Goal: Task Accomplishment & Management: Manage account settings

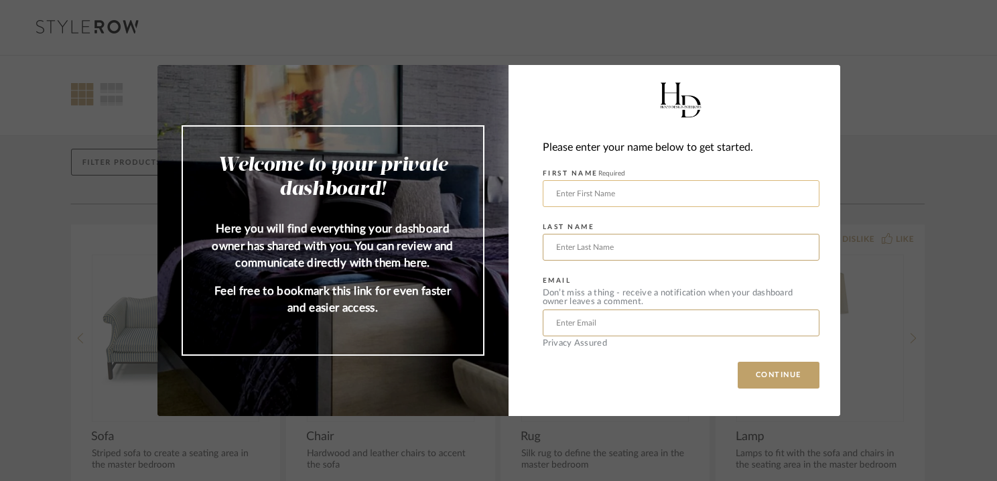
click at [628, 194] on input "text" at bounding box center [681, 193] width 277 height 27
type input "[PERSON_NAME]"
type input "Hirschovits"
type input "[EMAIL_ADDRESS][DOMAIN_NAME]"
click at [765, 373] on button "CONTINUE" at bounding box center [779, 375] width 82 height 27
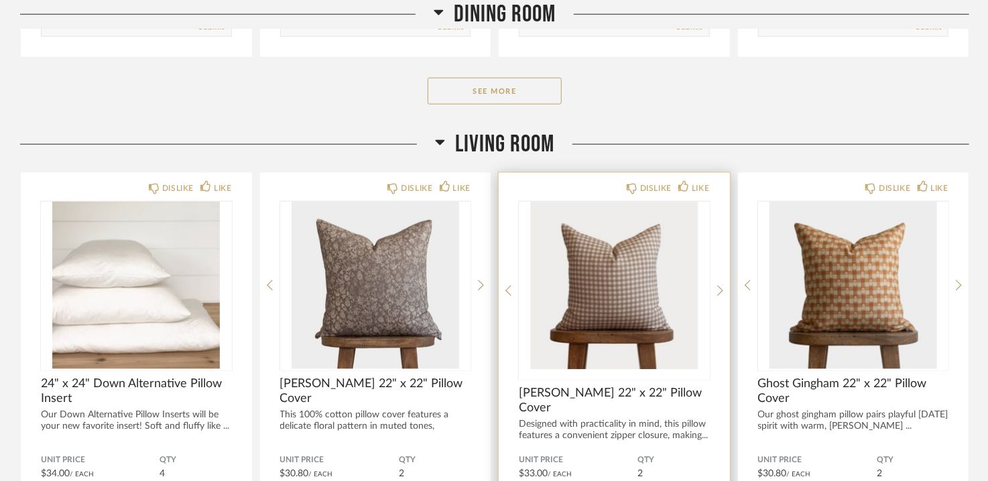
scroll to position [670, 0]
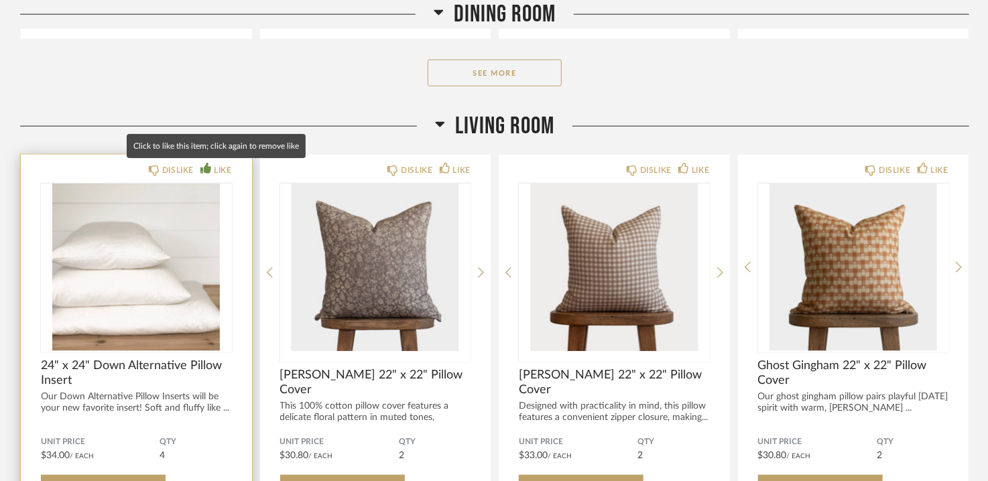
click at [221, 168] on div "LIKE" at bounding box center [222, 170] width 17 height 13
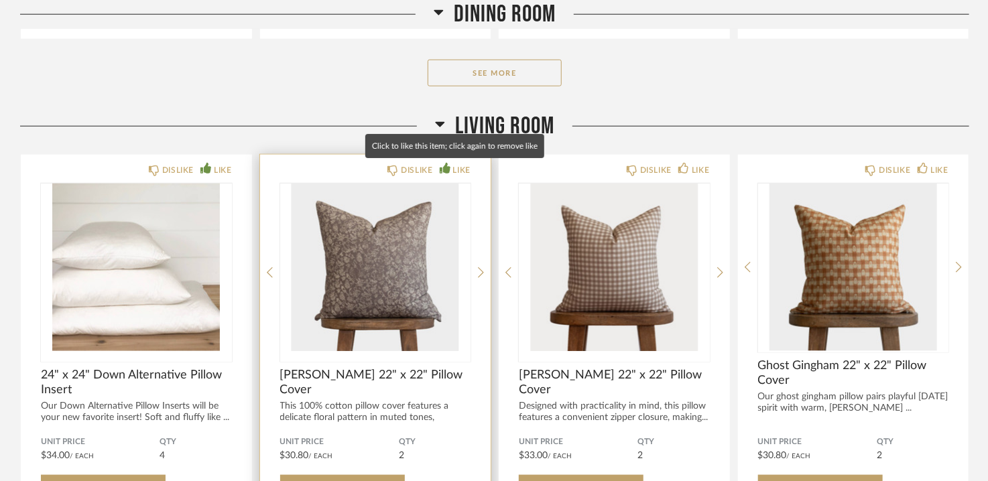
click at [459, 170] on div "LIKE" at bounding box center [461, 170] width 17 height 13
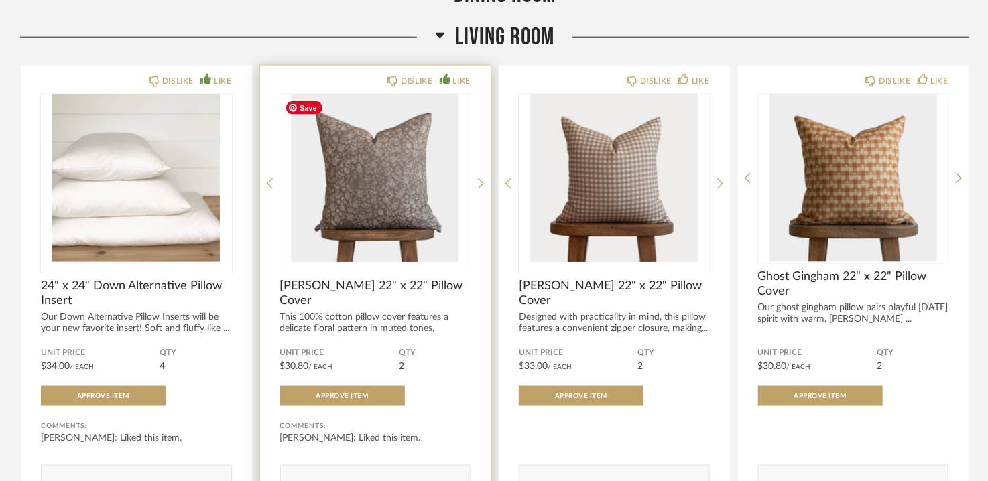
scroll to position [737, 0]
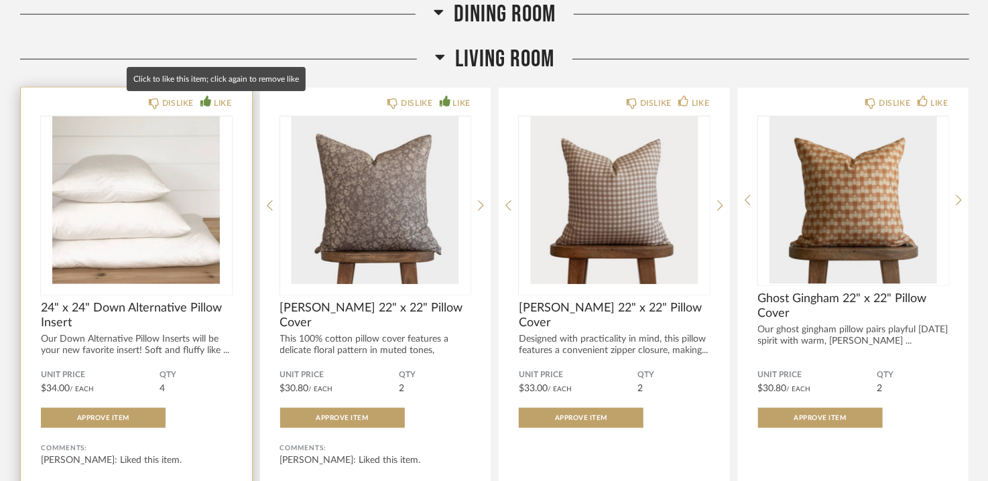
click at [219, 102] on div "LIKE" at bounding box center [222, 103] width 17 height 13
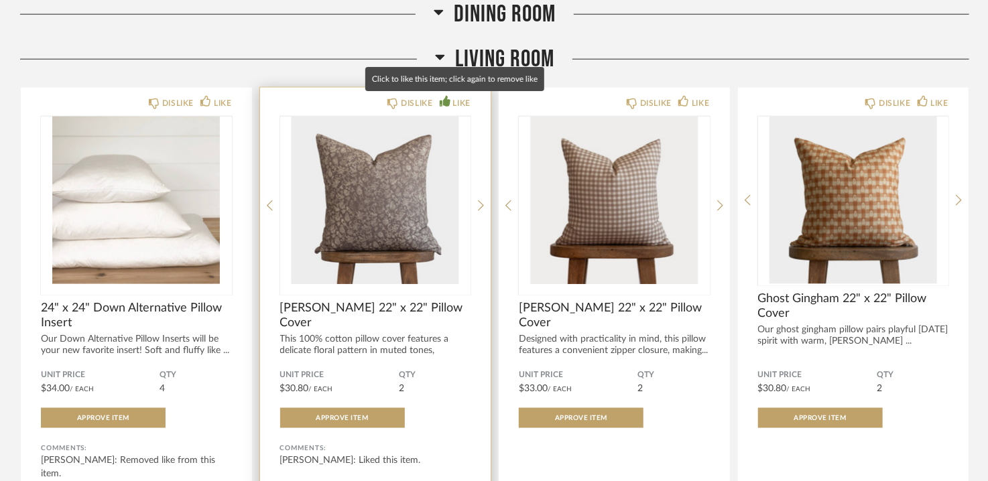
click at [452, 101] on div "LIKE" at bounding box center [455, 103] width 31 height 13
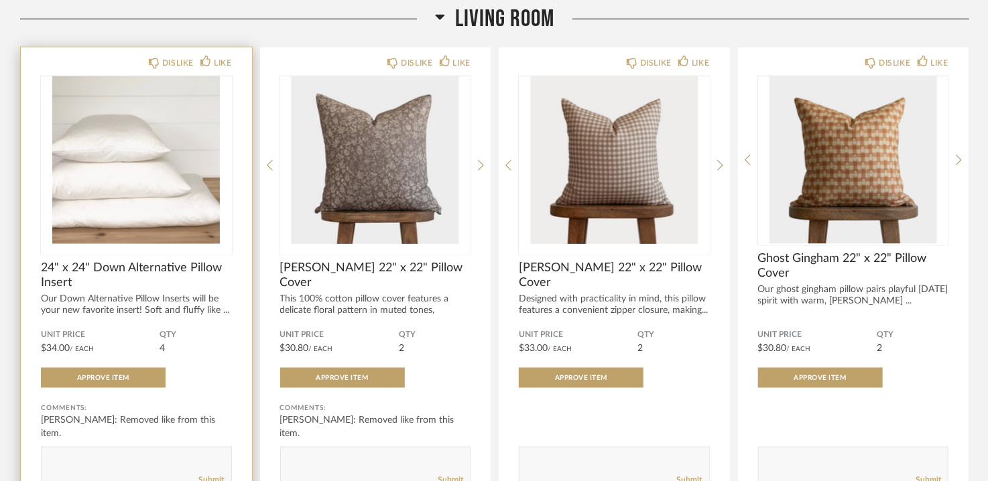
scroll to position [804, 0]
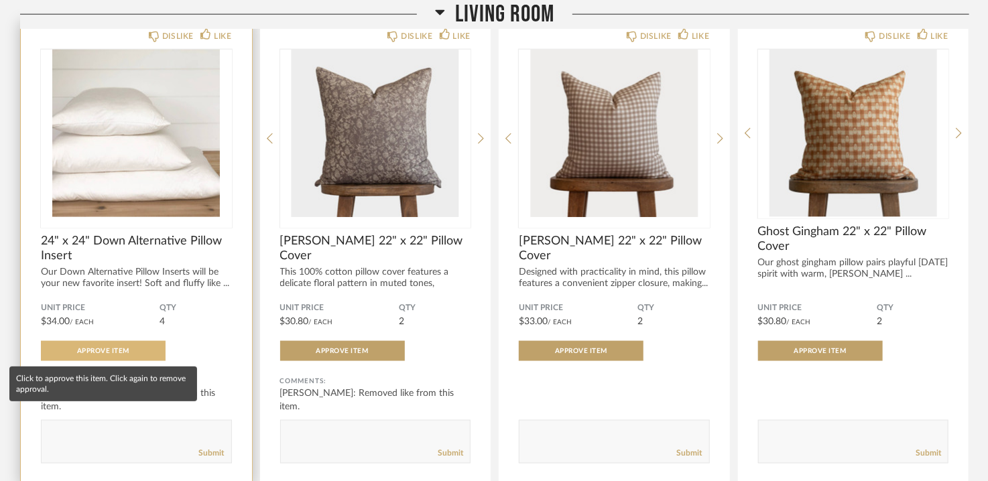
click at [121, 351] on span "Approve Item" at bounding box center [103, 351] width 52 height 7
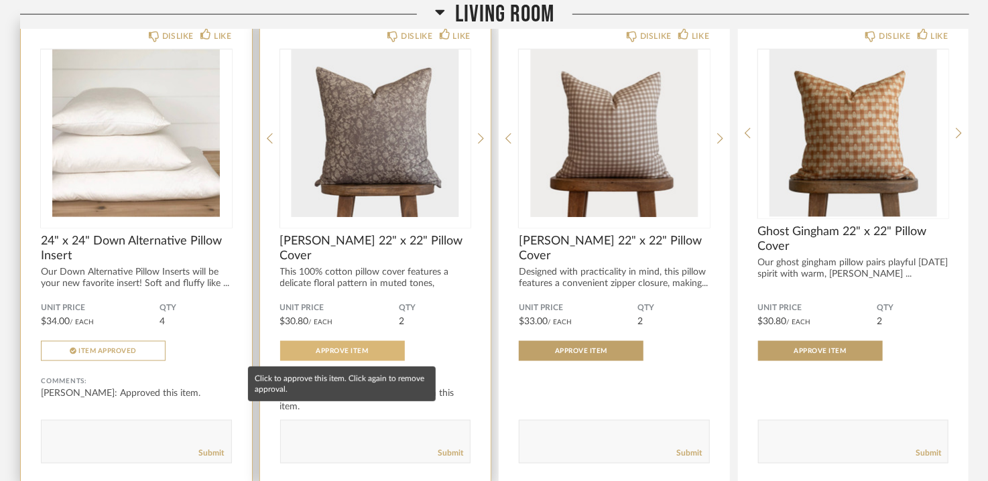
click at [343, 349] on span "Approve Item" at bounding box center [342, 351] width 52 height 7
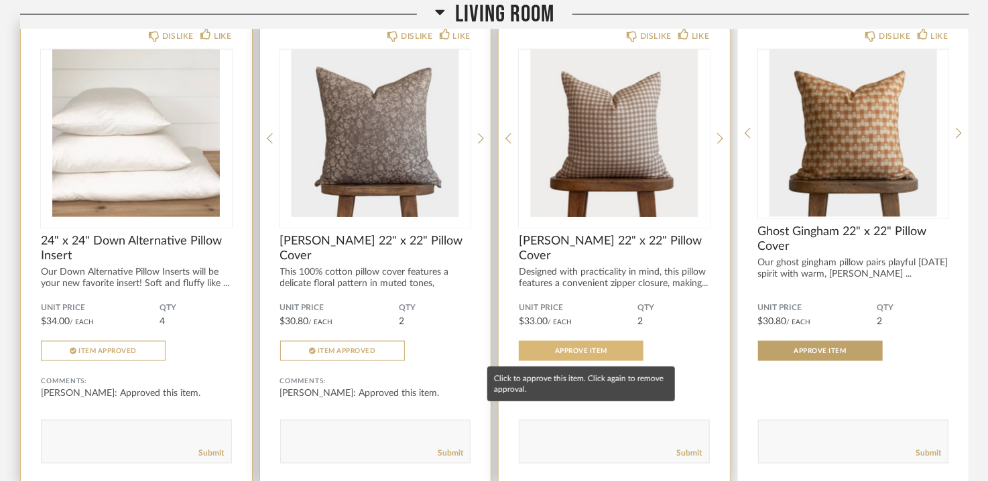
click at [579, 349] on span "Approve Item" at bounding box center [581, 351] width 52 height 7
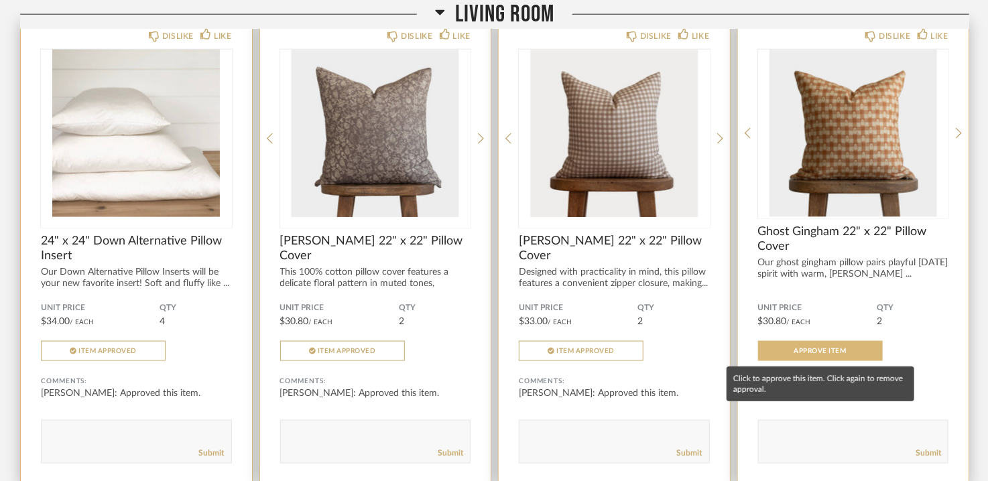
click at [816, 350] on span "Approve Item" at bounding box center [820, 351] width 52 height 7
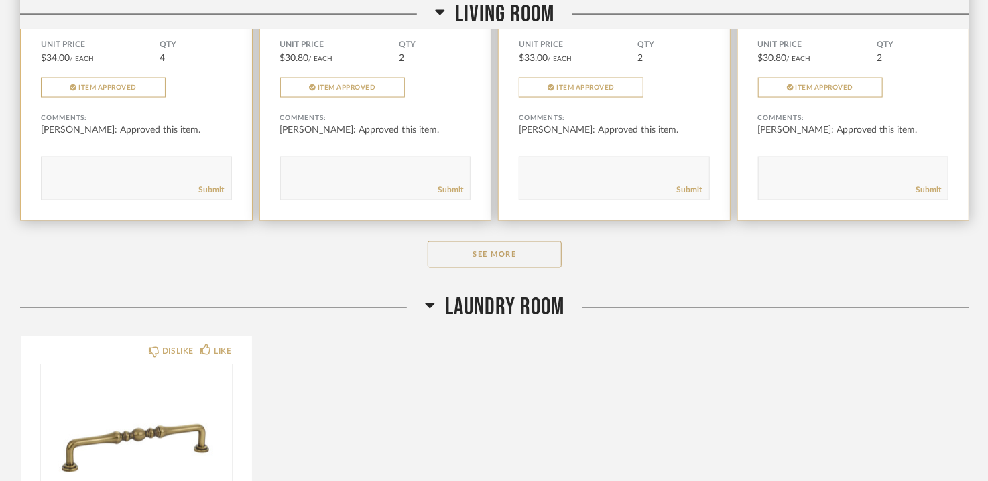
scroll to position [1072, 0]
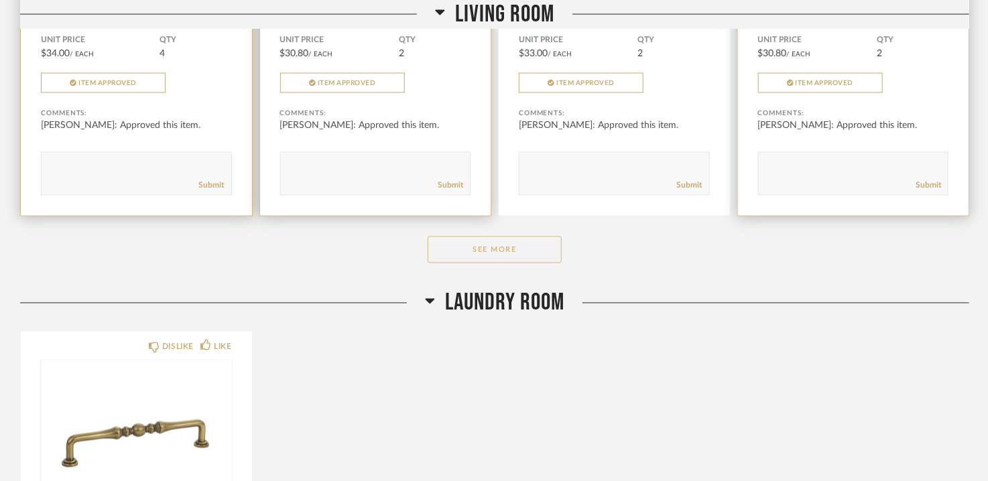
click at [495, 239] on button "See More" at bounding box center [495, 250] width 134 height 27
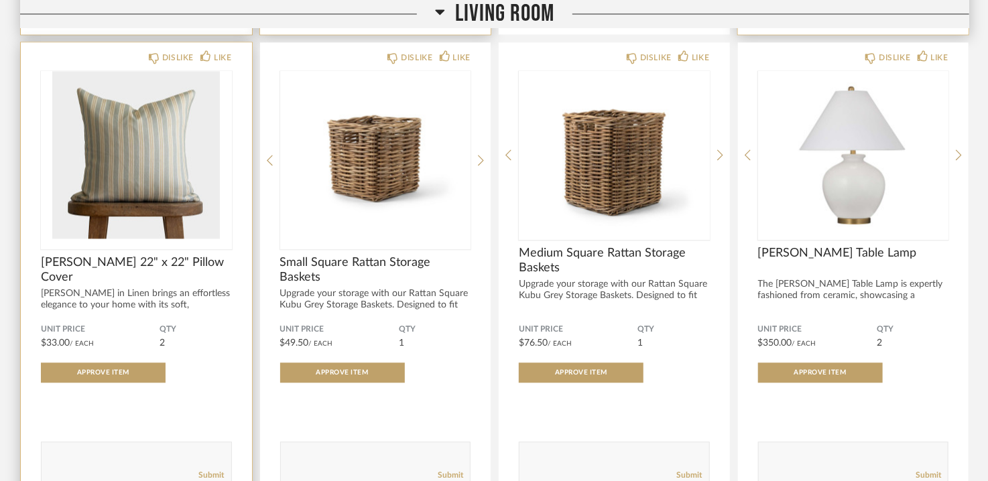
scroll to position [1274, 0]
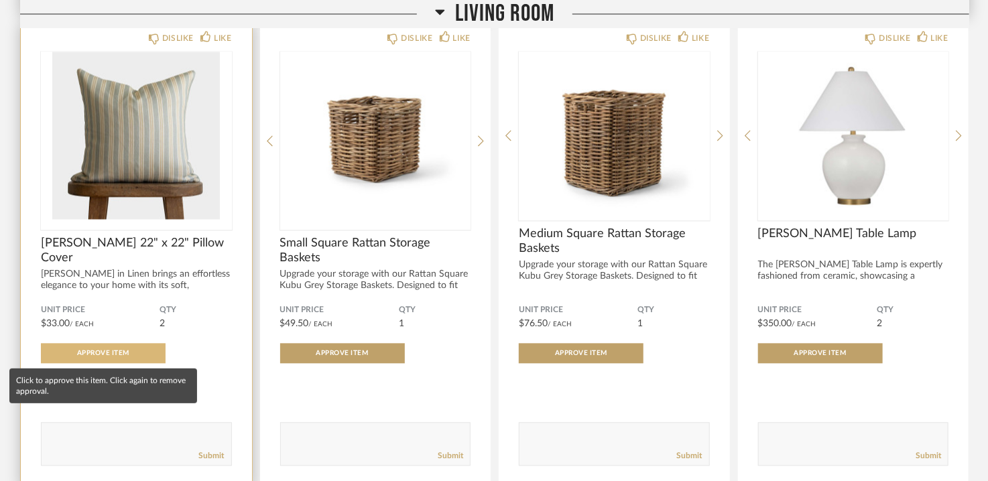
click at [121, 351] on span "Approve Item" at bounding box center [103, 353] width 52 height 7
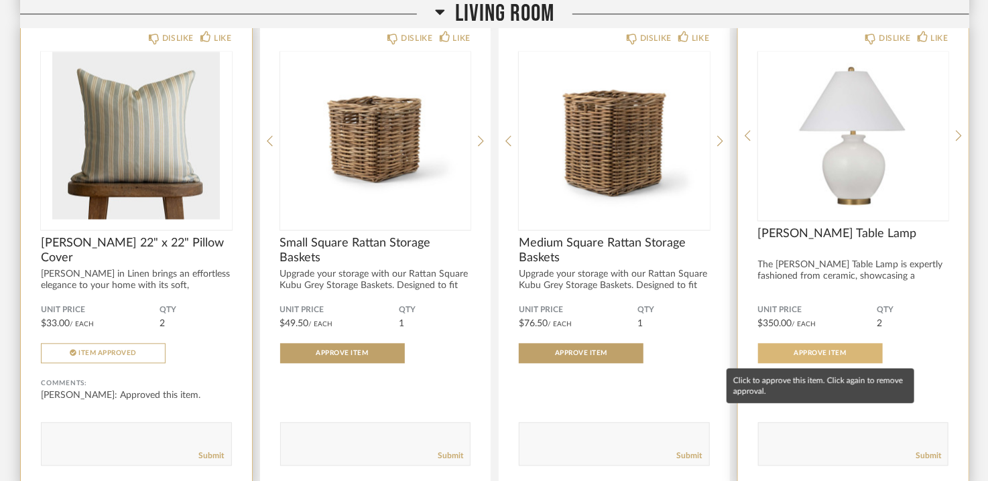
click at [842, 354] on span "Approve Item" at bounding box center [820, 353] width 52 height 7
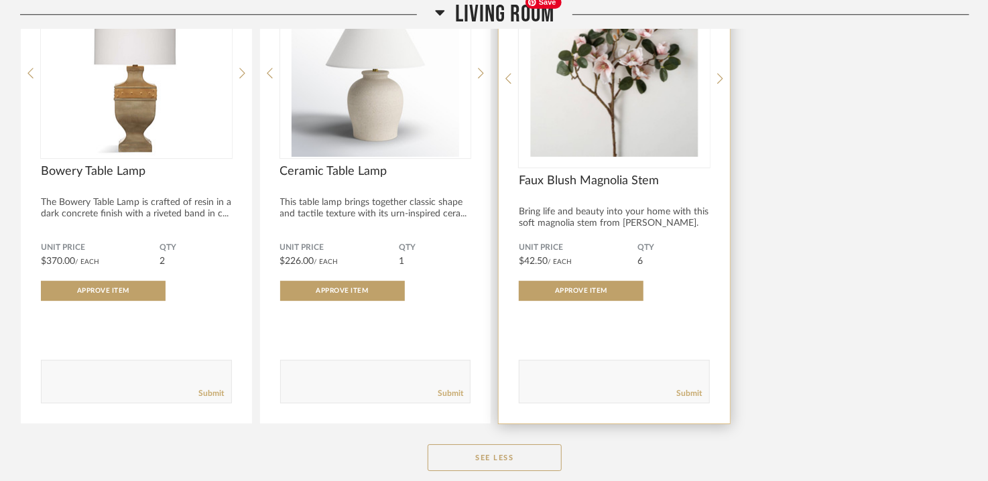
scroll to position [1810, 0]
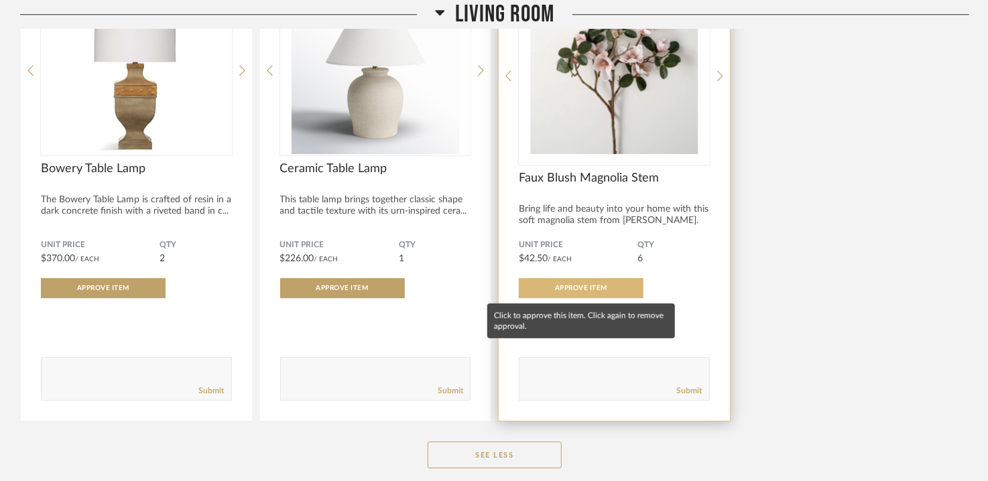
click at [584, 284] on button "Approve Item" at bounding box center [581, 288] width 125 height 20
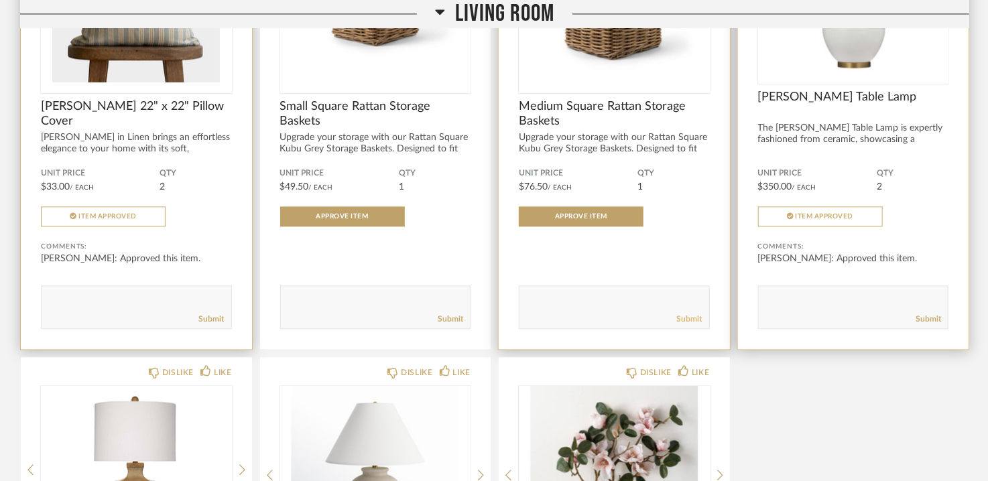
scroll to position [1408, 0]
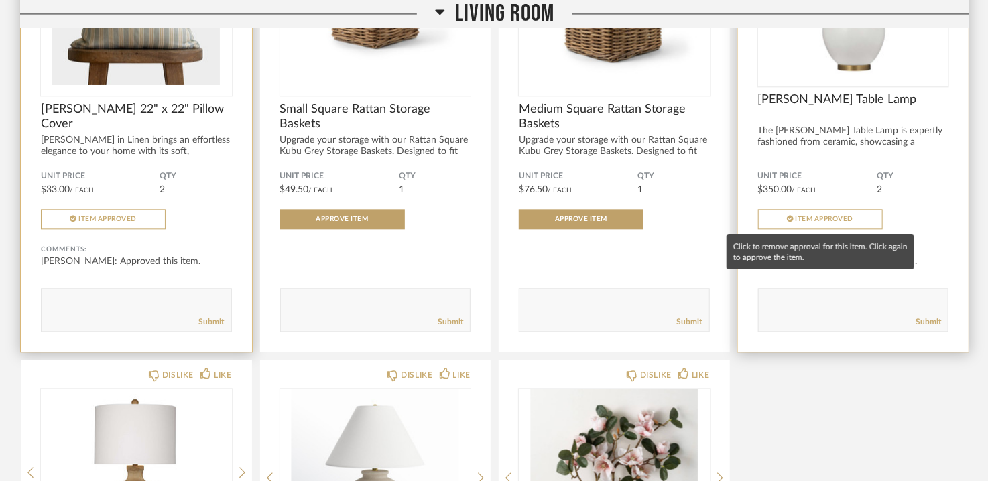
click at [806, 218] on span "Item Approved" at bounding box center [825, 219] width 58 height 7
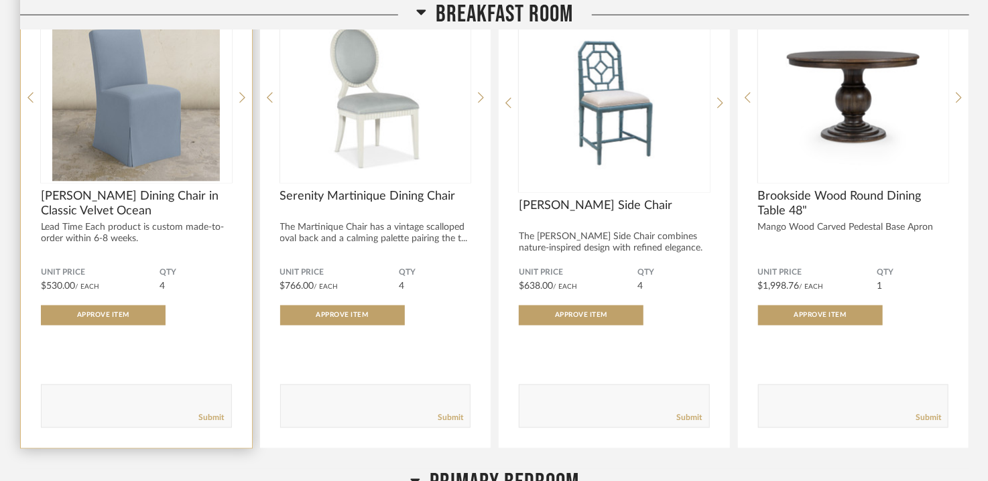
scroll to position [3419, 0]
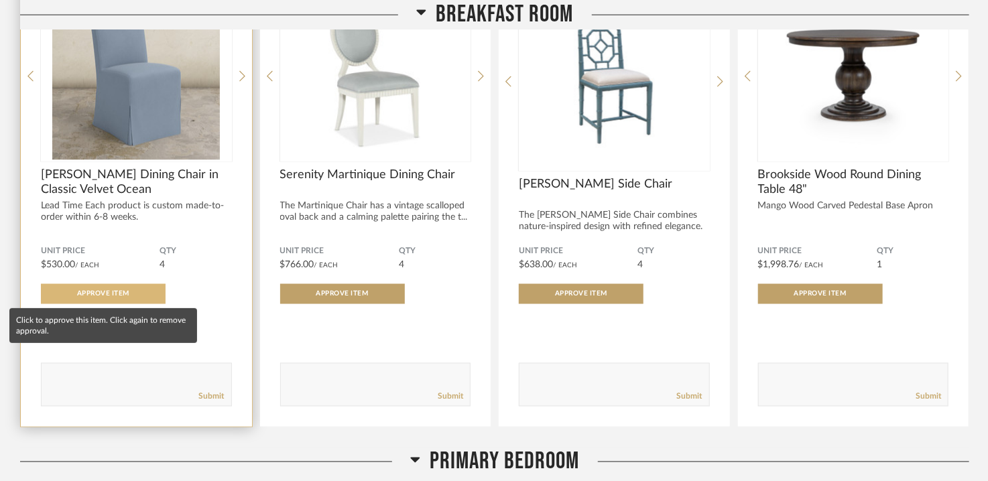
click at [129, 292] on span "Approve Item" at bounding box center [103, 294] width 52 height 7
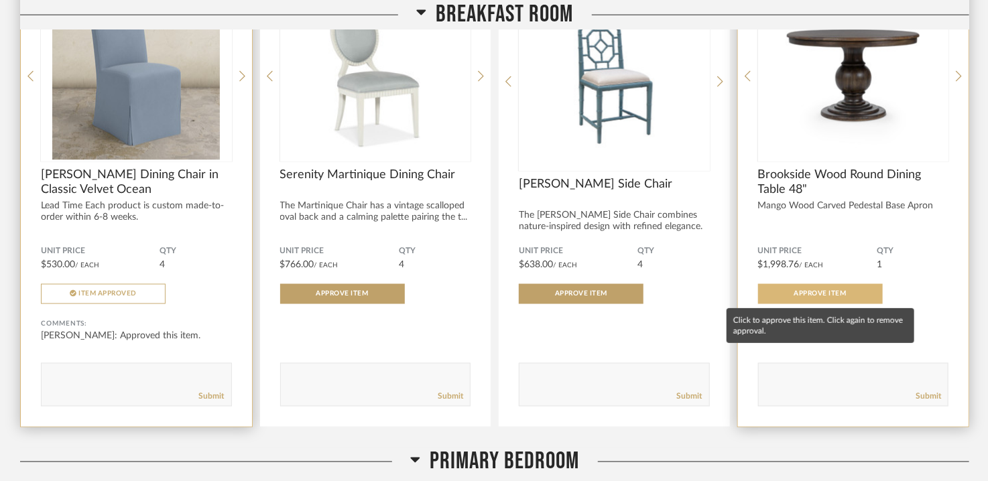
click at [850, 295] on button "Approve Item" at bounding box center [820, 294] width 125 height 20
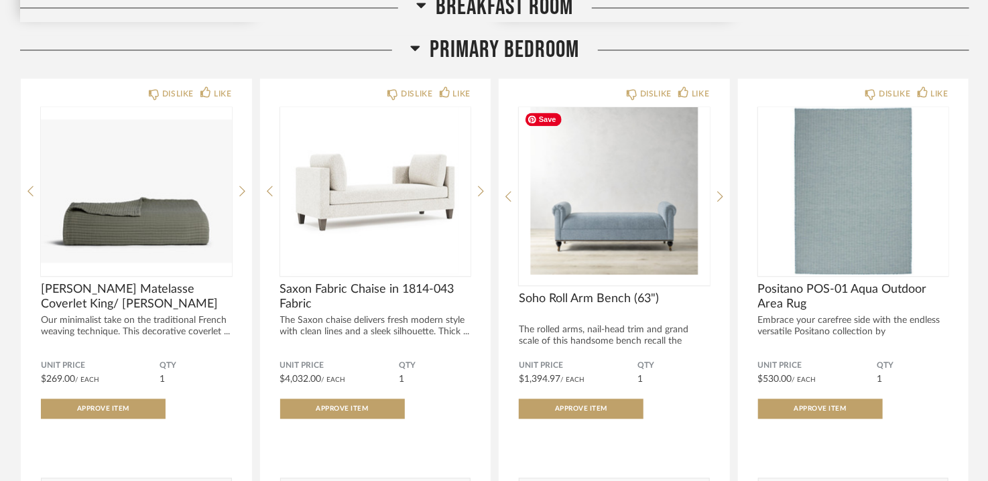
scroll to position [3888, 0]
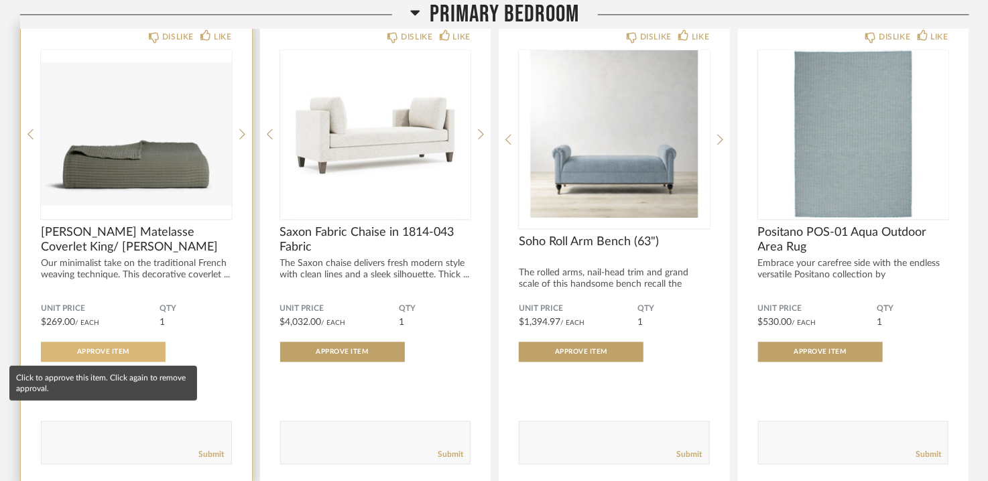
click at [123, 351] on span "Approve Item" at bounding box center [103, 352] width 52 height 7
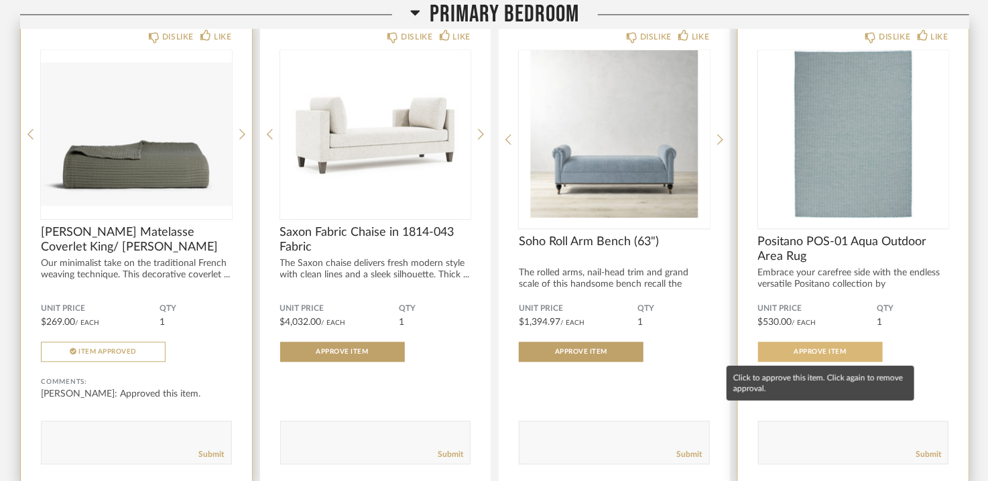
click at [805, 349] on span "Approve Item" at bounding box center [820, 352] width 52 height 7
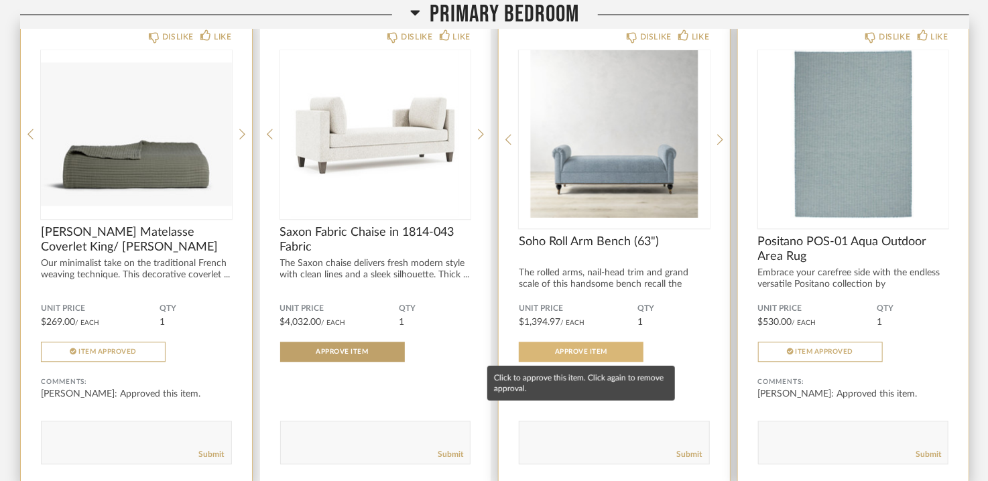
click at [591, 351] on span "Approve Item" at bounding box center [581, 352] width 52 height 7
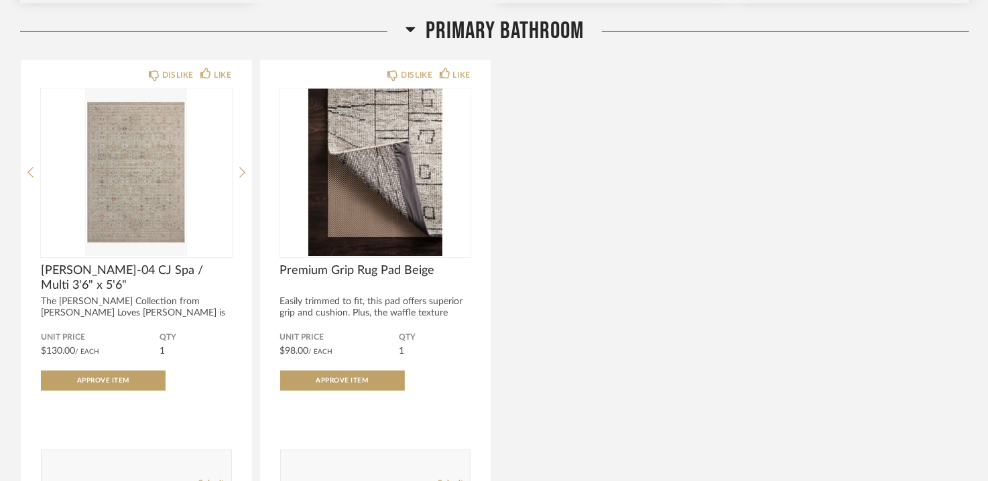
scroll to position [4424, 0]
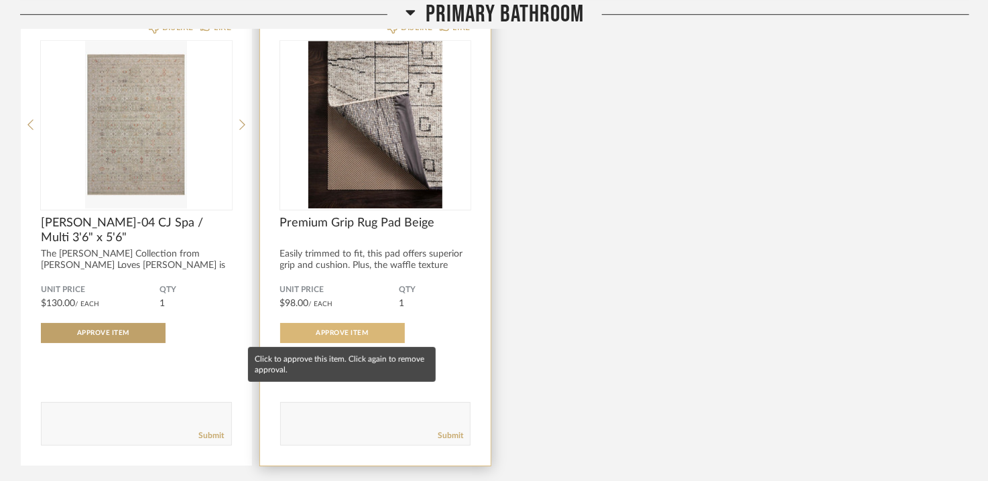
click at [341, 327] on button "Approve Item" at bounding box center [342, 333] width 125 height 20
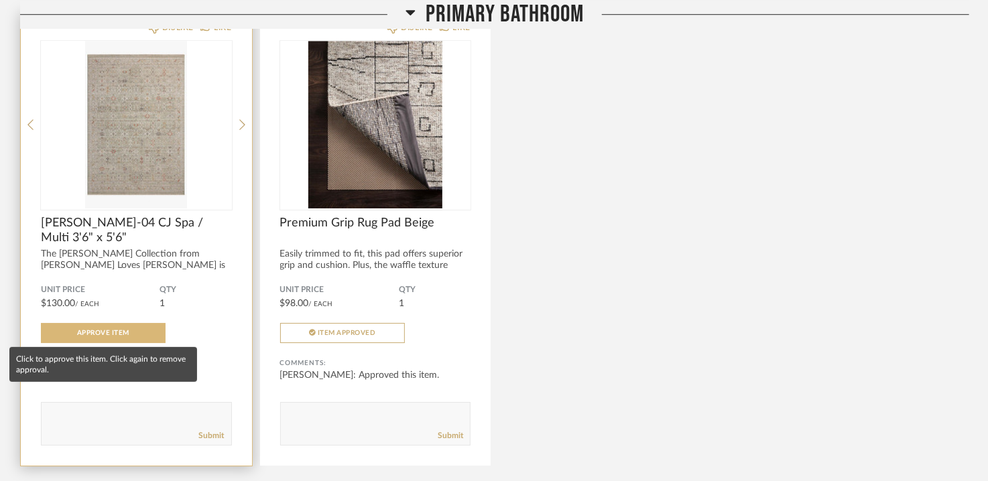
click at [113, 323] on button "Approve Item" at bounding box center [103, 333] width 125 height 20
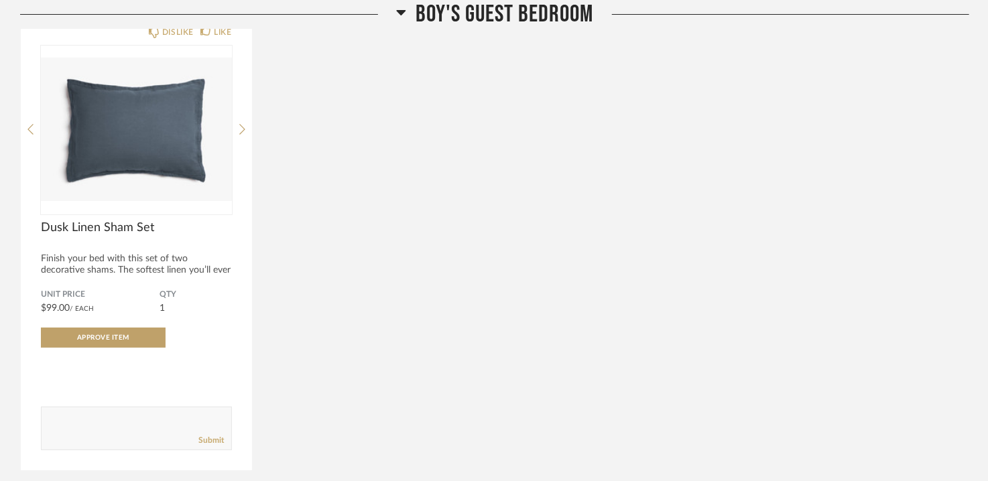
scroll to position [4960, 0]
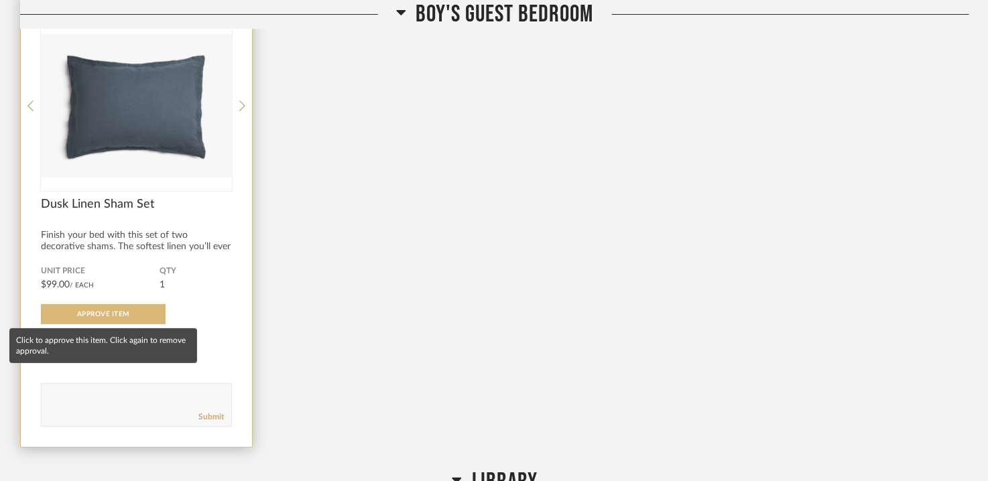
click at [101, 313] on span "Approve Item" at bounding box center [103, 314] width 52 height 7
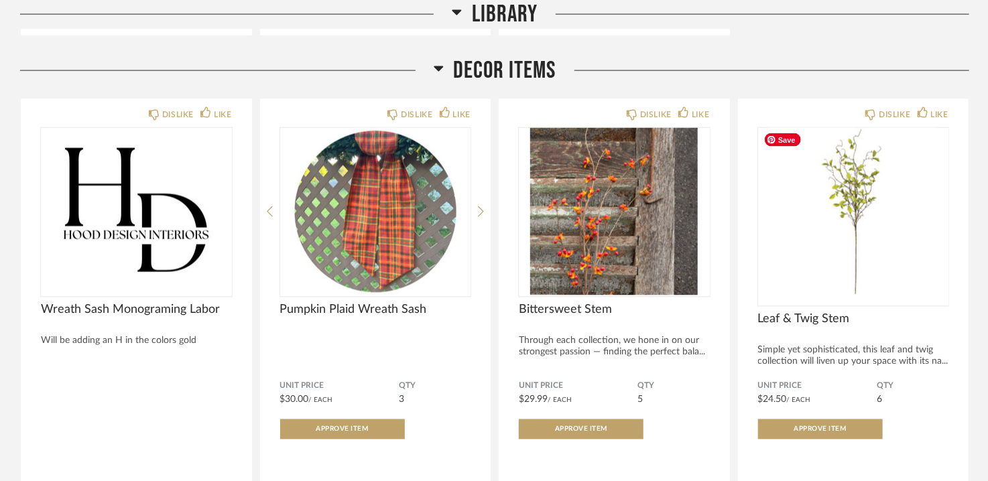
scroll to position [6033, 0]
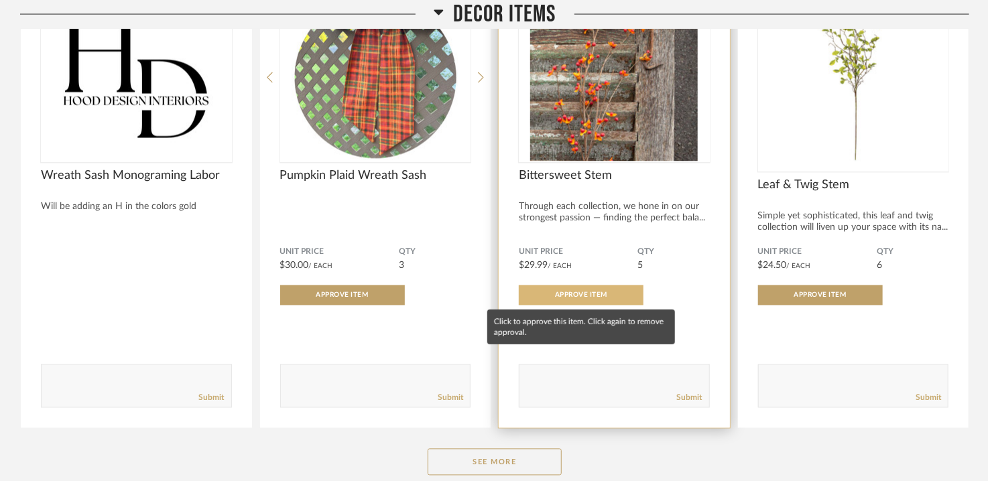
click at [584, 292] on span "Approve Item" at bounding box center [581, 295] width 52 height 7
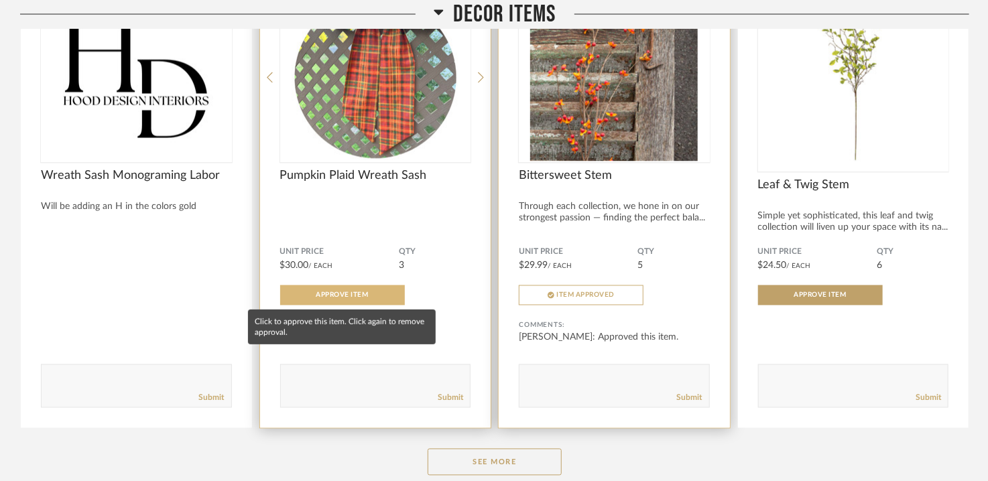
click at [338, 294] on span "Approve Item" at bounding box center [342, 295] width 52 height 7
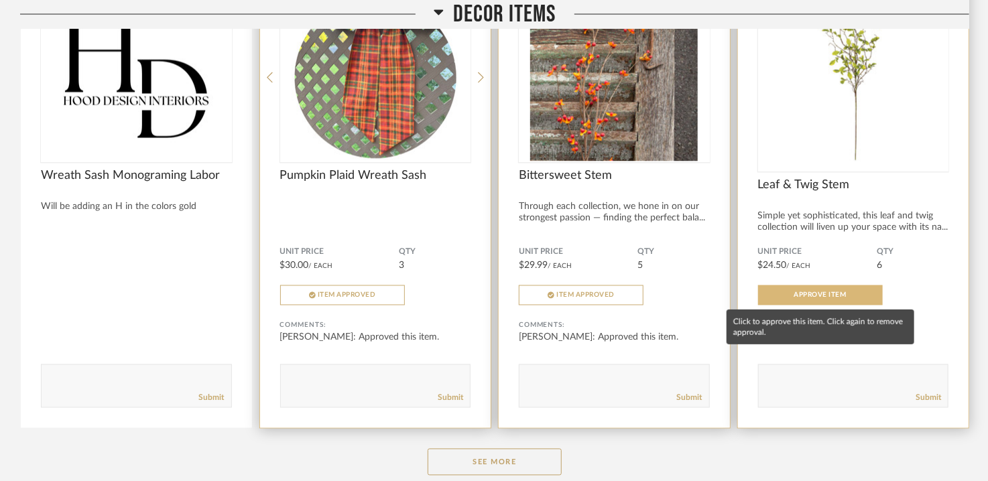
click at [849, 294] on button "Approve Item" at bounding box center [820, 296] width 125 height 20
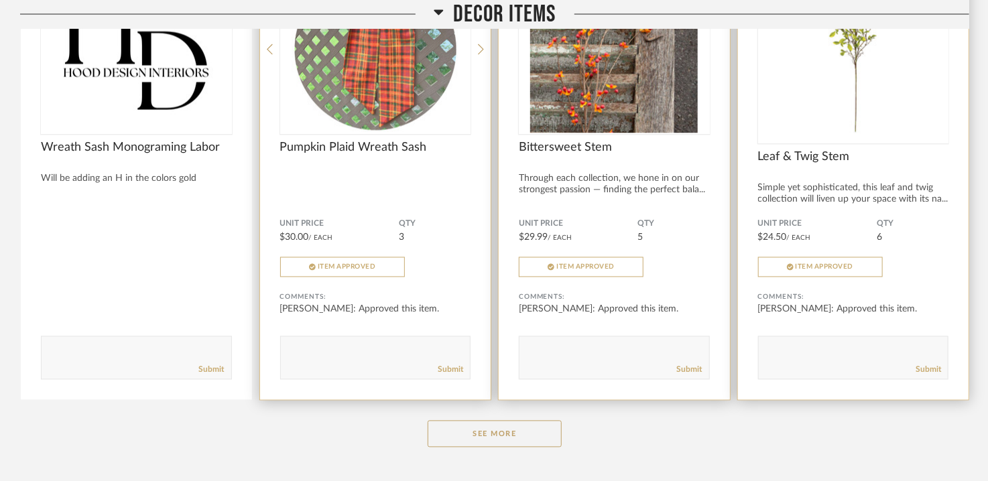
scroll to position [6140, 0]
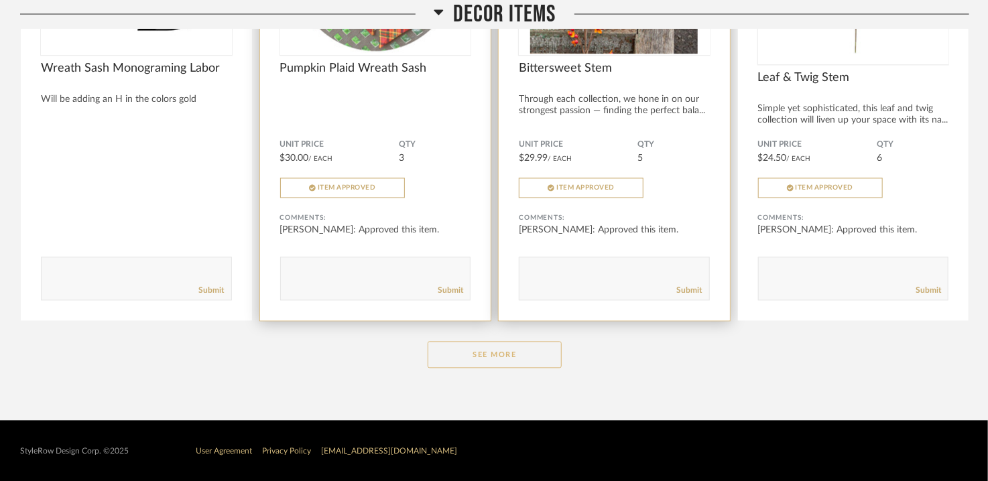
click at [502, 355] on button "See More" at bounding box center [495, 355] width 134 height 27
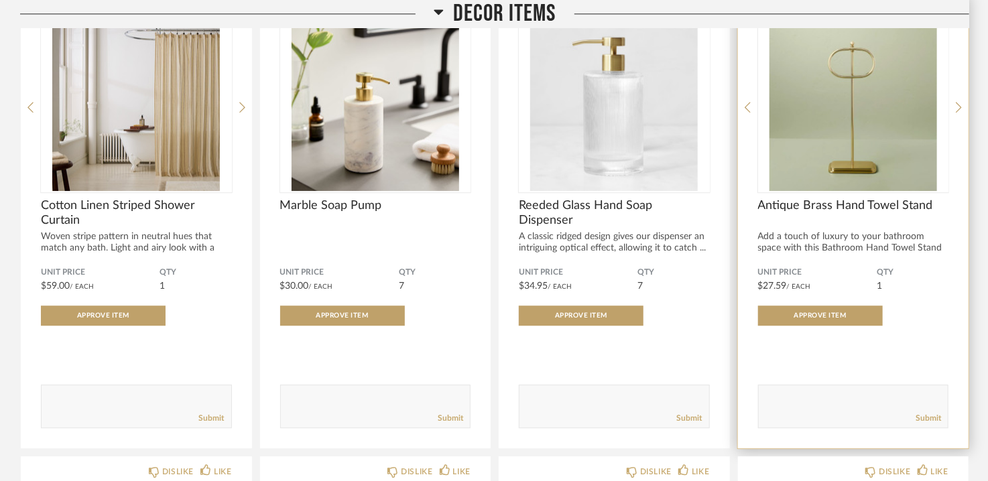
scroll to position [6475, 0]
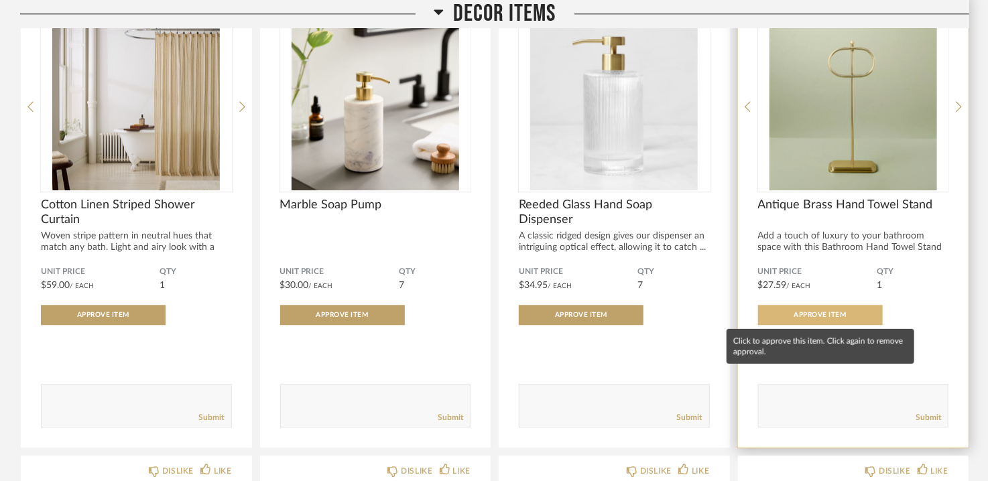
click at [826, 307] on button "Approve Item" at bounding box center [820, 315] width 125 height 20
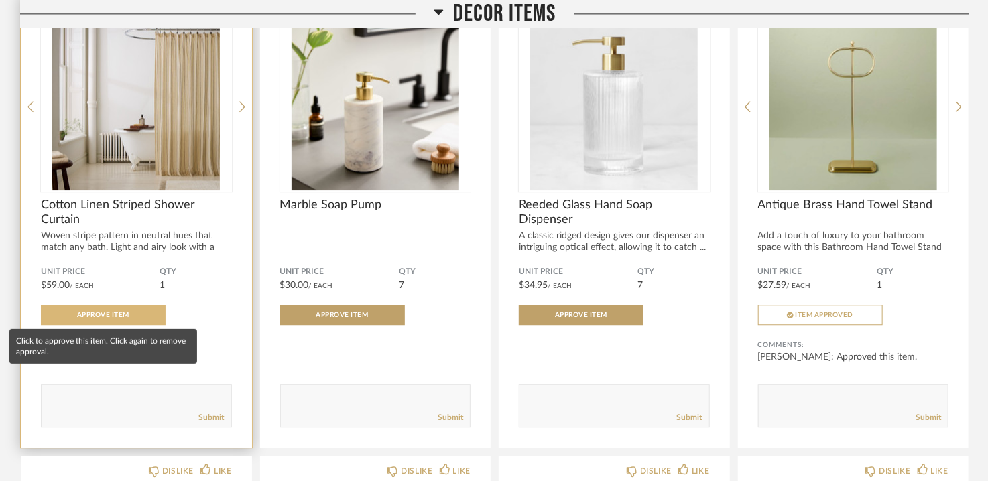
click at [113, 313] on span "Approve Item" at bounding box center [103, 315] width 52 height 7
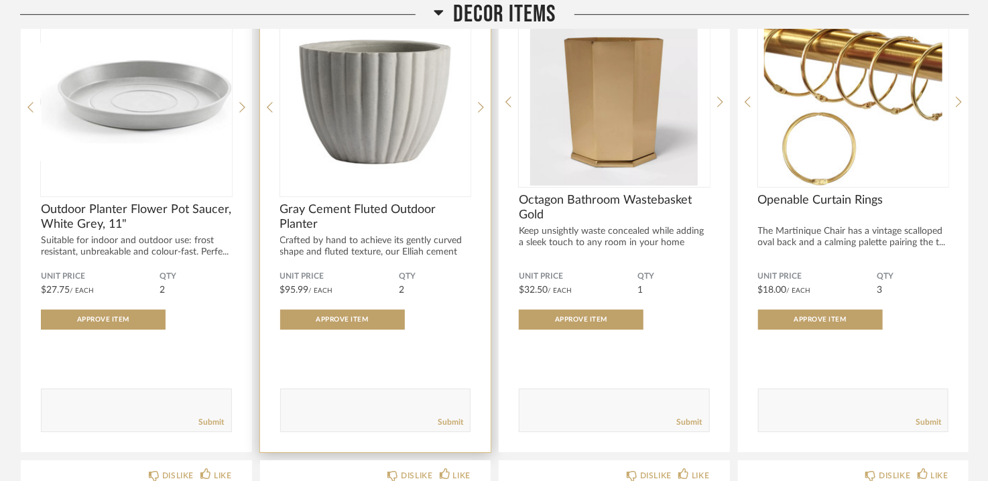
scroll to position [6944, 0]
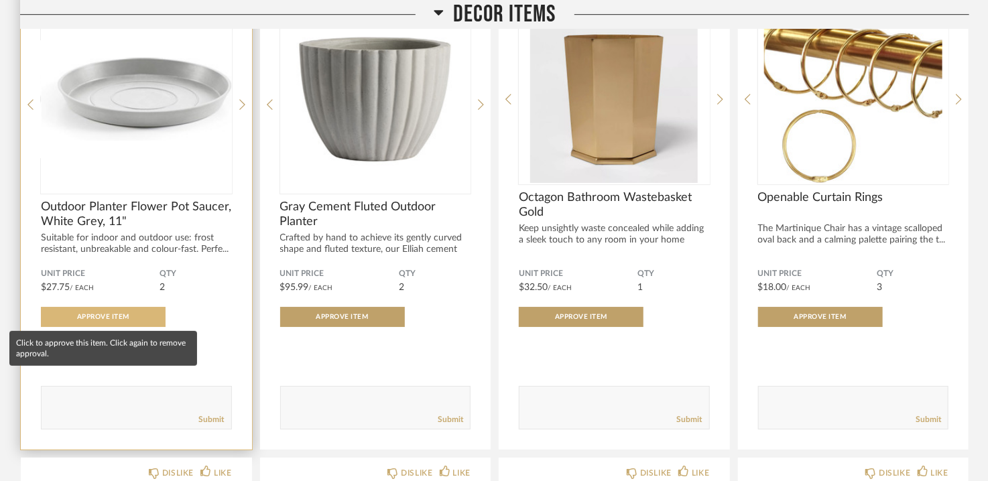
click at [139, 315] on button "Approve Item" at bounding box center [103, 317] width 125 height 20
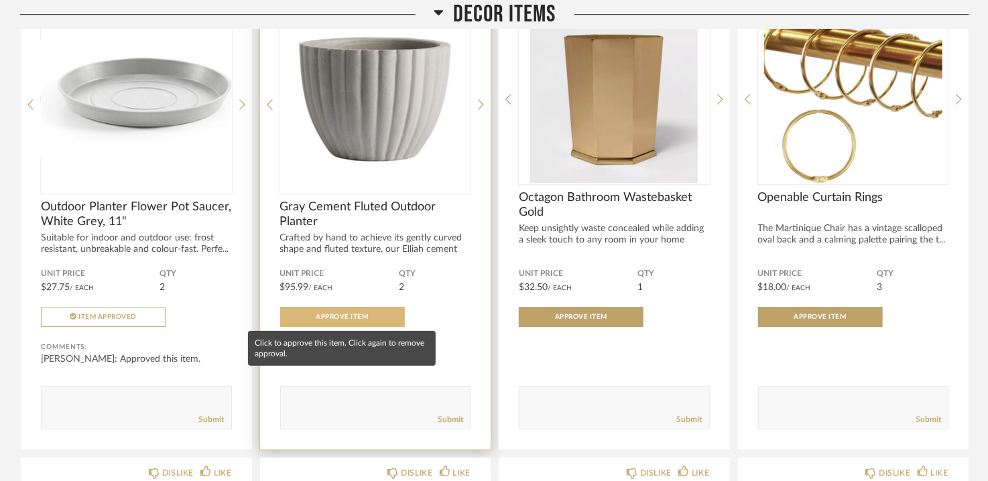
click at [371, 316] on button "Approve Item" at bounding box center [342, 317] width 125 height 20
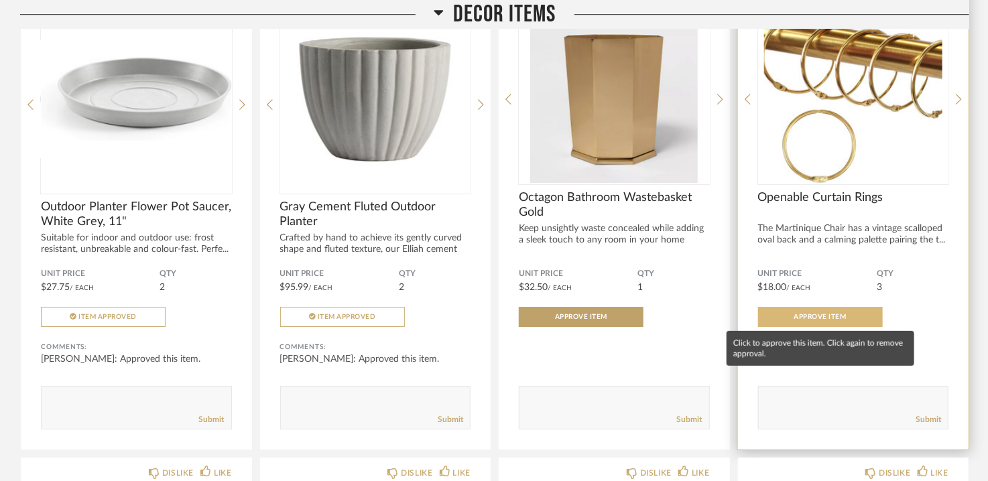
click at [839, 311] on button "Approve Item" at bounding box center [820, 317] width 125 height 20
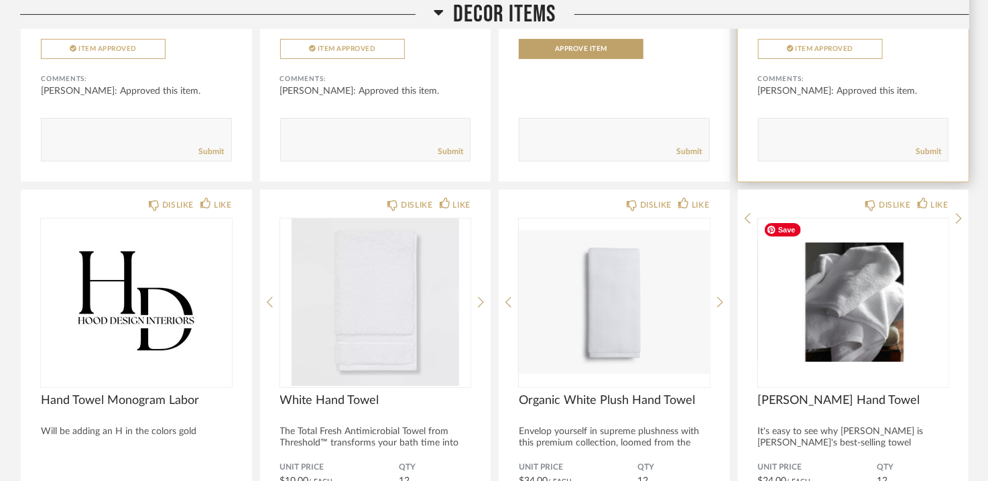
scroll to position [7011, 0]
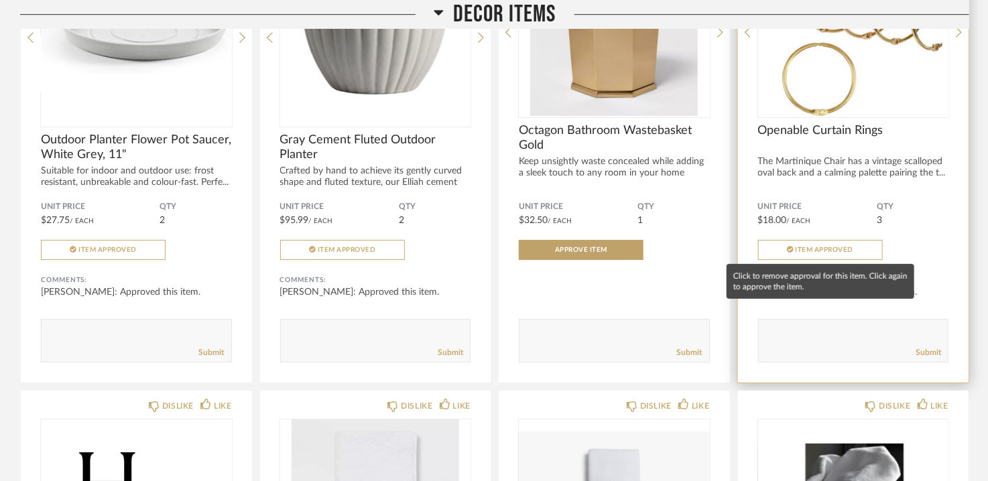
click at [815, 242] on button "Item Approved" at bounding box center [820, 250] width 125 height 20
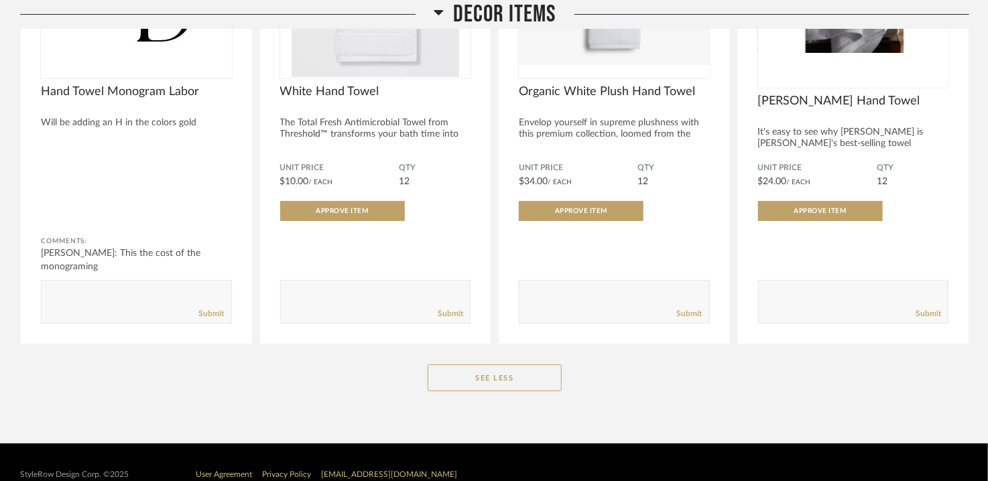
scroll to position [7543, 0]
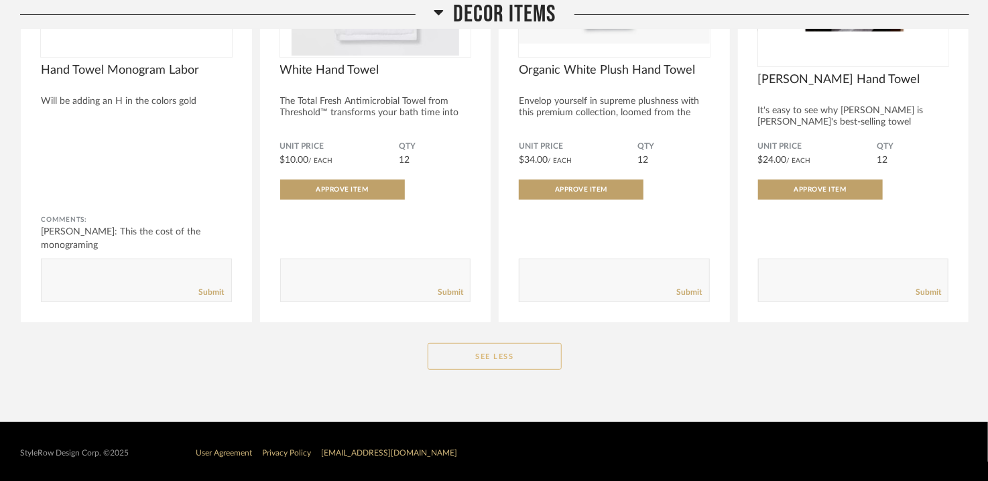
click at [542, 347] on button "See Less" at bounding box center [495, 356] width 134 height 27
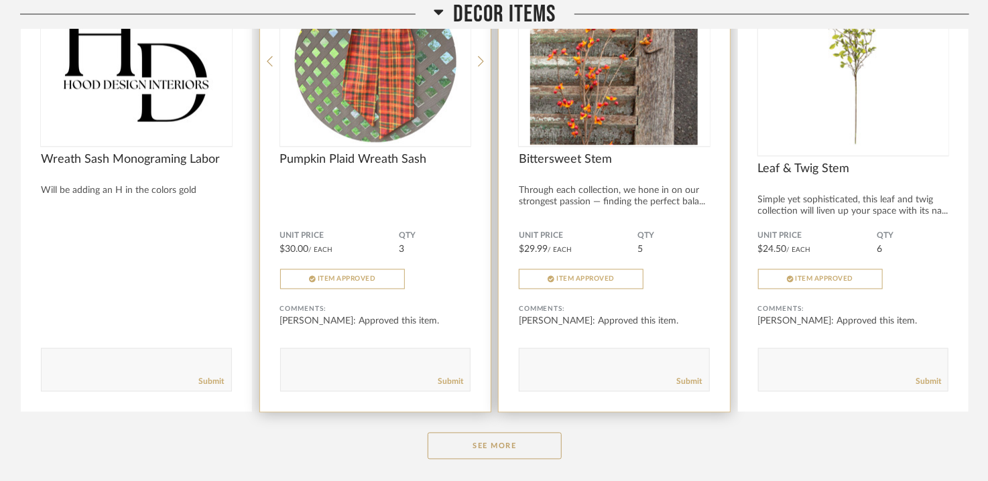
scroll to position [6140, 0]
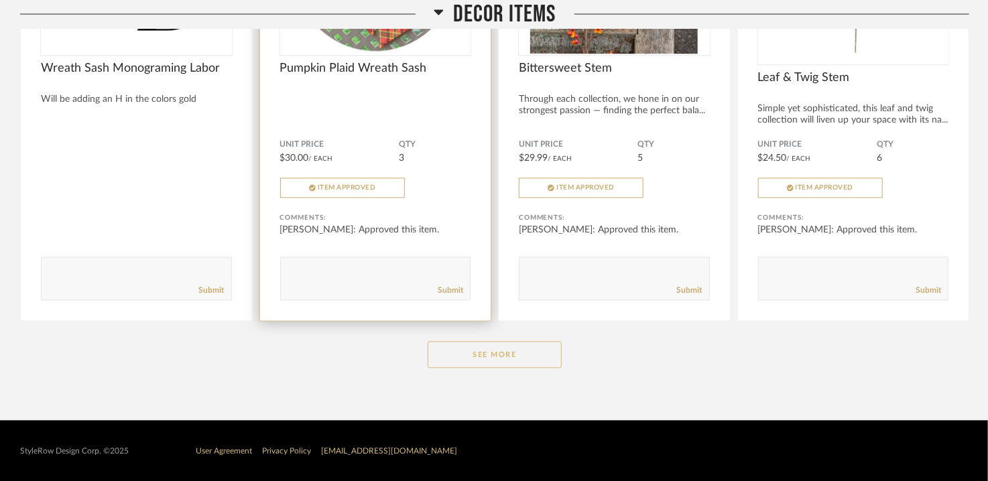
click at [509, 361] on button "See More" at bounding box center [495, 355] width 134 height 27
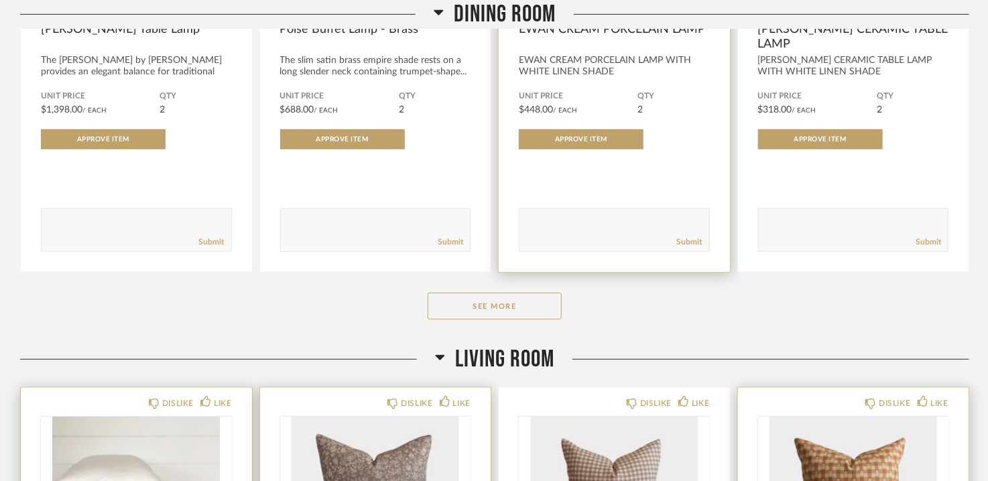
scroll to position [536, 0]
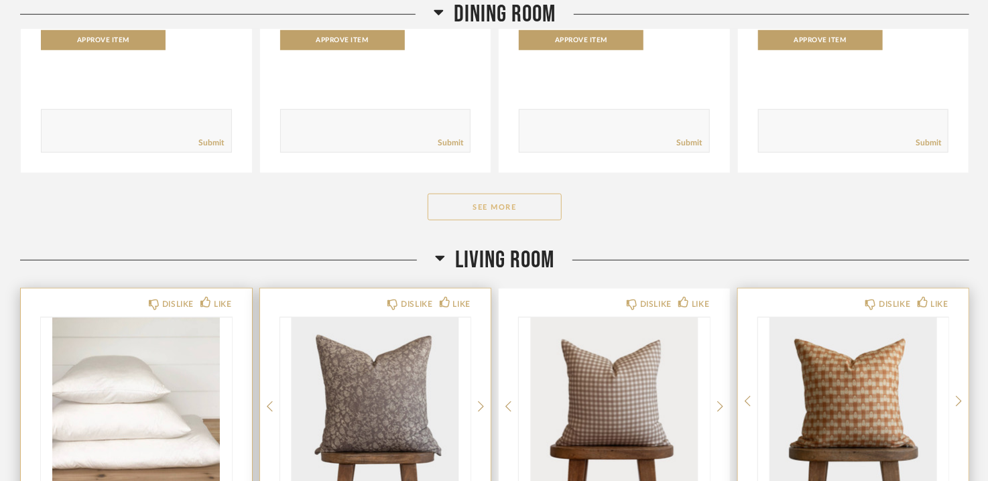
click at [502, 205] on button "See More" at bounding box center [495, 207] width 134 height 27
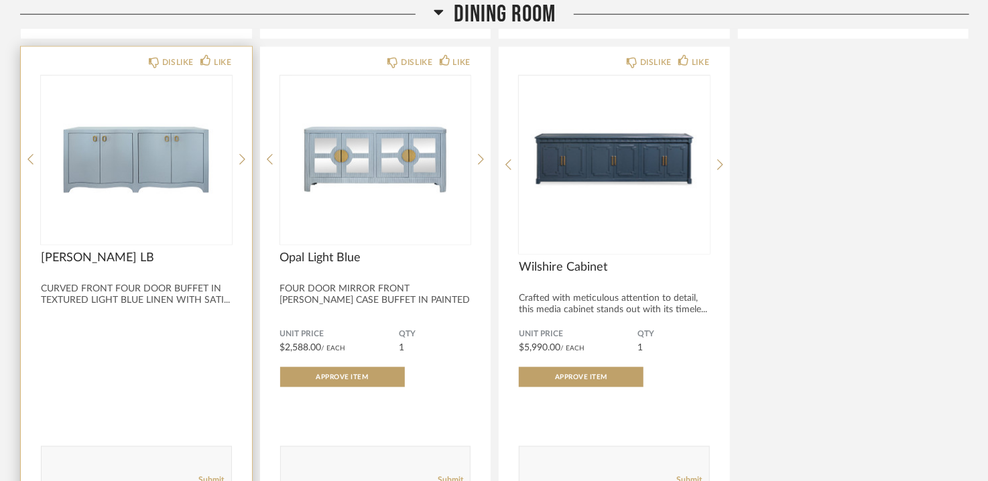
scroll to position [737, 0]
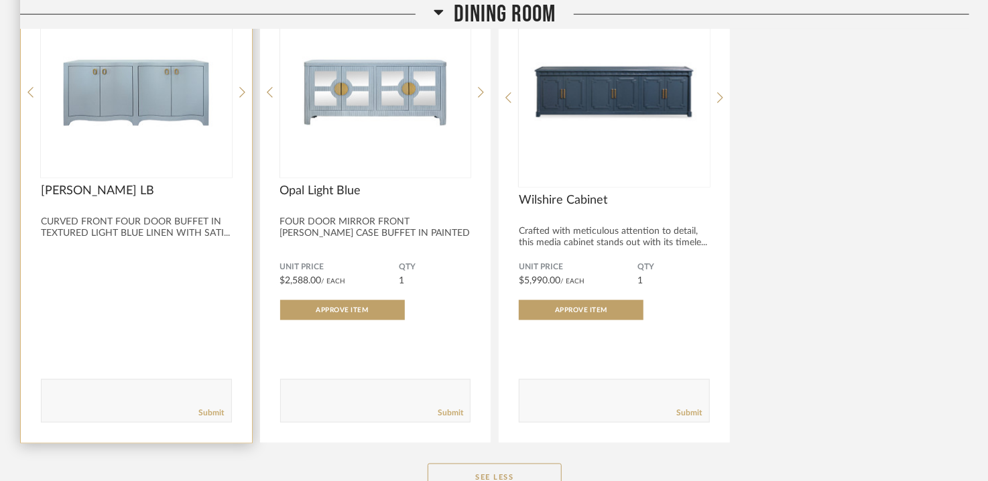
click at [206, 231] on div "CURVED FRONT FOUR DOOR BUFFET IN TEXTURED LIGHT BLUE LINEN WITH SATI..." at bounding box center [136, 228] width 191 height 23
click at [243, 95] on icon at bounding box center [242, 98] width 6 height 12
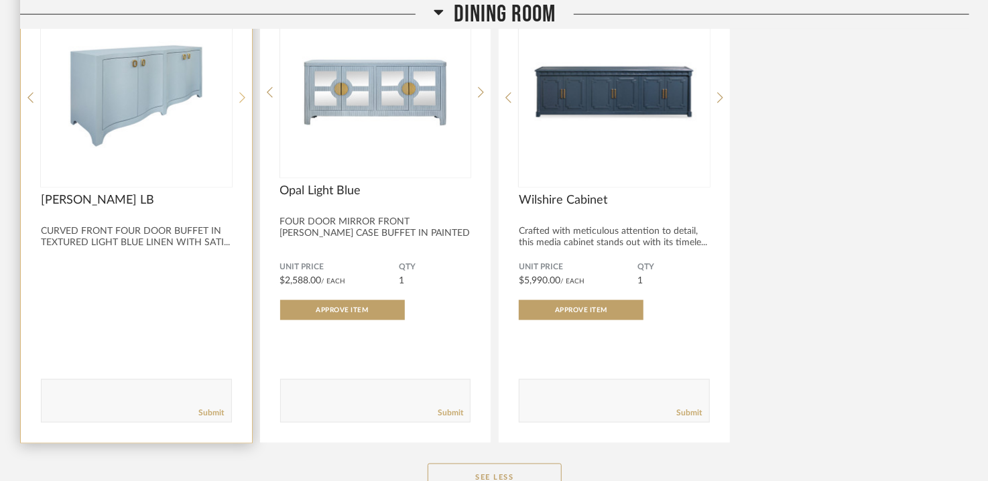
click at [243, 95] on icon at bounding box center [242, 98] width 6 height 12
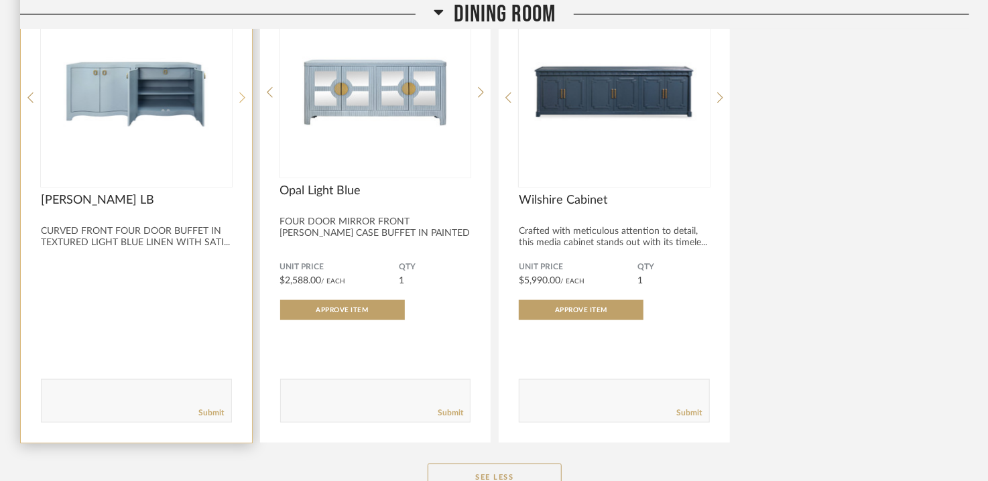
click at [243, 95] on icon at bounding box center [242, 98] width 6 height 12
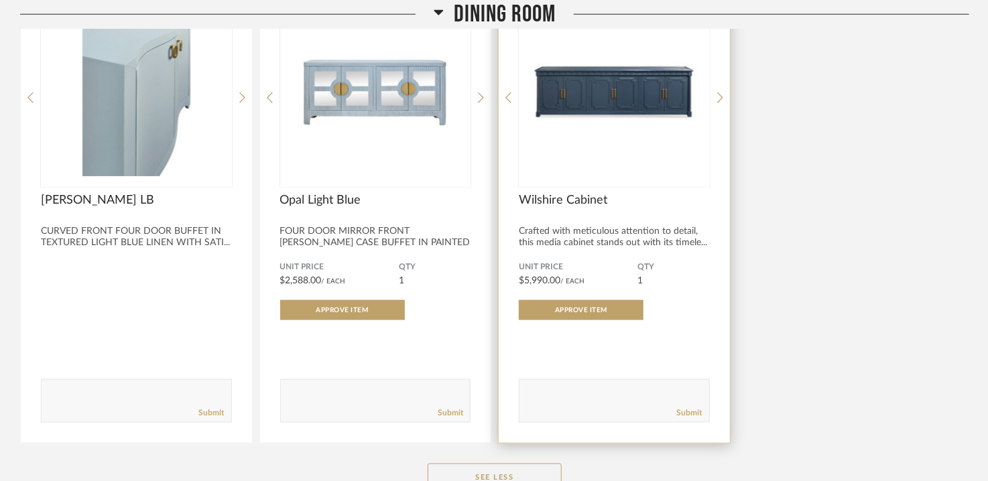
click at [715, 97] on div "DISLIKE LIKE Wilshire Cabinet Crafted with meticulous attention to detail, this…" at bounding box center [614, 211] width 231 height 463
click at [722, 97] on icon at bounding box center [720, 98] width 6 height 12
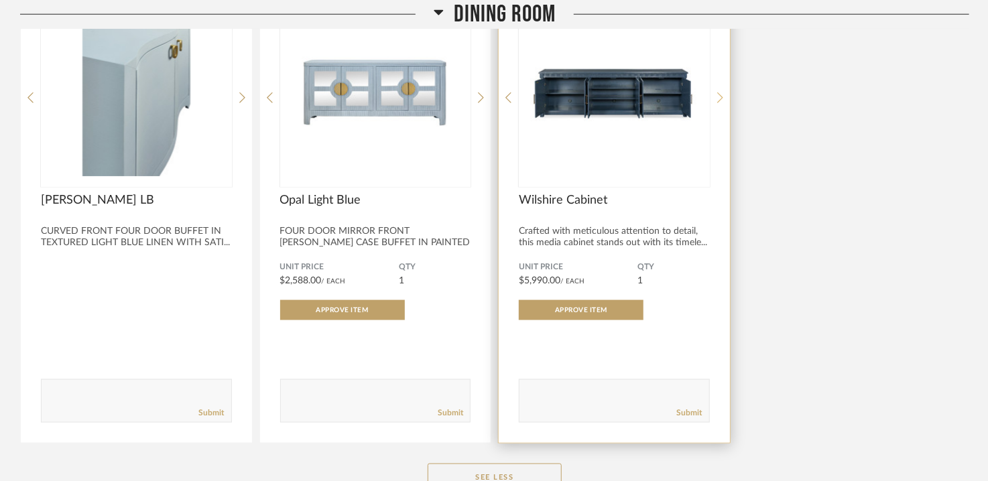
click at [722, 97] on icon at bounding box center [720, 98] width 6 height 11
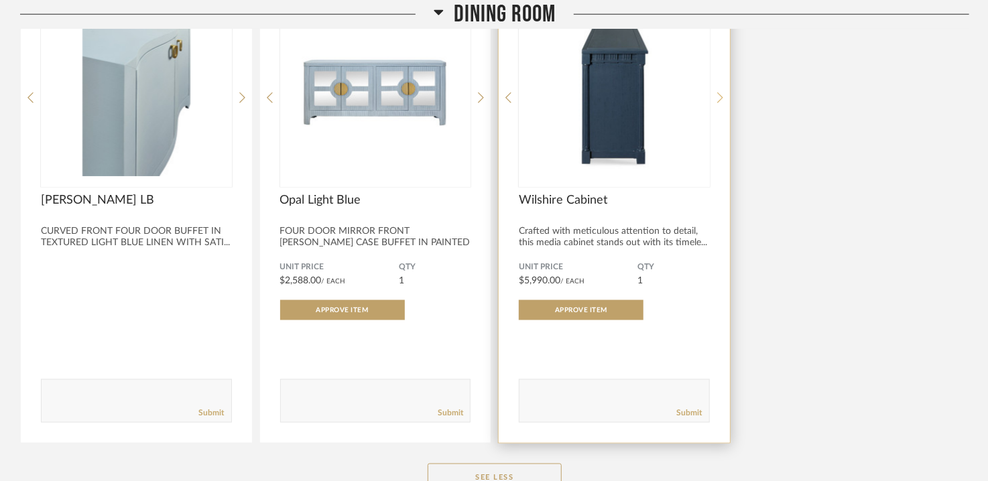
click at [722, 97] on icon at bounding box center [720, 98] width 6 height 11
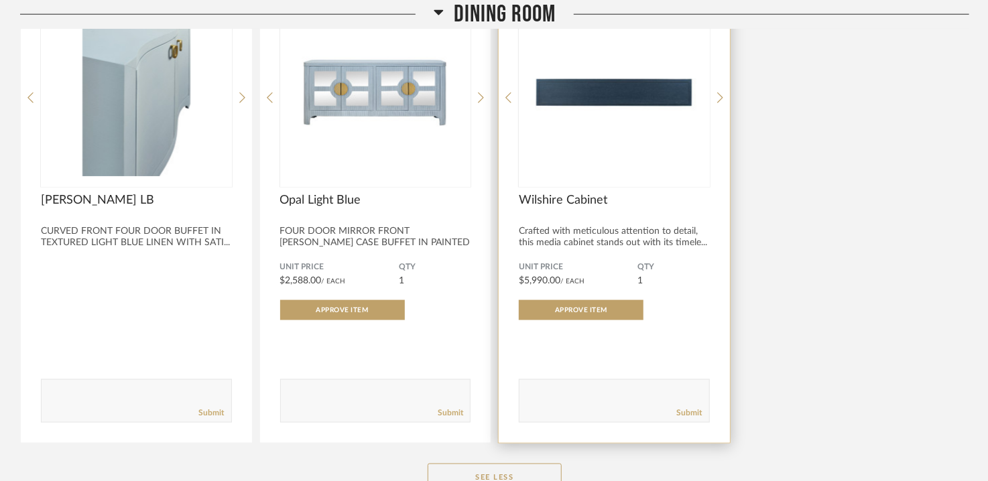
click at [654, 245] on div "Crafted with meticulous attention to detail, this media cabinet stands out with…" at bounding box center [614, 237] width 191 height 23
click at [626, 214] on div "Wilshire Cabinet" at bounding box center [614, 207] width 191 height 29
click at [717, 95] on div "DISLIKE LIKE Wilshire Cabinet Crafted with meticulous attention to detail, this…" at bounding box center [614, 211] width 231 height 463
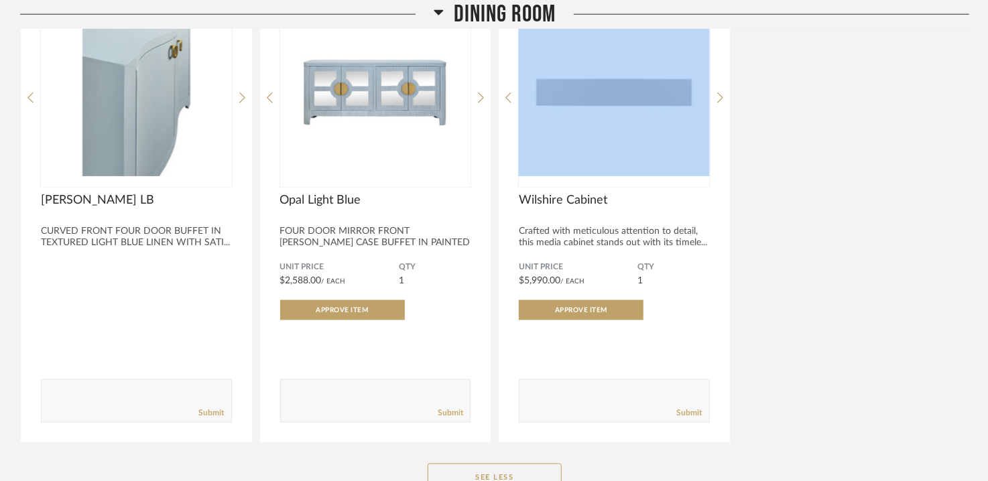
scroll to position [670, 0]
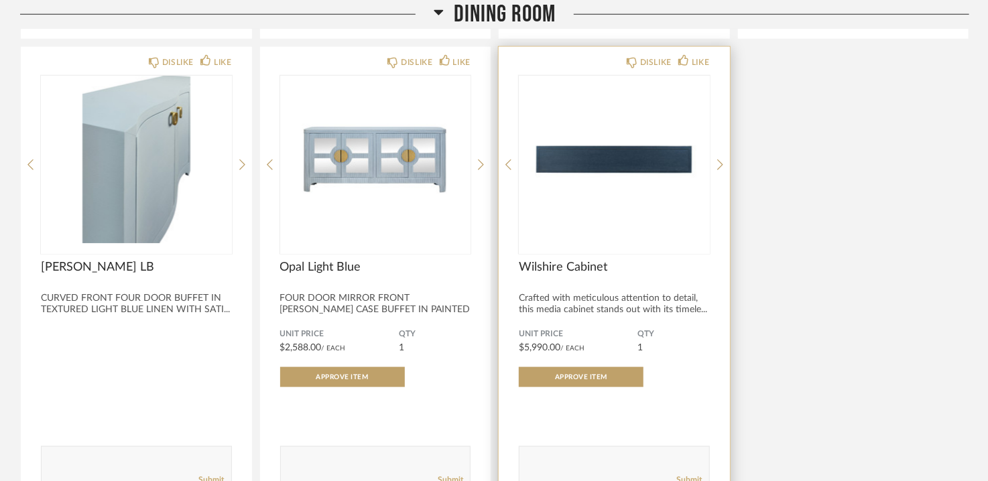
click at [652, 298] on div "Crafted with meticulous attention to detail, this media cabinet stands out with…" at bounding box center [614, 304] width 191 height 23
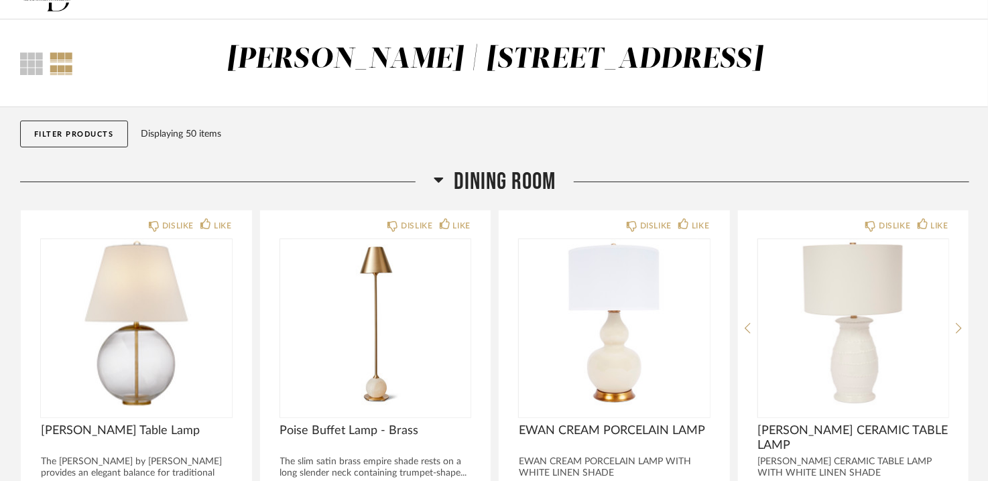
scroll to position [0, 0]
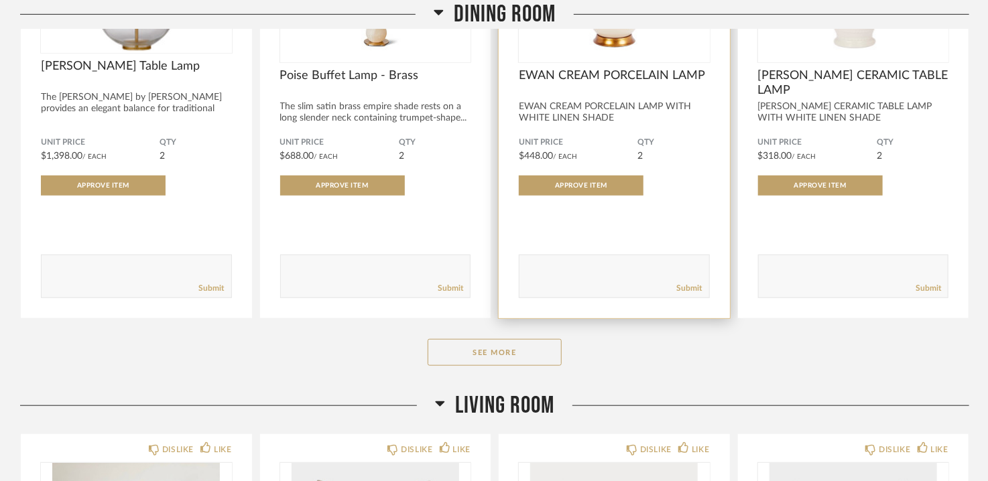
scroll to position [469, 0]
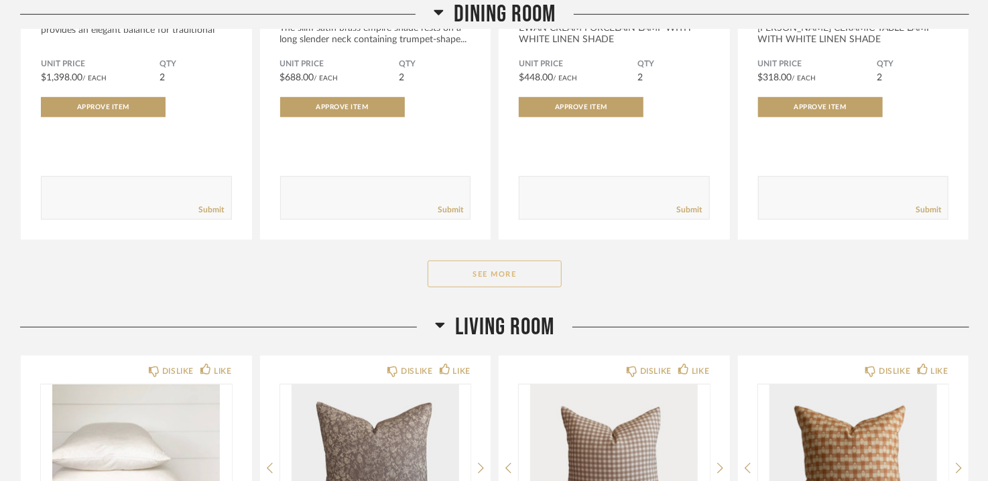
click at [503, 271] on button "See More" at bounding box center [495, 274] width 134 height 27
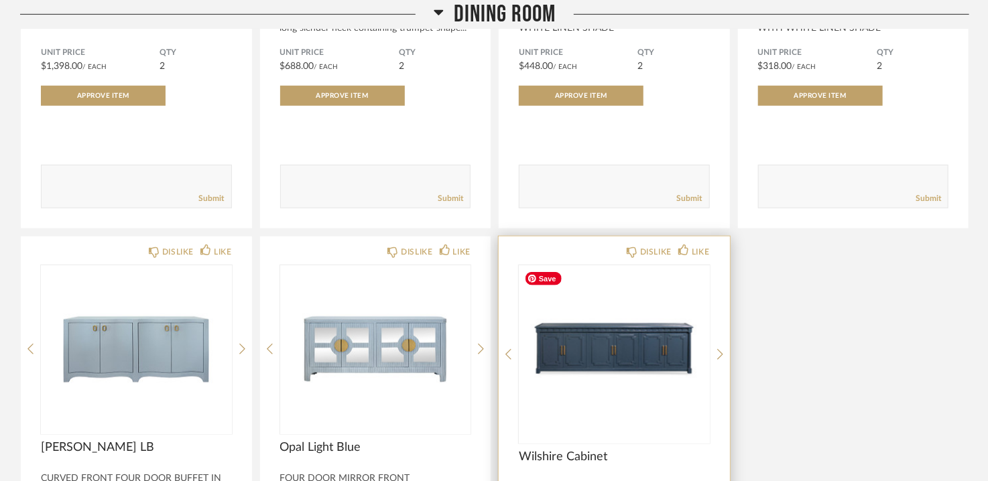
scroll to position [603, 0]
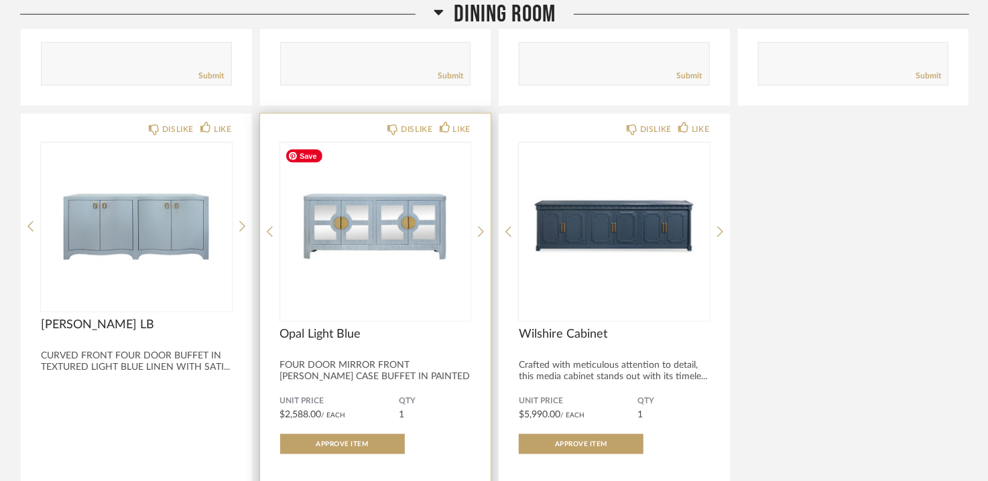
click at [437, 240] on img "0" at bounding box center [375, 227] width 191 height 168
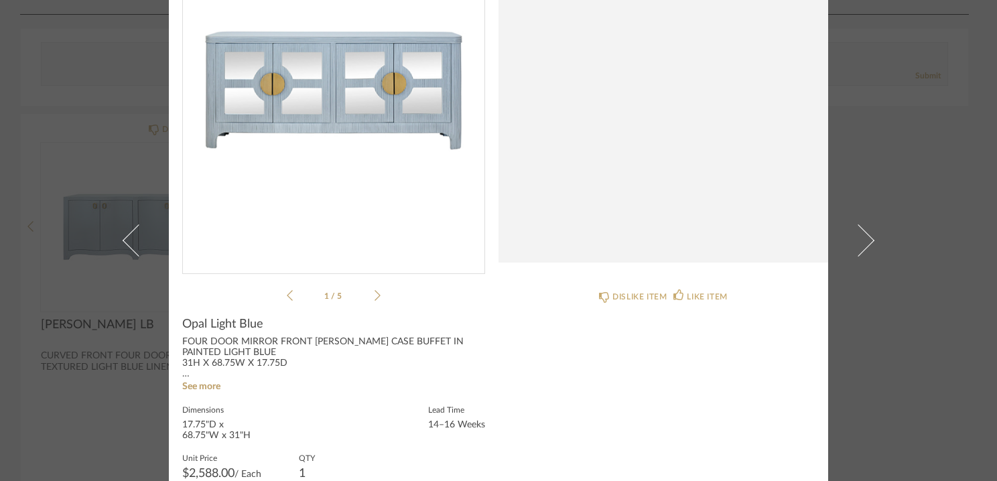
scroll to position [134, 0]
click at [375, 294] on icon at bounding box center [378, 294] width 6 height 11
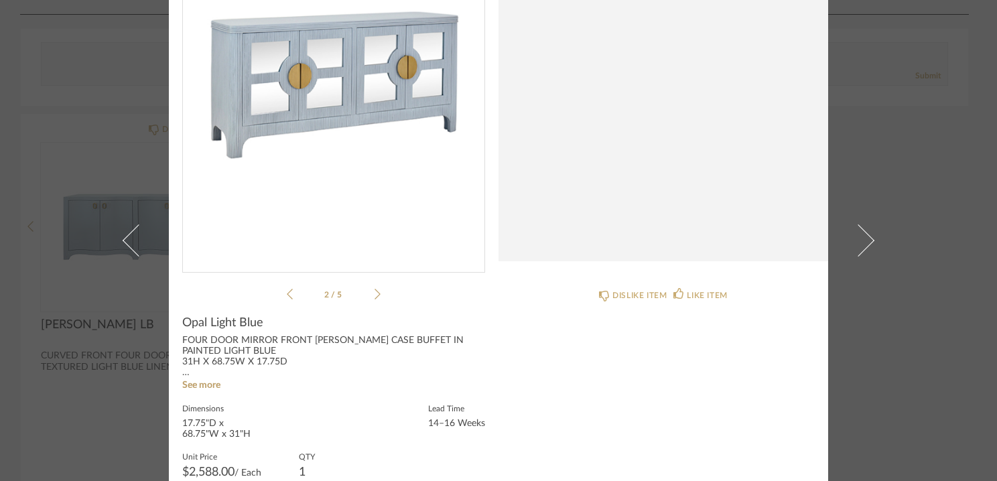
click at [375, 294] on icon at bounding box center [378, 294] width 6 height 12
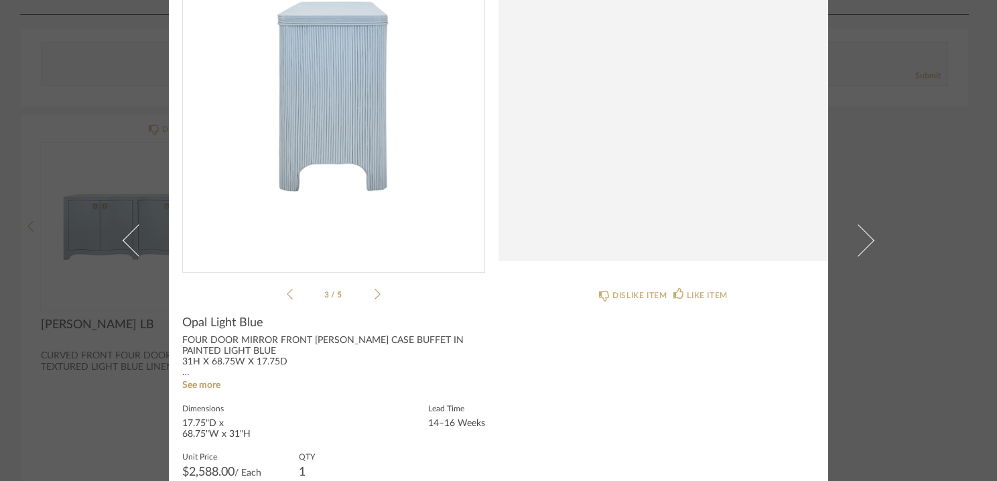
click at [375, 294] on icon at bounding box center [378, 294] width 6 height 12
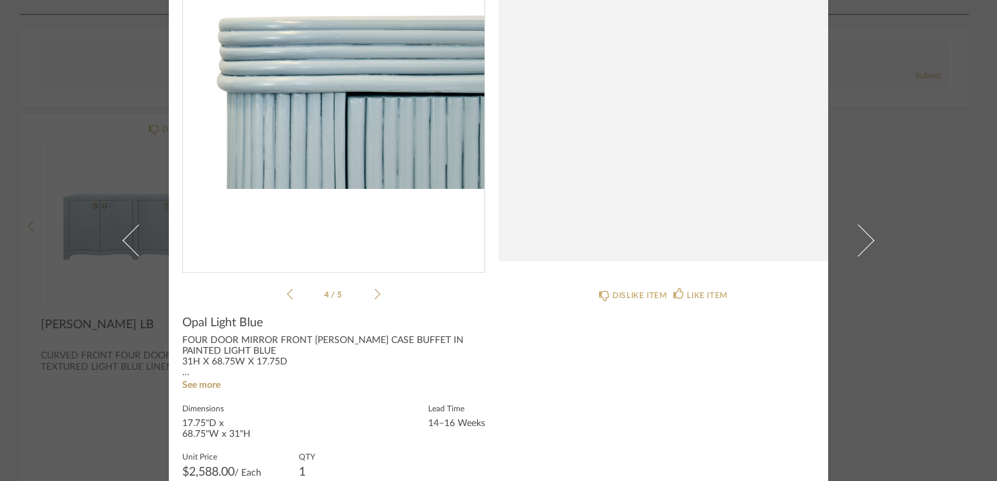
click at [365, 294] on li "4 / 5" at bounding box center [334, 294] width 82 height 16
click at [287, 286] on ul "4 / 5" at bounding box center [334, 294] width 94 height 16
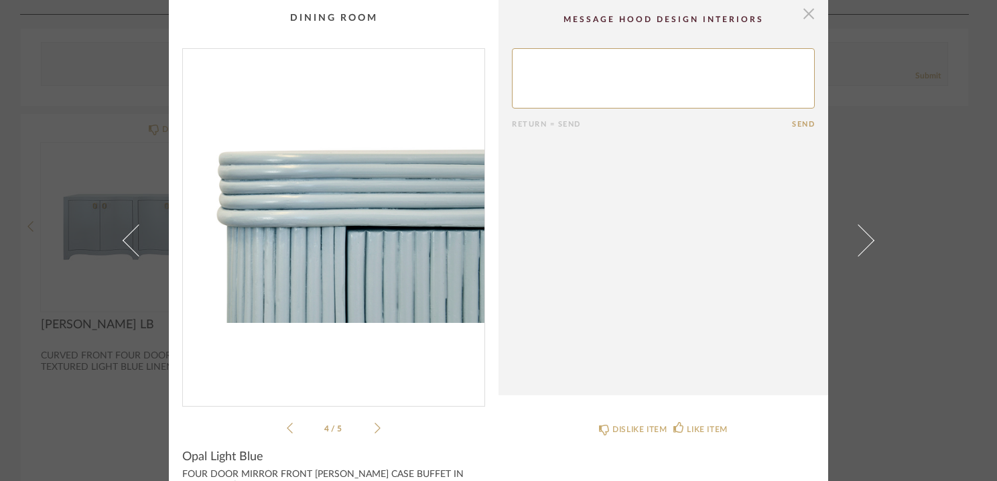
click at [807, 5] on span "button" at bounding box center [809, 13] width 27 height 27
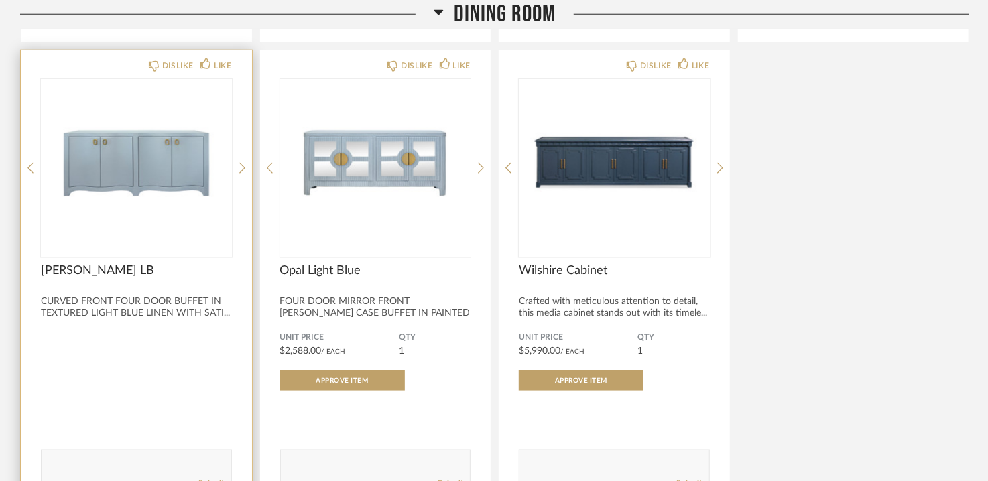
scroll to position [737, 0]
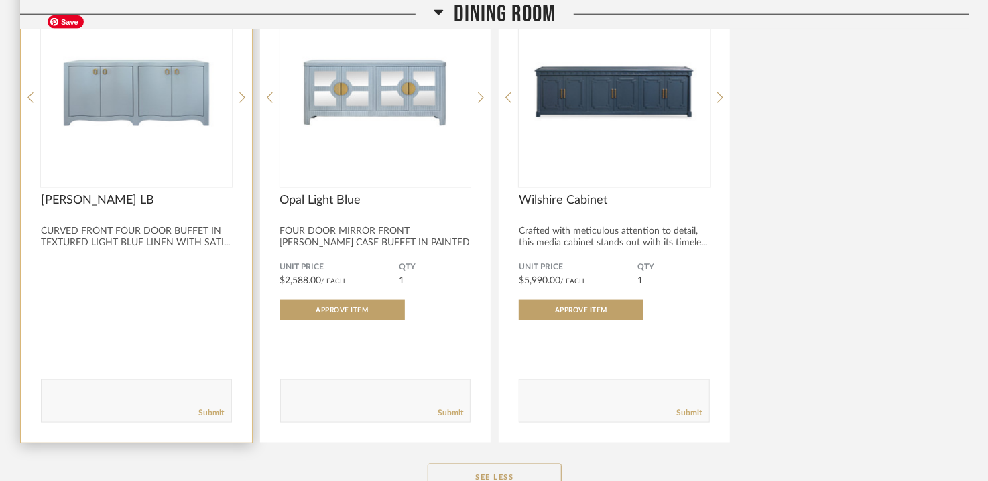
click at [185, 97] on img "0" at bounding box center [136, 93] width 191 height 168
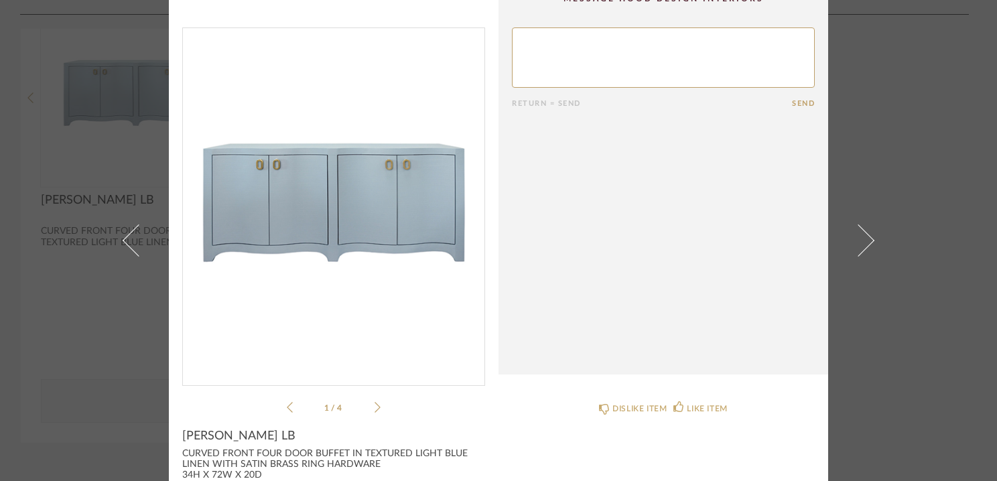
scroll to position [0, 0]
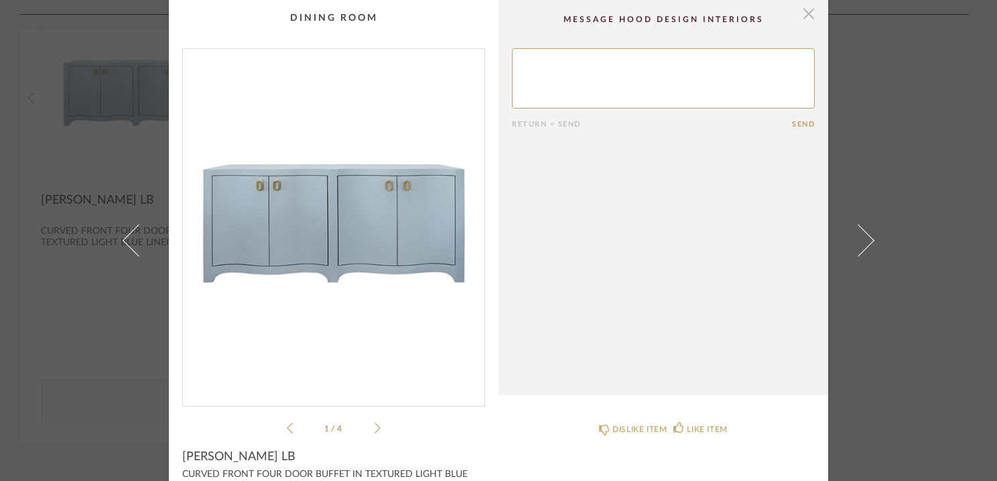
click at [802, 9] on span "button" at bounding box center [809, 13] width 27 height 27
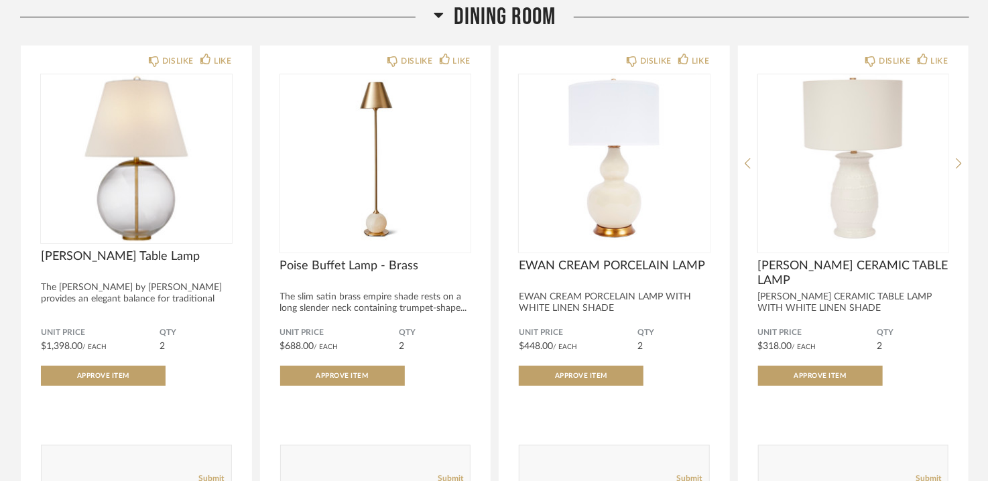
scroll to position [201, 0]
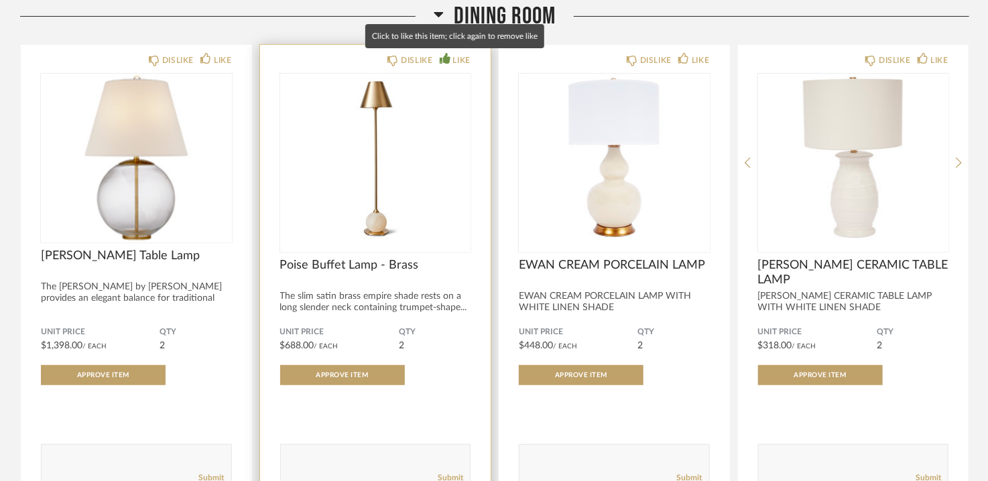
click at [460, 59] on div "LIKE" at bounding box center [461, 60] width 17 height 13
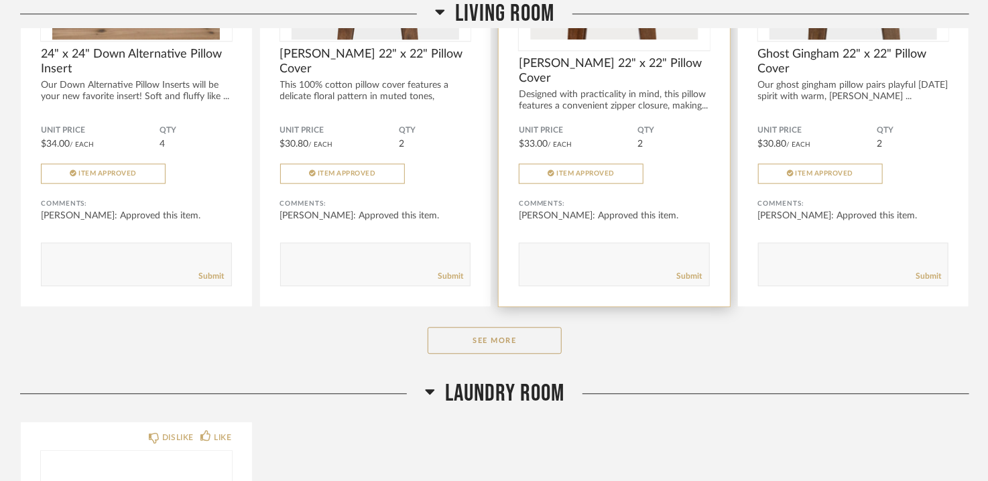
scroll to position [1550, 0]
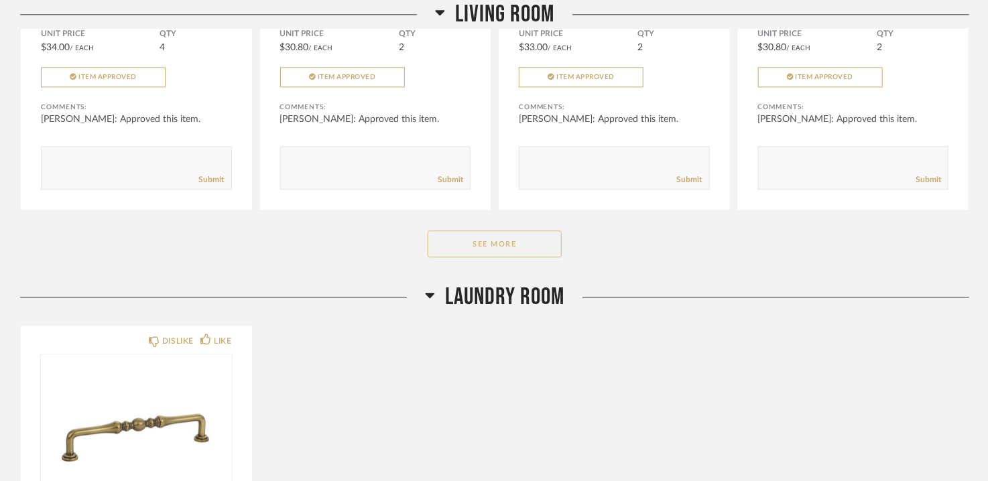
click at [481, 233] on button "See More" at bounding box center [495, 244] width 134 height 27
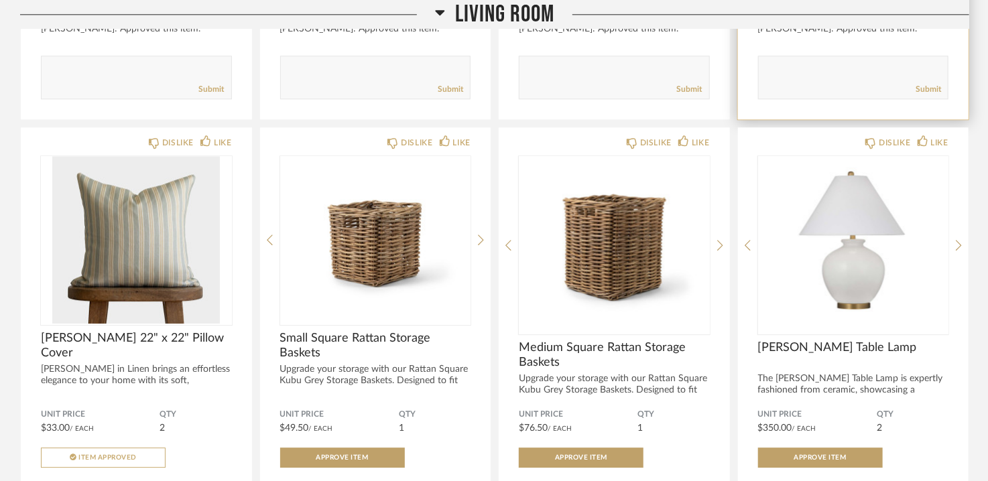
scroll to position [1818, 0]
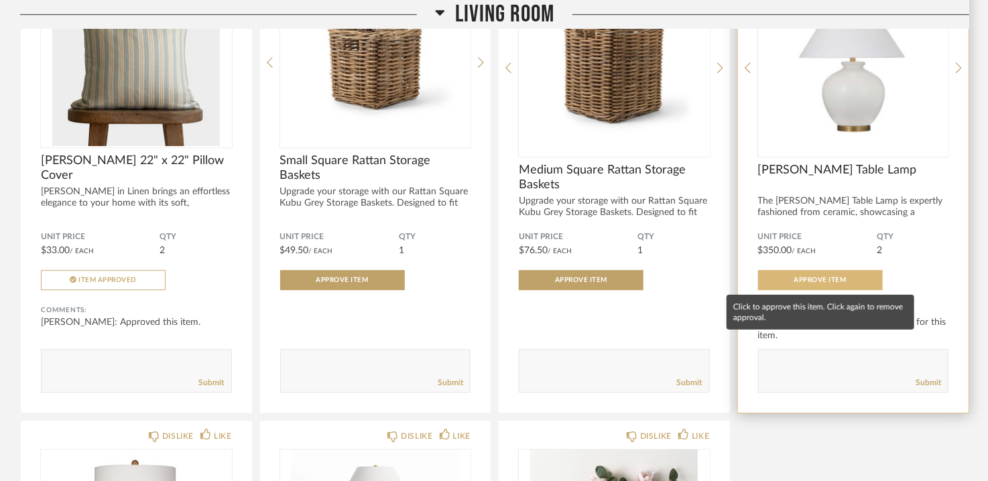
click at [826, 281] on span "Approve Item" at bounding box center [820, 280] width 52 height 7
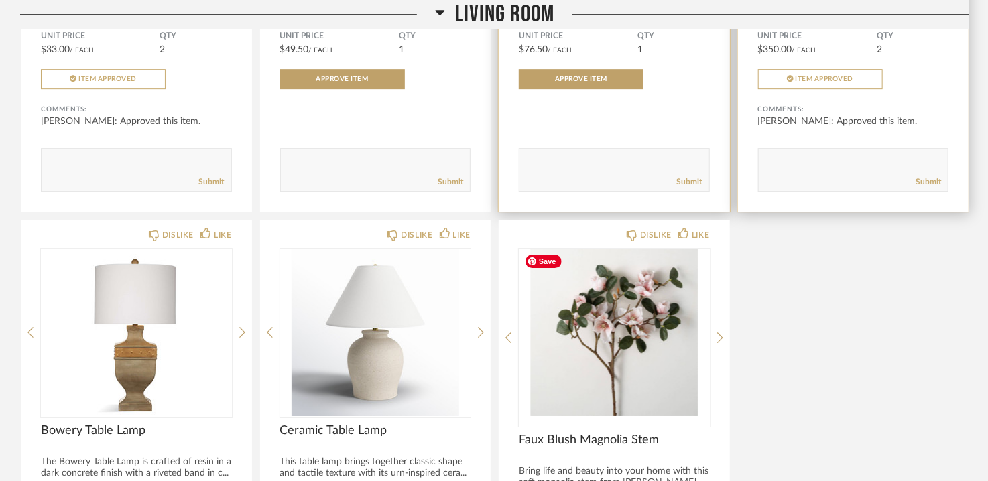
scroll to position [1952, 0]
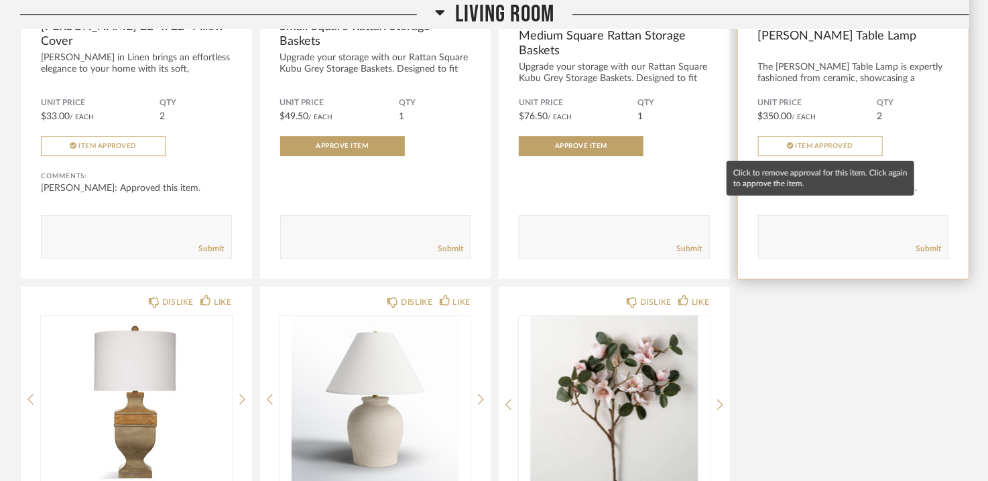
click at [831, 143] on span "Item Approved" at bounding box center [825, 146] width 58 height 7
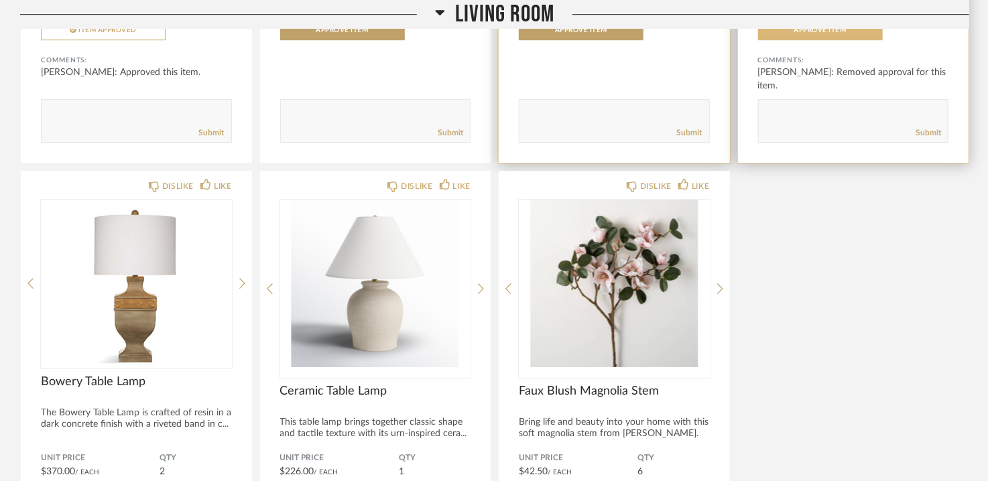
scroll to position [2086, 0]
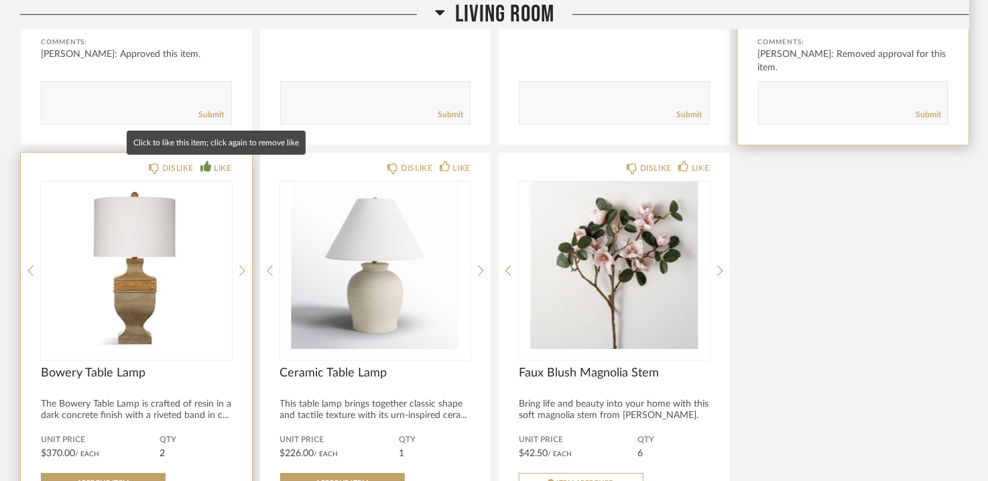
click at [224, 170] on div "LIKE" at bounding box center [222, 168] width 17 height 13
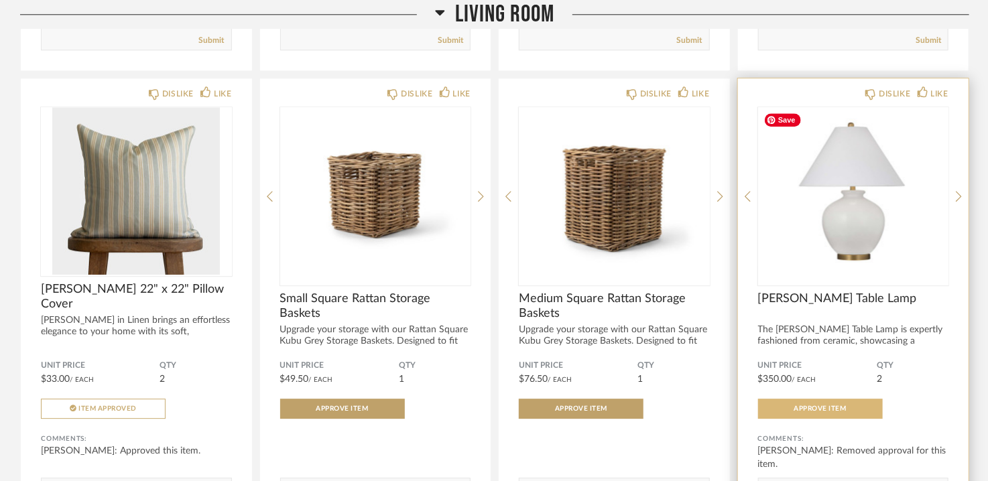
scroll to position [1617, 0]
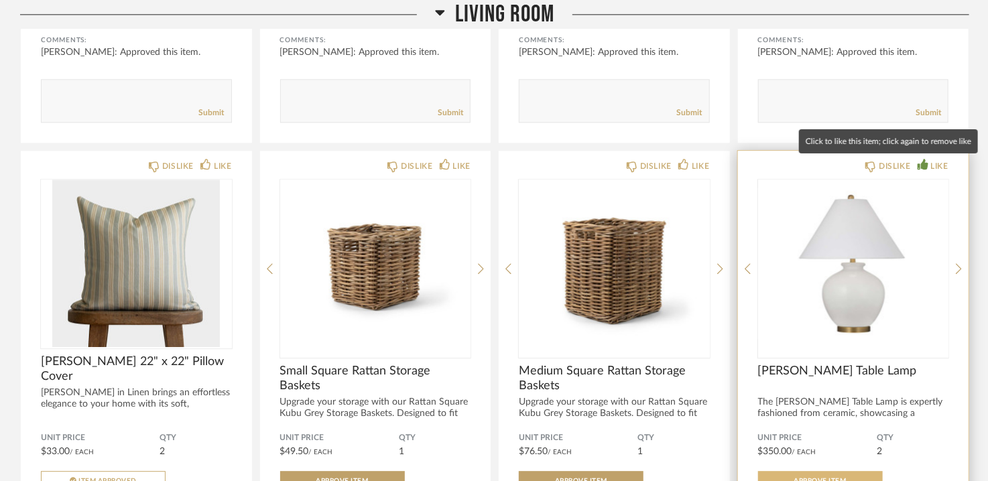
click at [941, 161] on div "LIKE" at bounding box center [939, 166] width 17 height 13
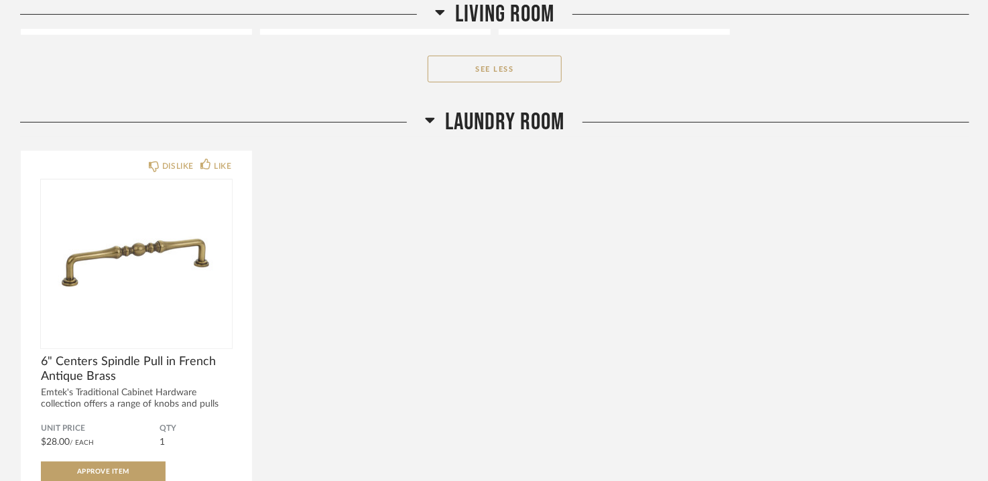
scroll to position [2756, 0]
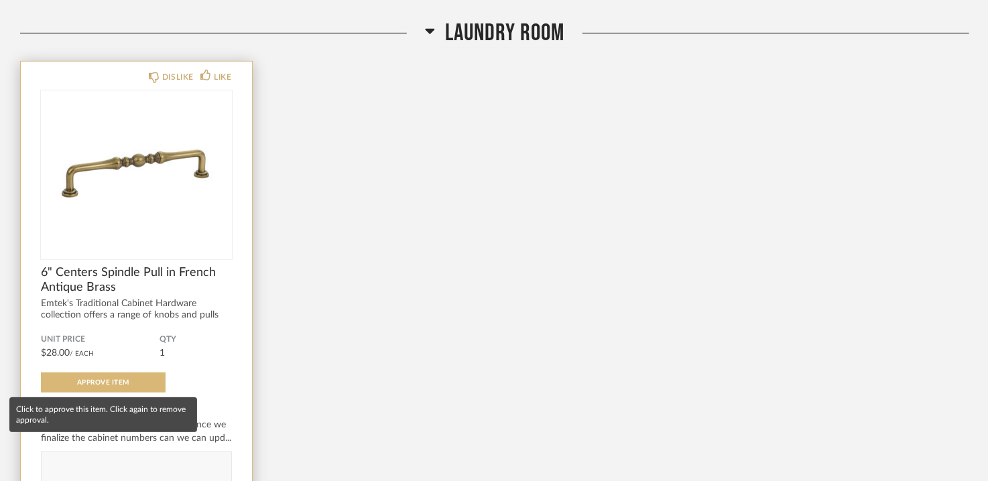
click at [115, 381] on span "Approve Item" at bounding box center [103, 382] width 52 height 7
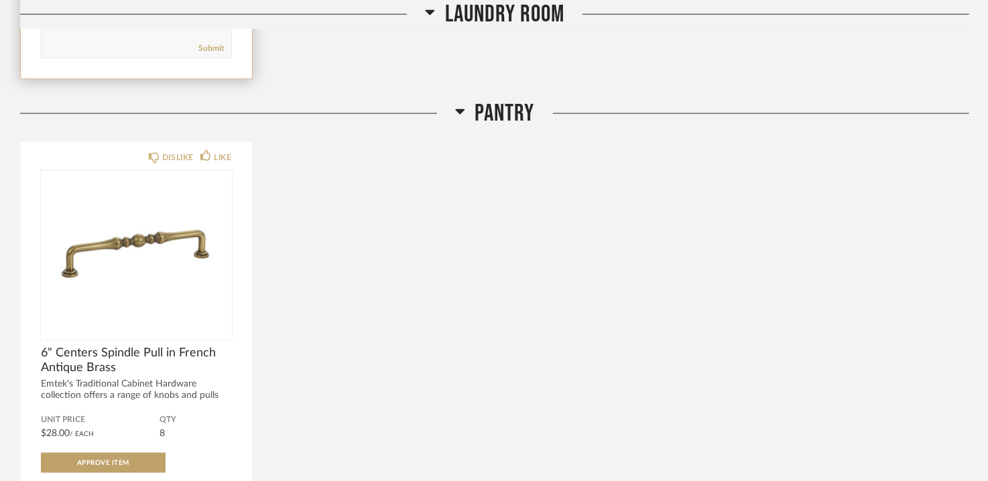
scroll to position [3226, 0]
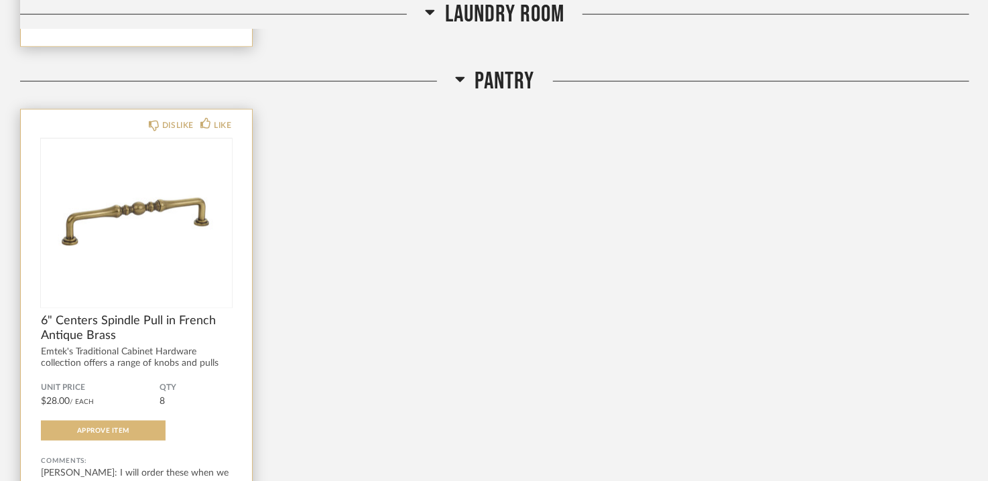
click at [124, 421] on button "Approve Item" at bounding box center [103, 431] width 125 height 20
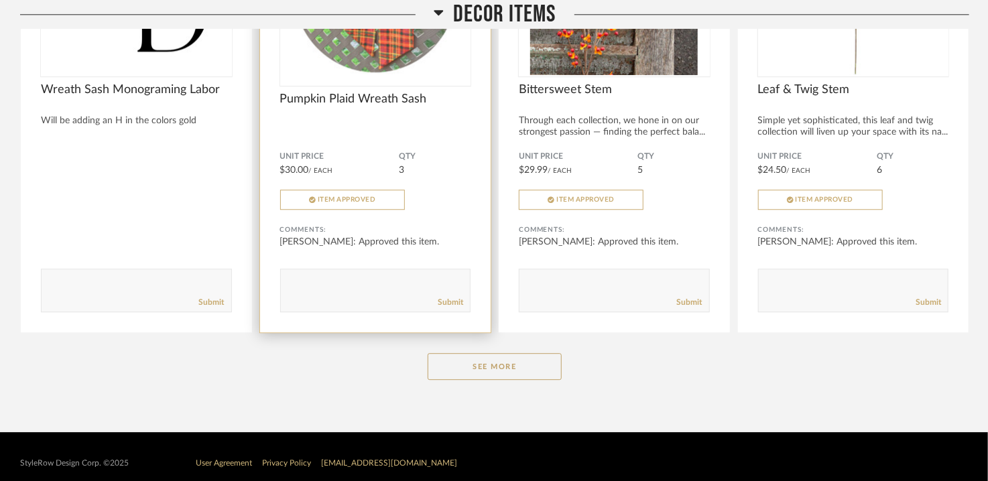
scroll to position [6601, 0]
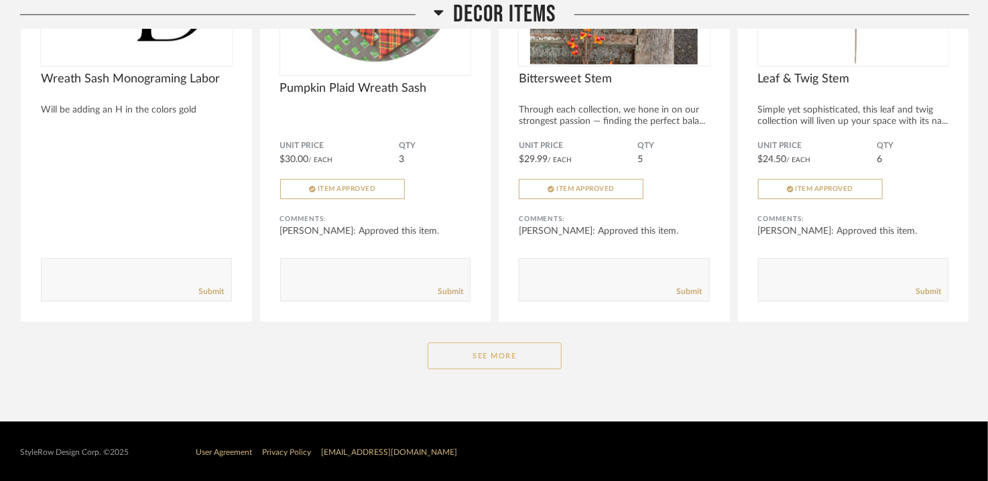
click at [520, 359] on button "See More" at bounding box center [495, 356] width 134 height 27
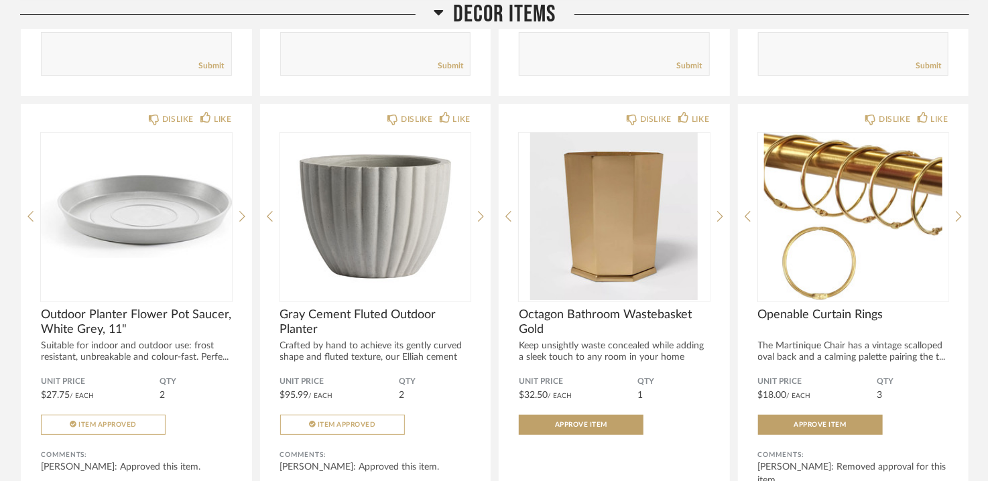
scroll to position [7406, 0]
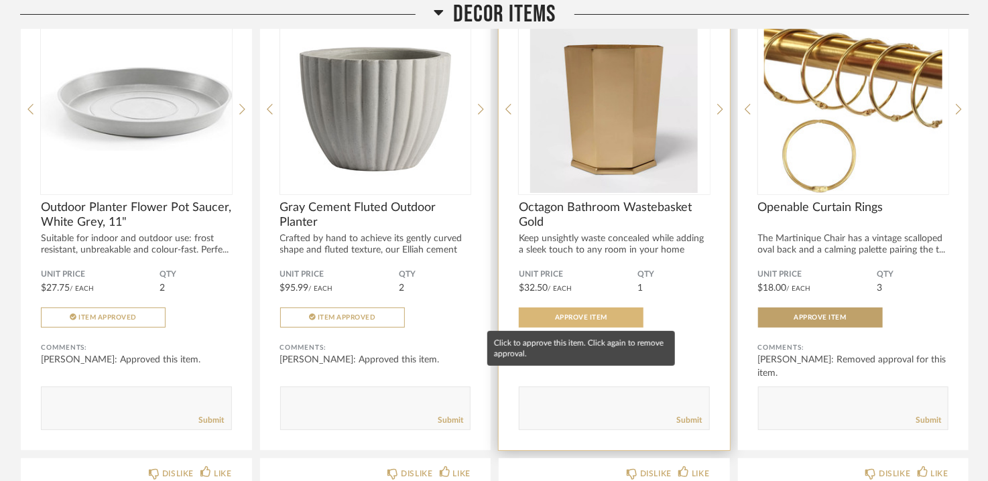
click at [598, 314] on span "Approve Item" at bounding box center [581, 317] width 52 height 7
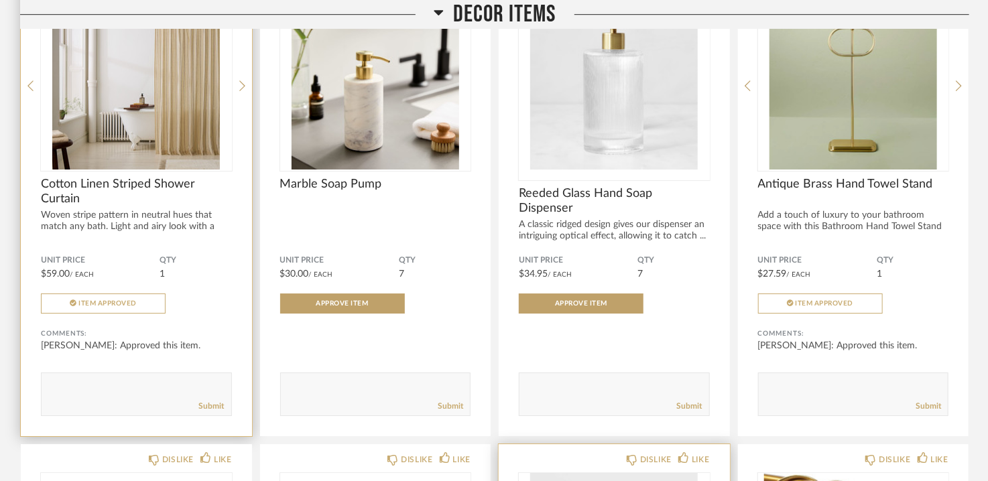
scroll to position [6936, 0]
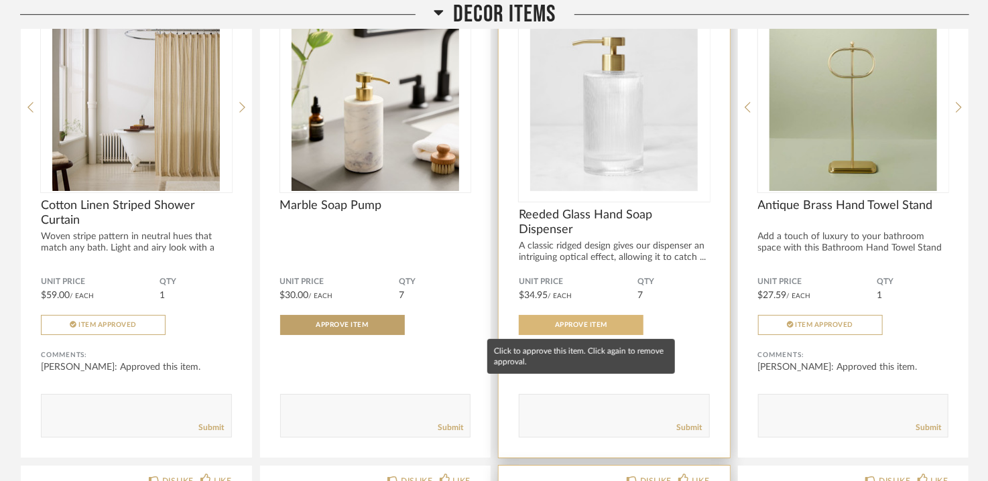
click at [605, 322] on span "Approve Item" at bounding box center [581, 325] width 52 height 7
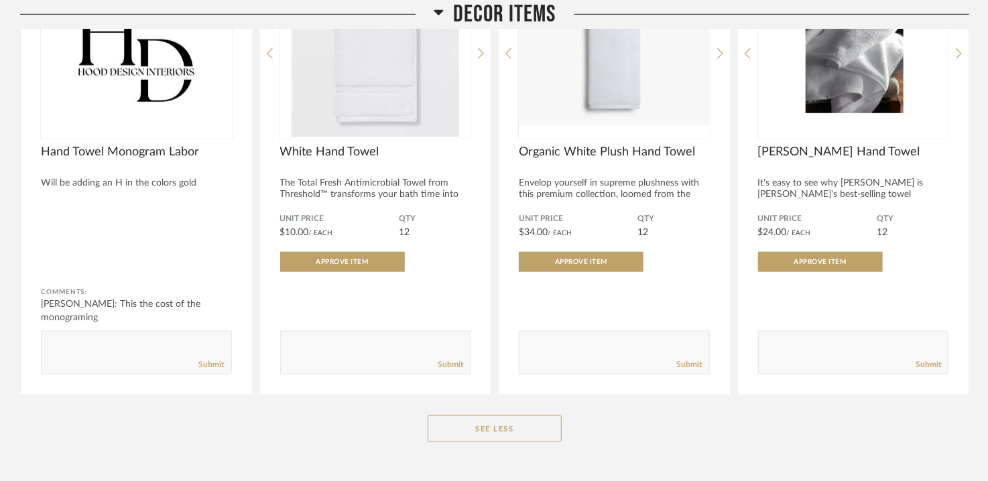
scroll to position [7875, 0]
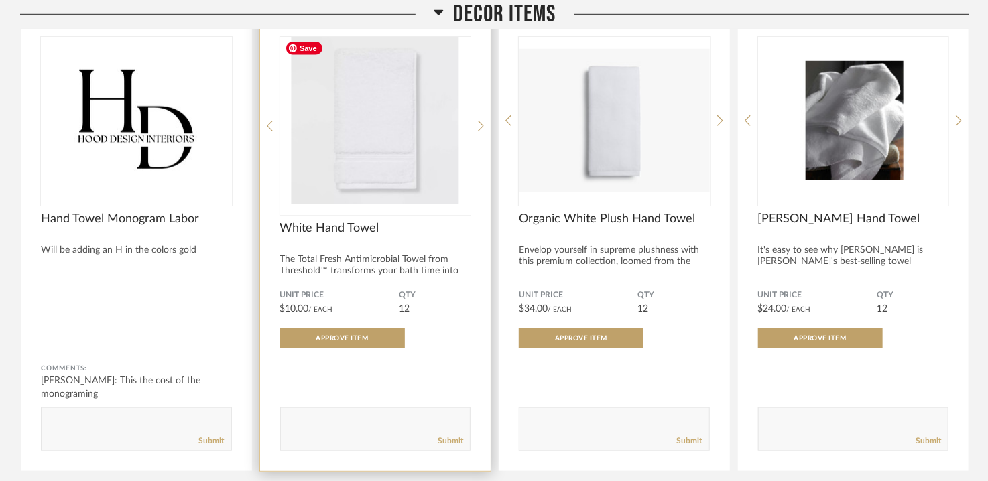
click at [404, 154] on img "0" at bounding box center [375, 121] width 191 height 168
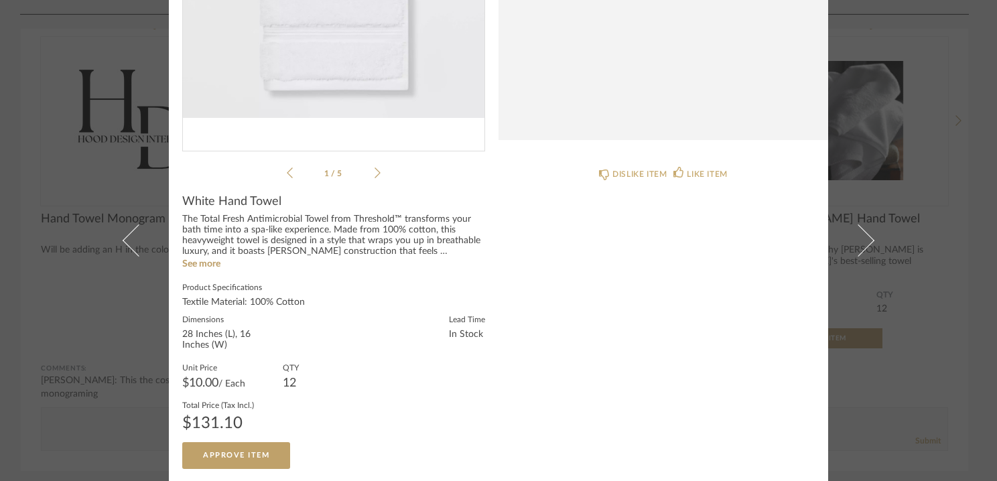
scroll to position [0, 0]
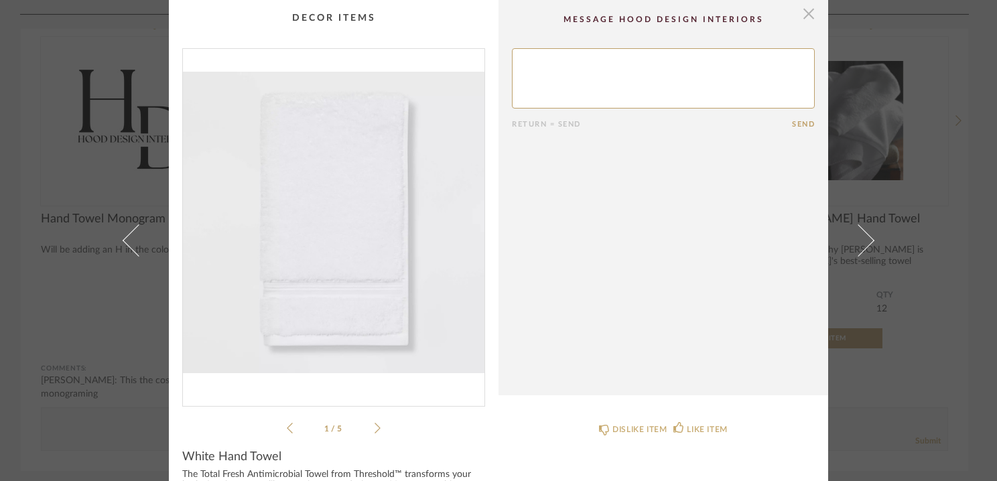
click at [804, 11] on span "button" at bounding box center [809, 13] width 27 height 27
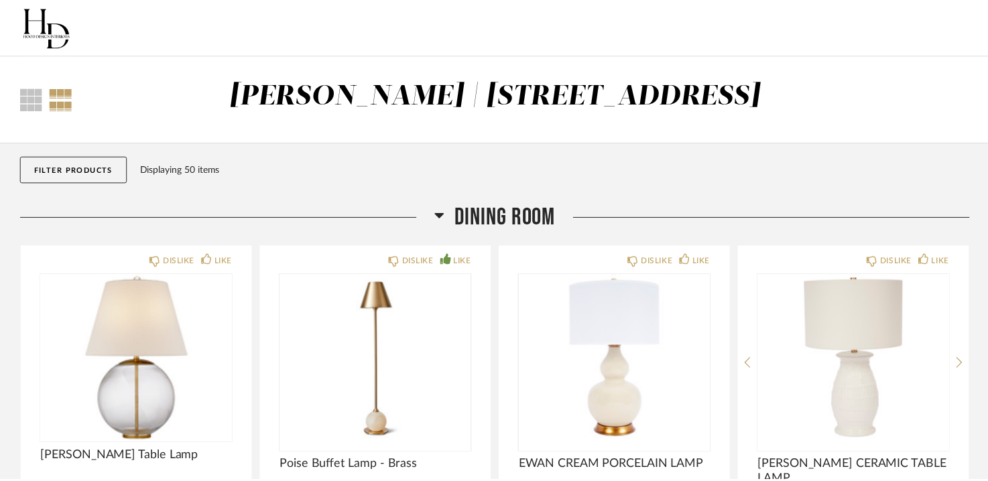
scroll to position [7875, 0]
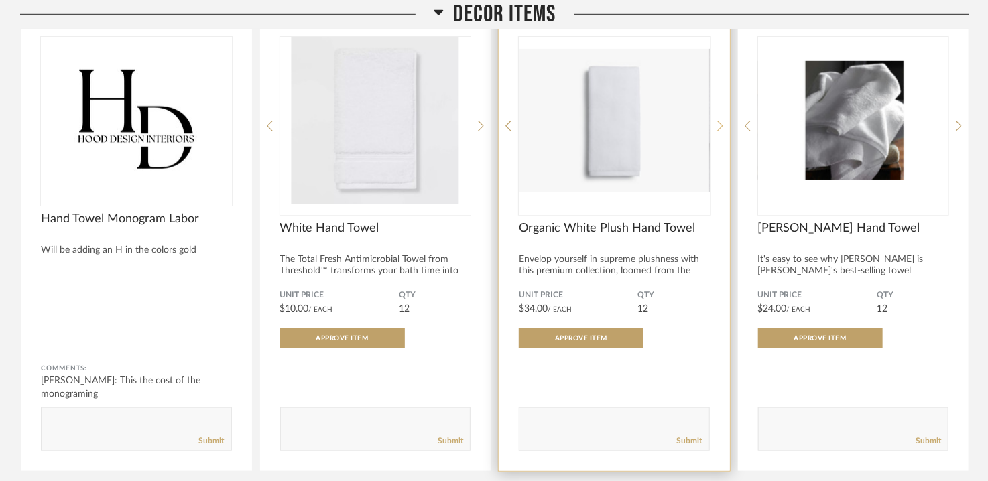
click at [720, 125] on icon at bounding box center [720, 126] width 6 height 12
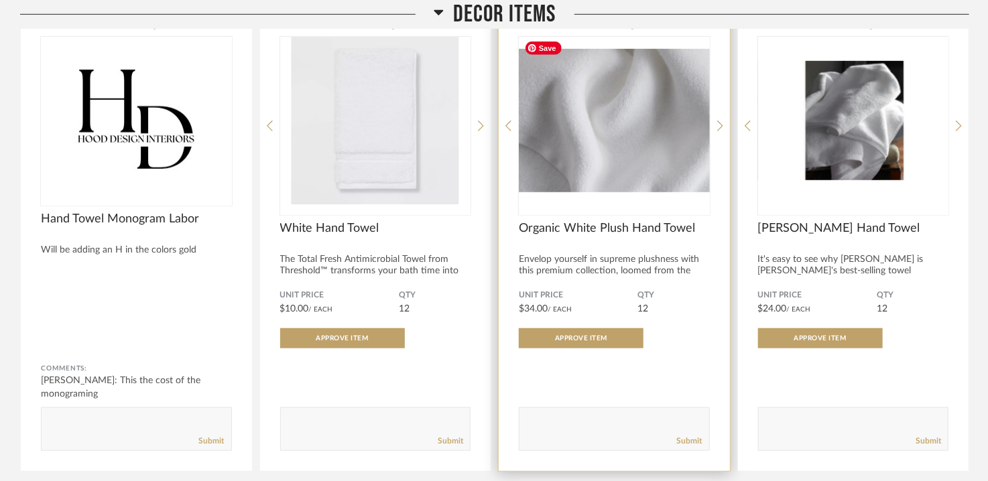
click at [626, 118] on img "1" at bounding box center [614, 121] width 191 height 168
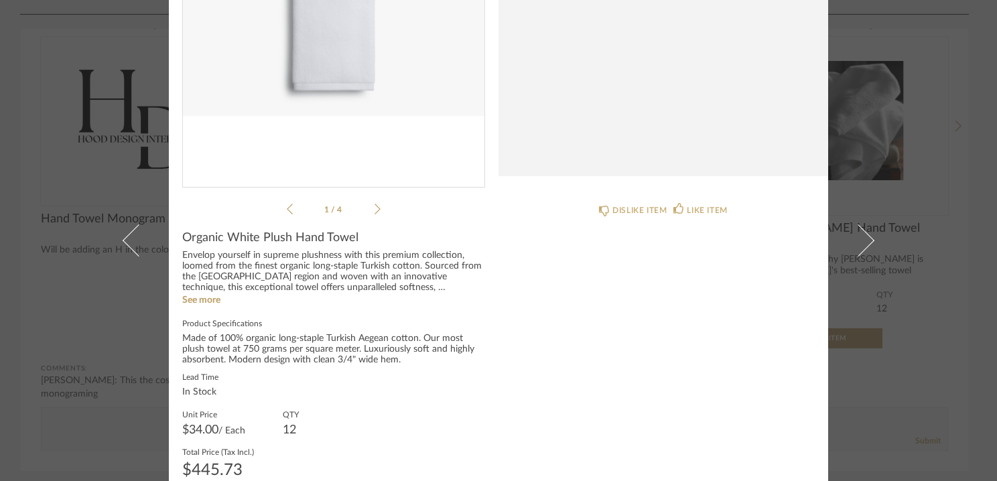
scroll to position [199, 0]
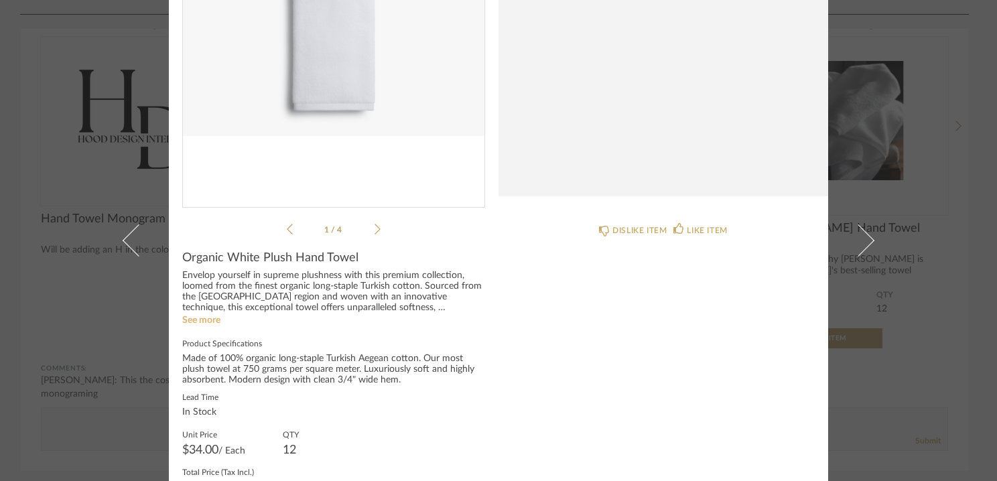
click at [189, 320] on link "See more" at bounding box center [201, 320] width 38 height 9
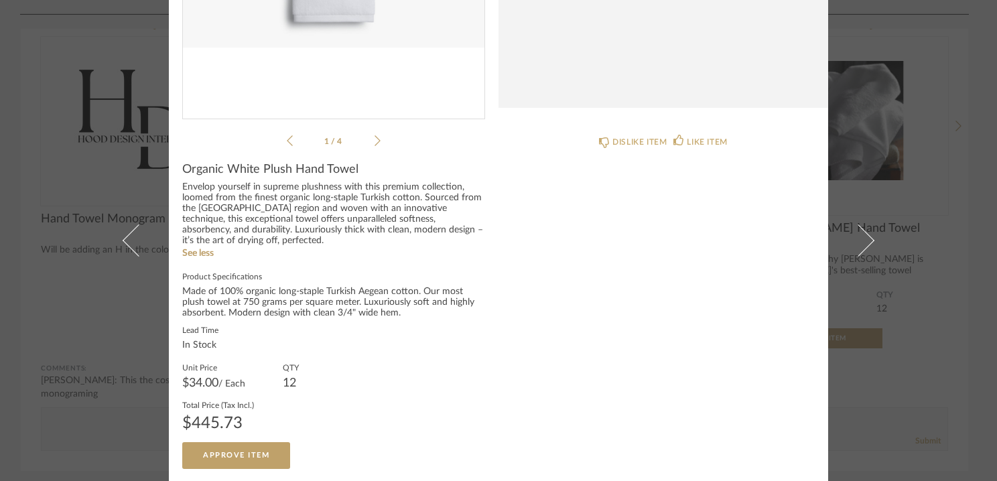
scroll to position [0, 0]
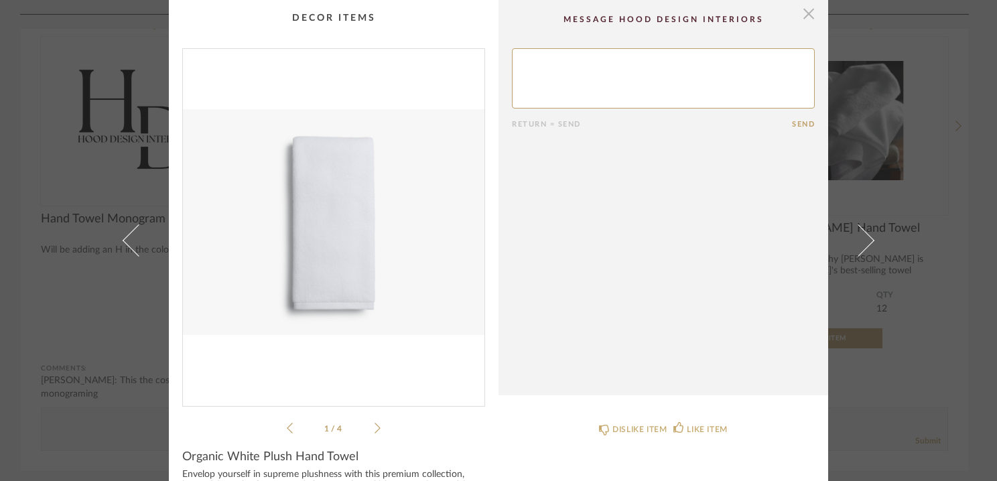
click at [801, 13] on span "button" at bounding box center [809, 13] width 27 height 27
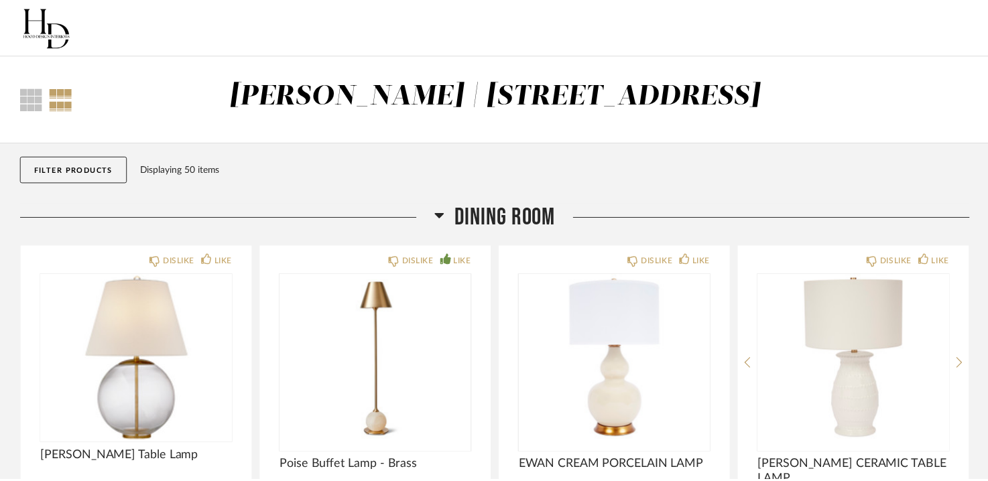
scroll to position [7875, 0]
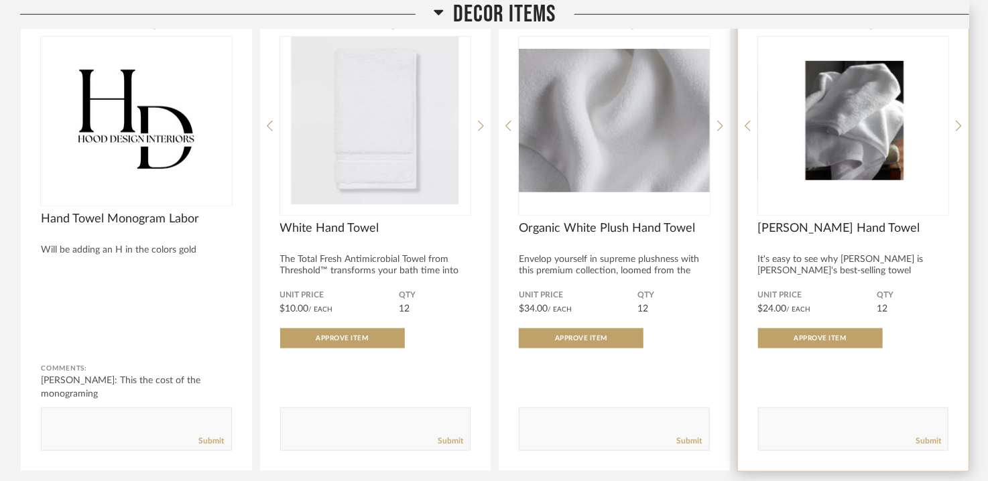
click at [832, 263] on div "It's easy to see why [PERSON_NAME] is [PERSON_NAME]'s best-selling towel collec…" at bounding box center [853, 271] width 191 height 34
click at [865, 170] on img "0" at bounding box center [853, 121] width 191 height 168
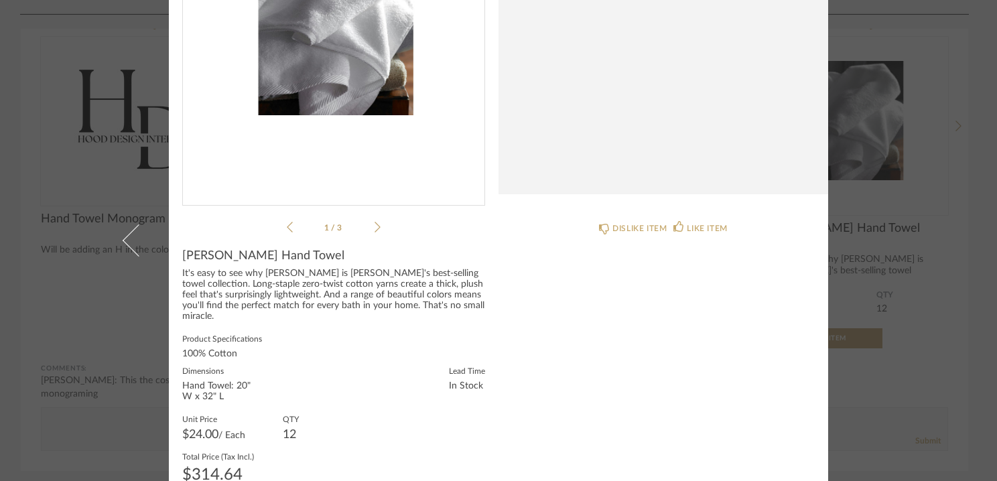
scroll to position [0, 0]
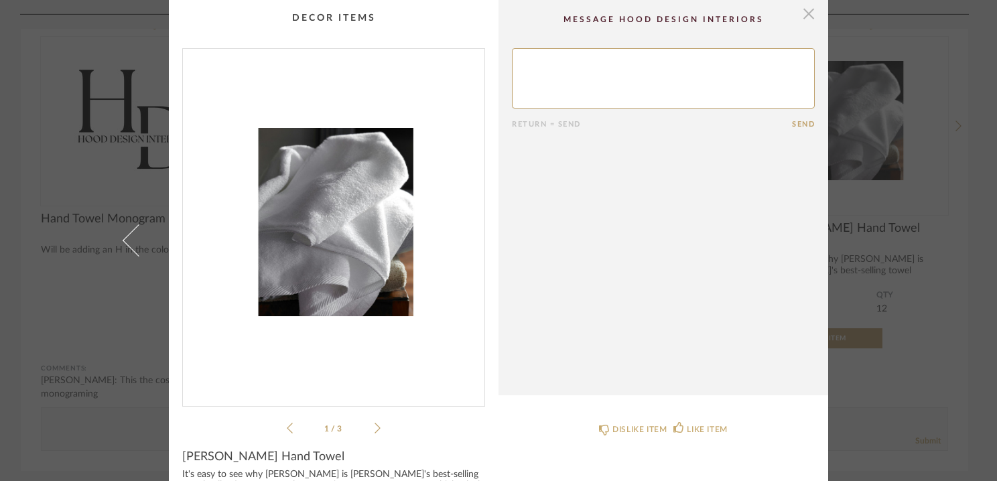
click at [805, 11] on span "button" at bounding box center [809, 13] width 27 height 27
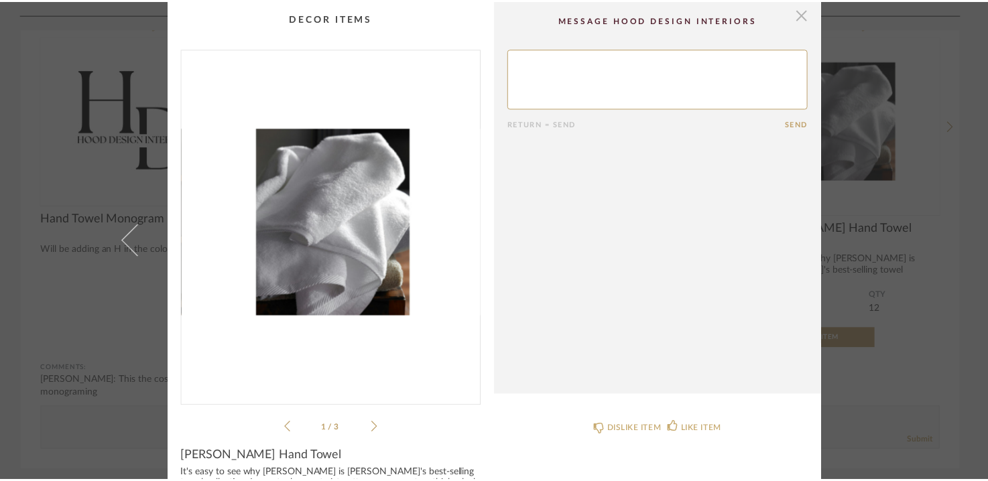
scroll to position [7875, 0]
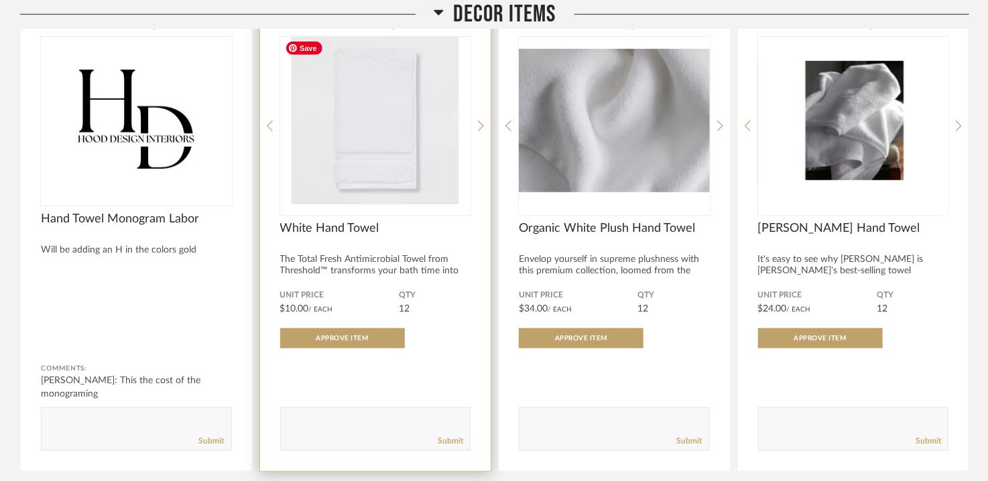
click at [373, 156] on img "0" at bounding box center [375, 121] width 191 height 168
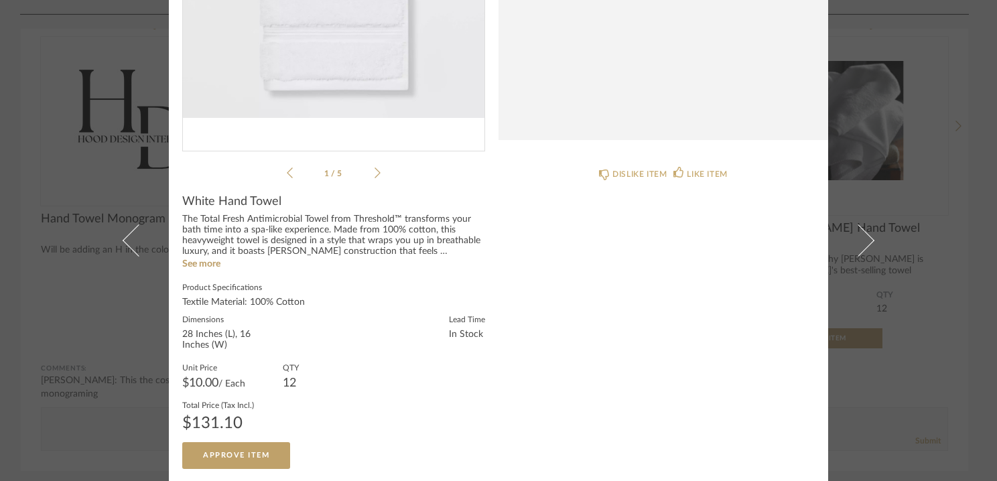
scroll to position [0, 0]
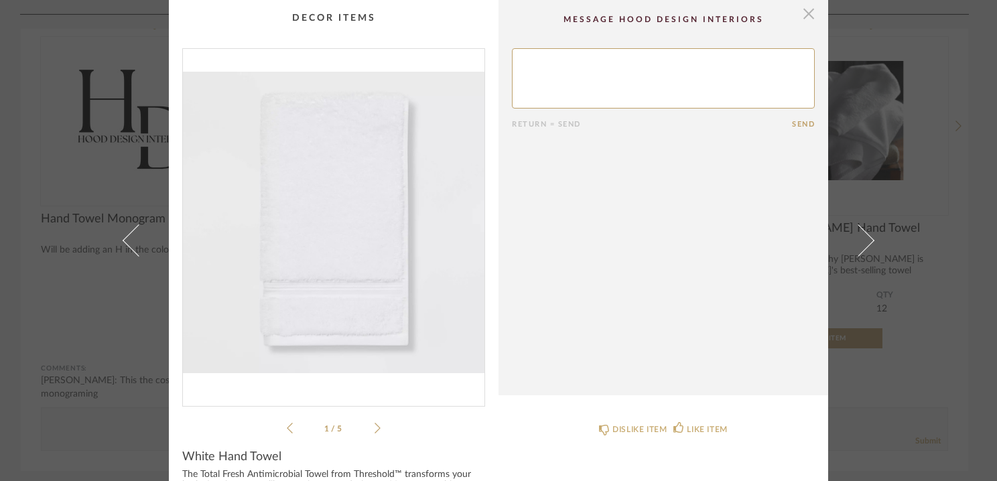
click at [804, 11] on span "button" at bounding box center [809, 13] width 27 height 27
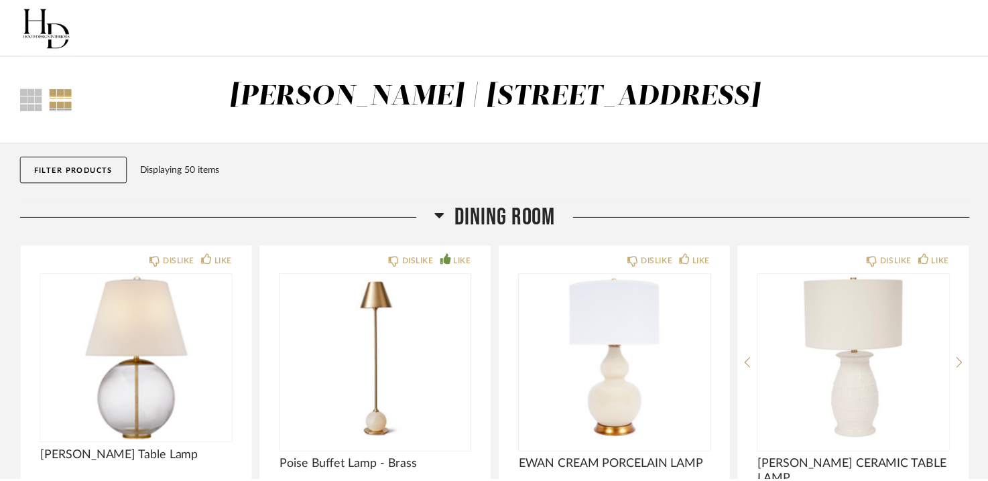
scroll to position [7875, 0]
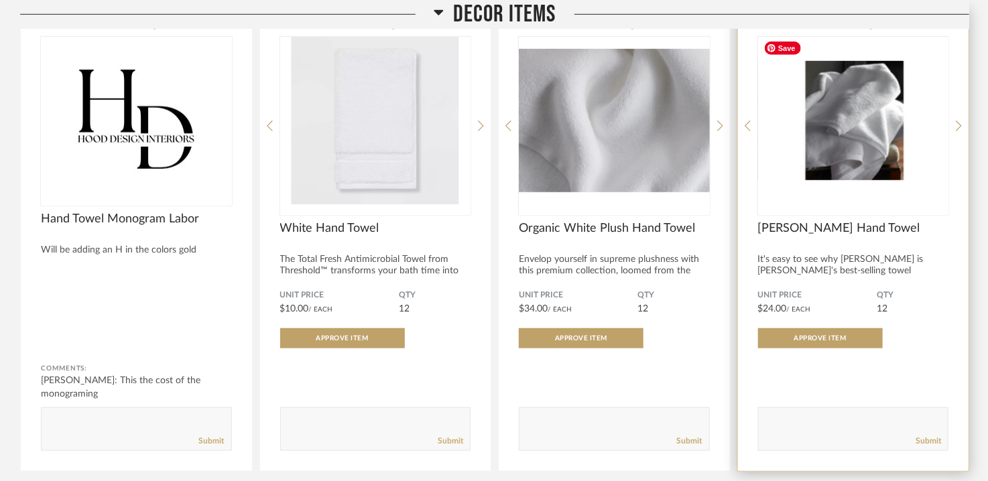
click at [861, 137] on img "0" at bounding box center [853, 121] width 191 height 168
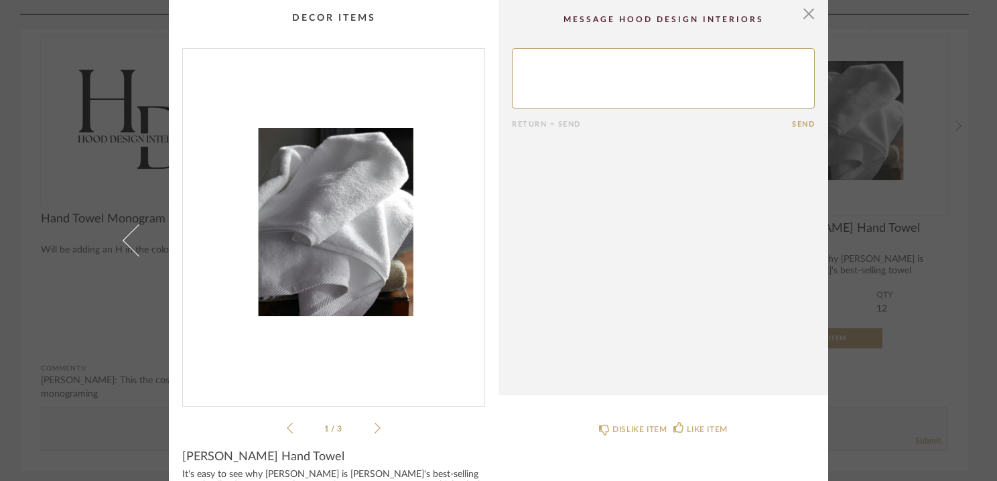
scroll to position [0, 0]
click at [802, 10] on span "button" at bounding box center [809, 13] width 27 height 27
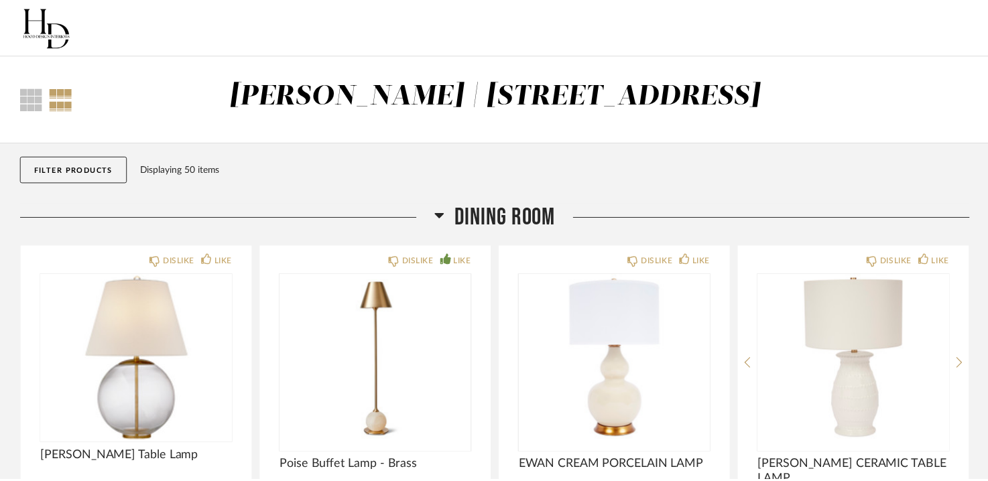
scroll to position [7875, 0]
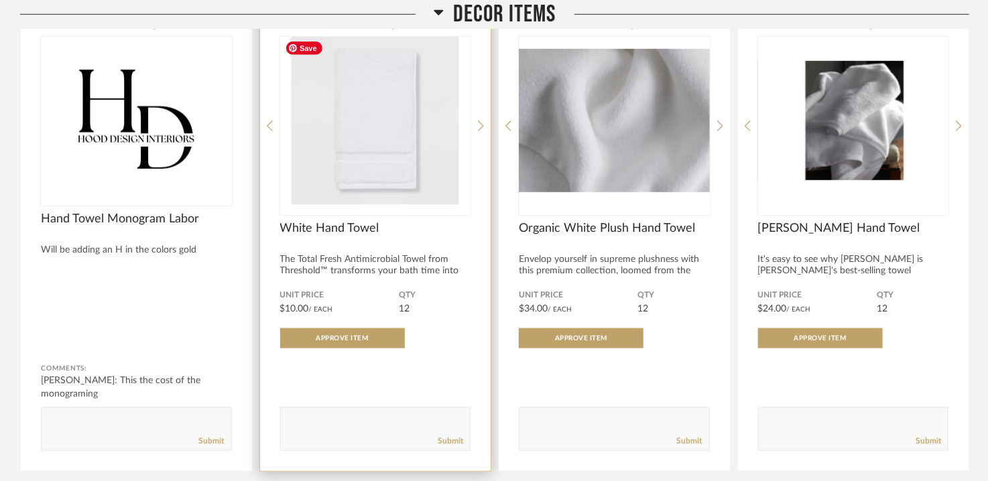
click at [377, 121] on img "0" at bounding box center [375, 121] width 191 height 168
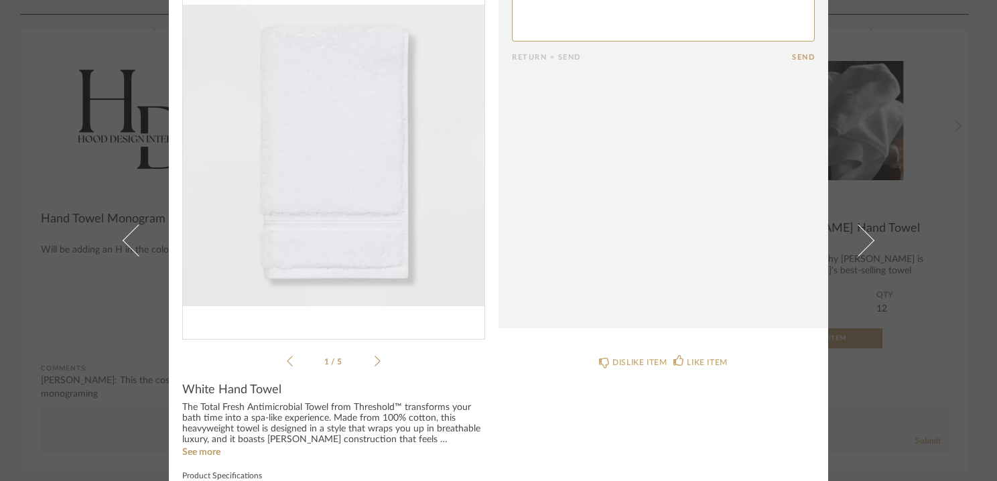
scroll to position [0, 0]
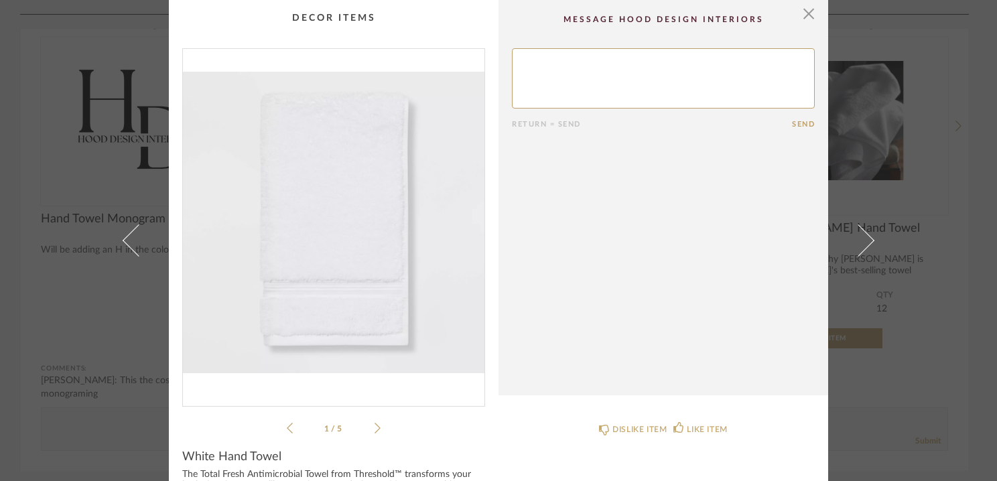
click at [817, 19] on cpp-summary-comments "Return = Send Send" at bounding box center [664, 197] width 330 height 395
click at [808, 14] on span "button" at bounding box center [809, 13] width 27 height 27
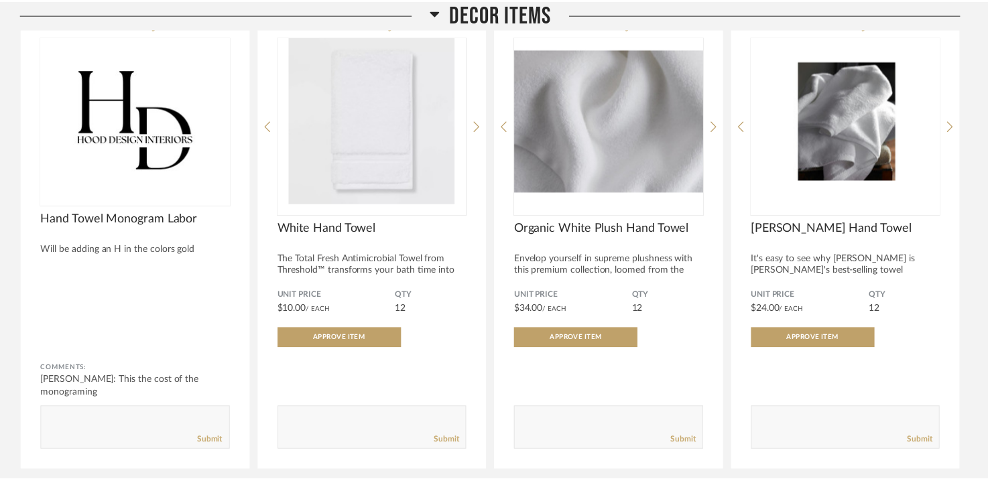
scroll to position [7875, 0]
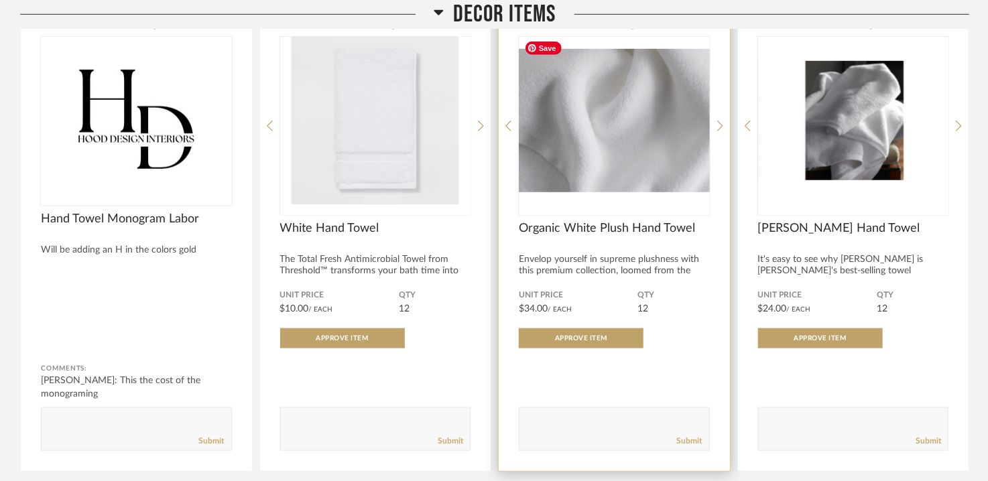
click at [602, 80] on img "1" at bounding box center [614, 121] width 191 height 168
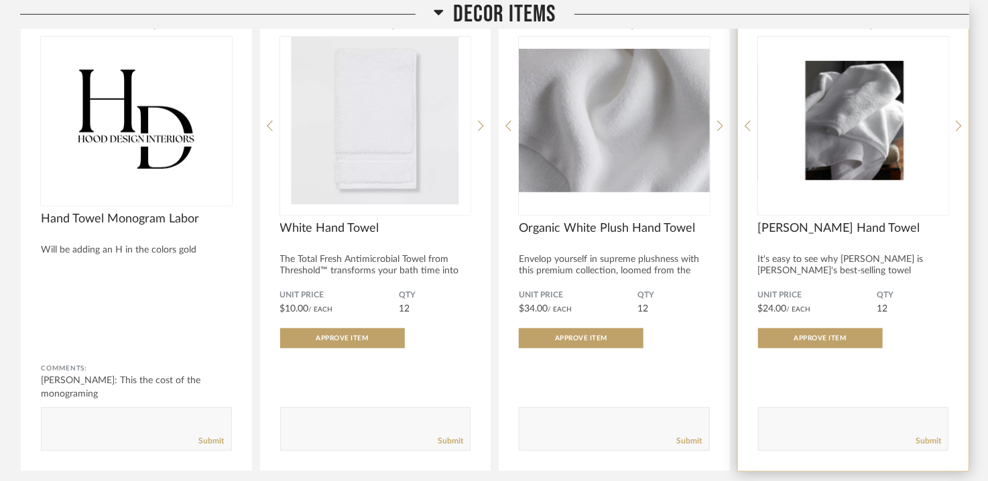
scroll to position [8024, 0]
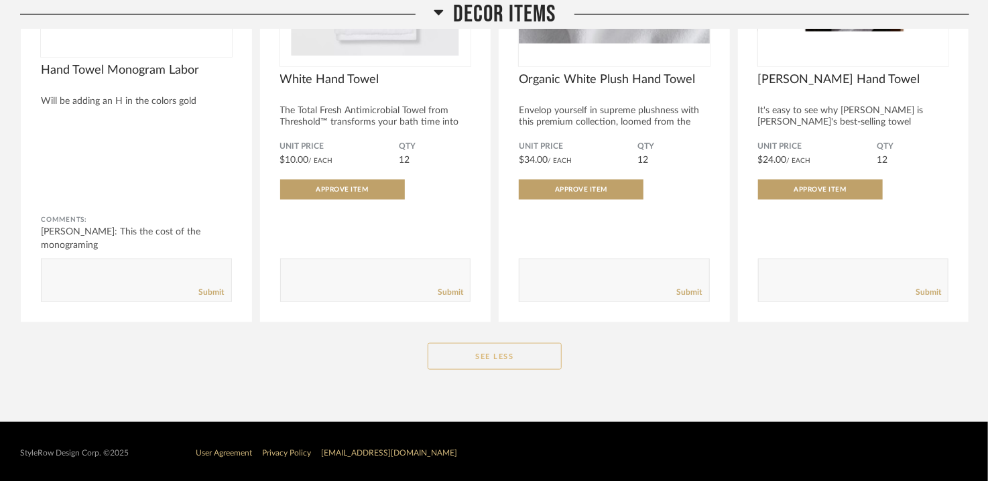
click at [557, 359] on button "See Less" at bounding box center [495, 356] width 134 height 27
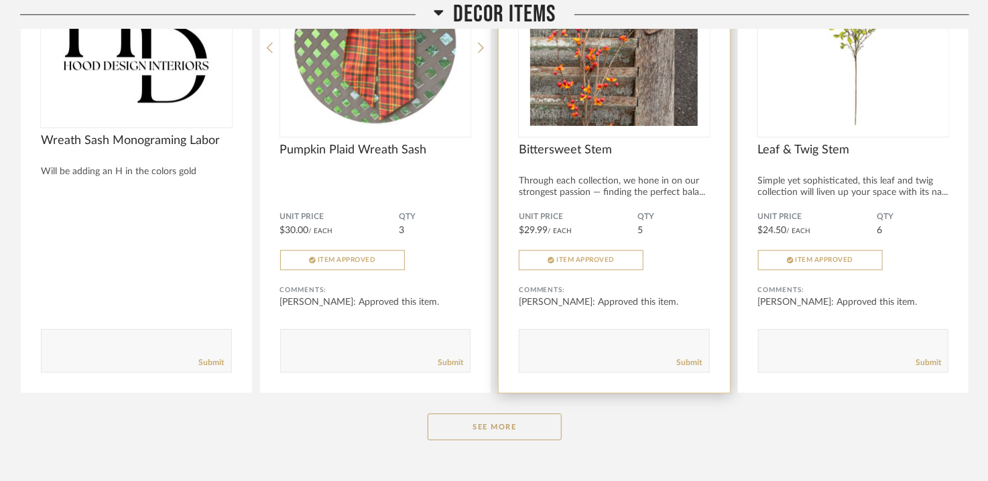
scroll to position [6611, 0]
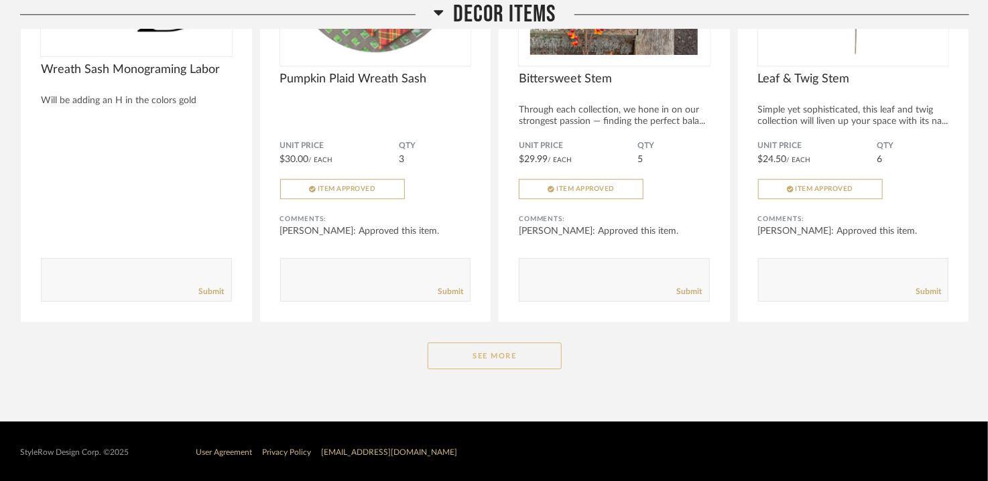
click at [480, 351] on button "See More" at bounding box center [495, 356] width 134 height 27
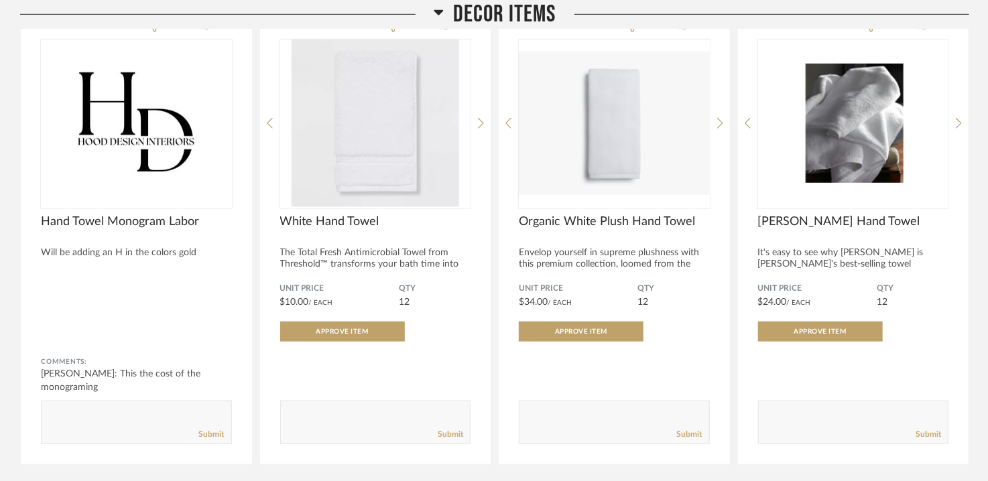
scroll to position [7884, 0]
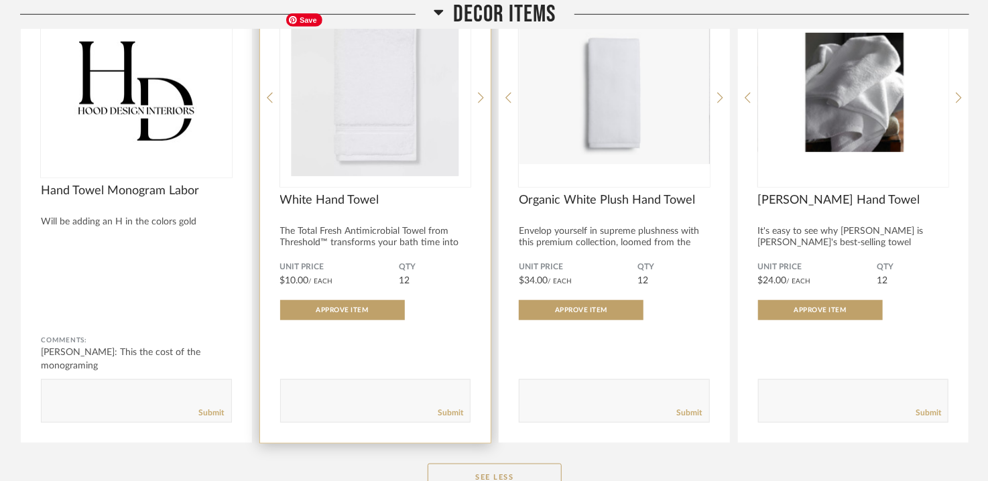
click at [371, 119] on img "0" at bounding box center [375, 93] width 191 height 168
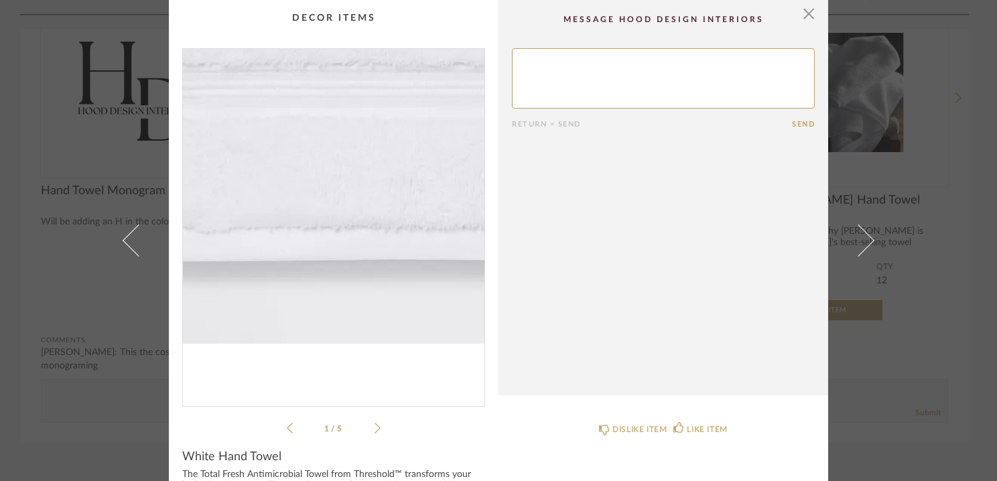
scroll to position [201, 0]
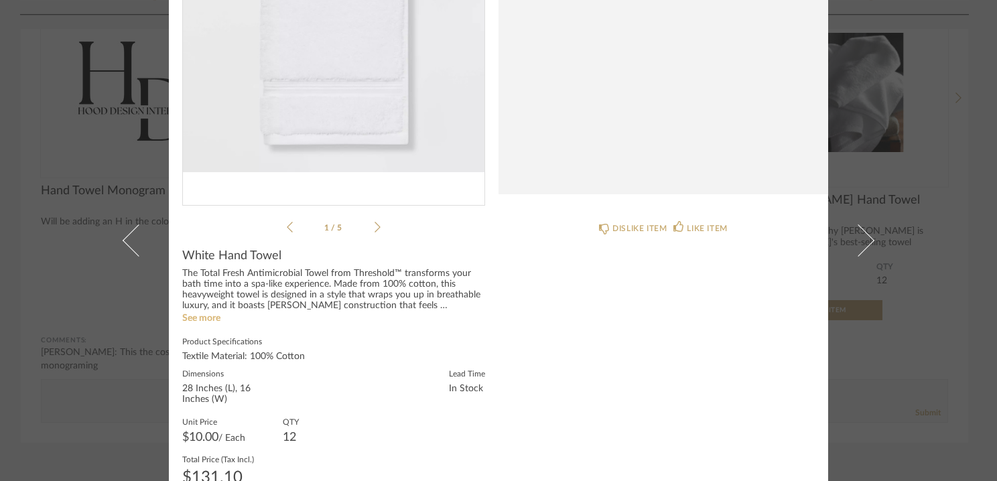
click at [186, 318] on link "See more" at bounding box center [201, 318] width 38 height 9
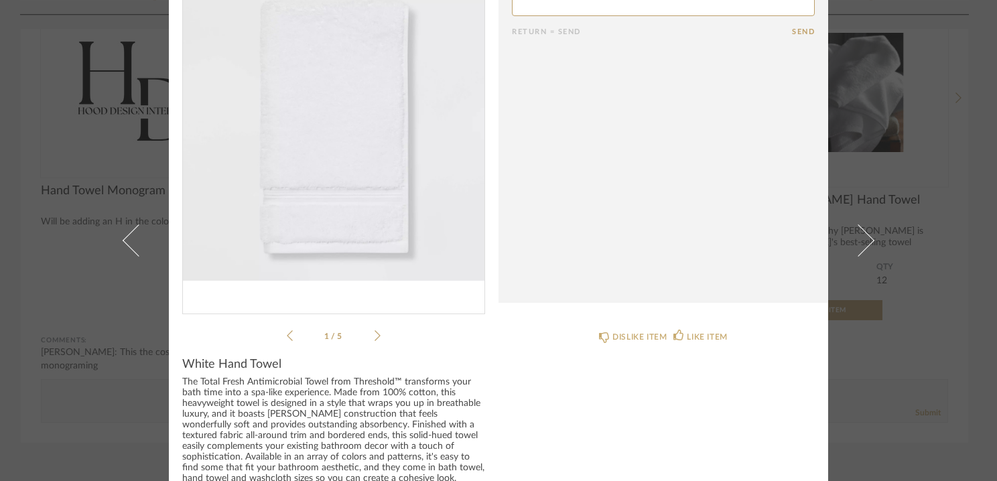
scroll to position [0, 0]
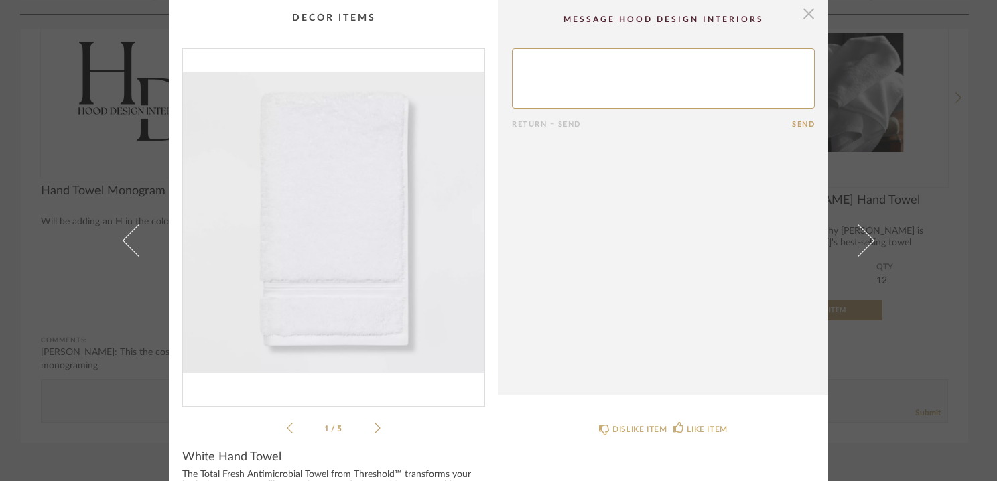
click at [810, 8] on span "button" at bounding box center [809, 13] width 27 height 27
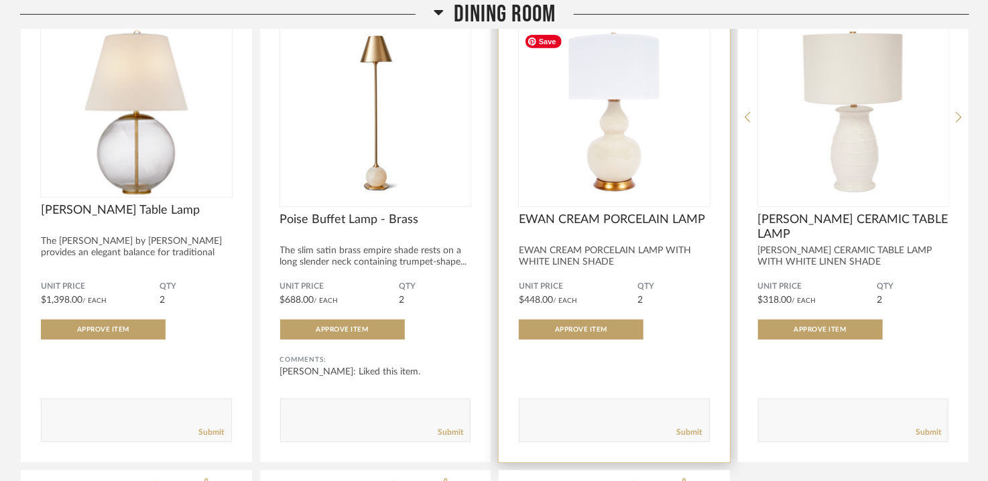
scroll to position [268, 0]
